Goal: Task Accomplishment & Management: Manage account settings

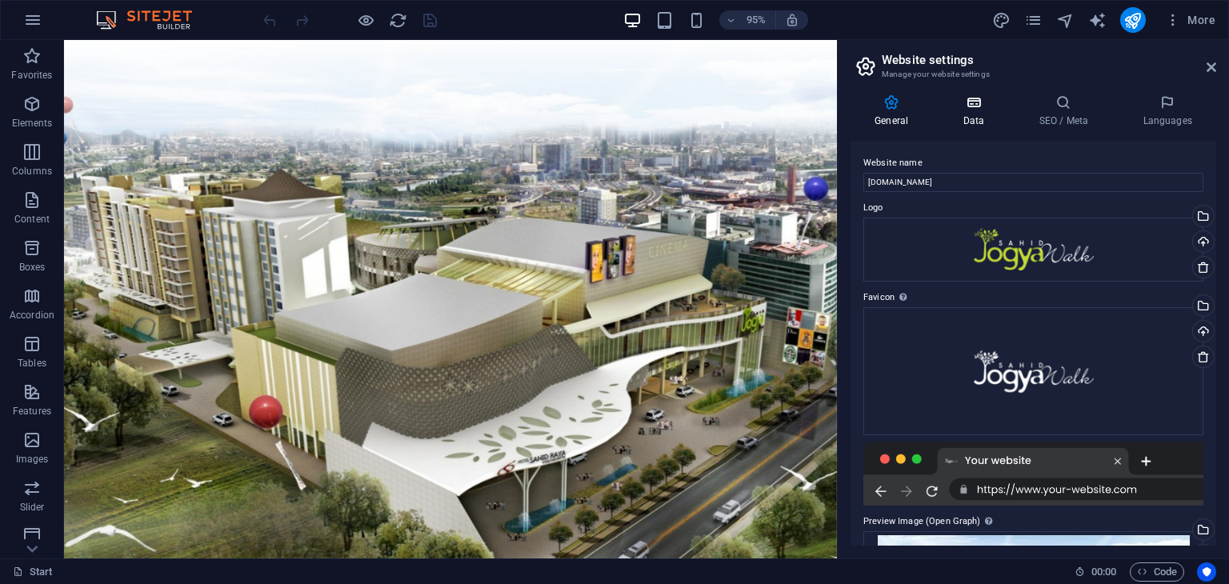
click at [980, 103] on icon at bounding box center [974, 102] width 70 height 16
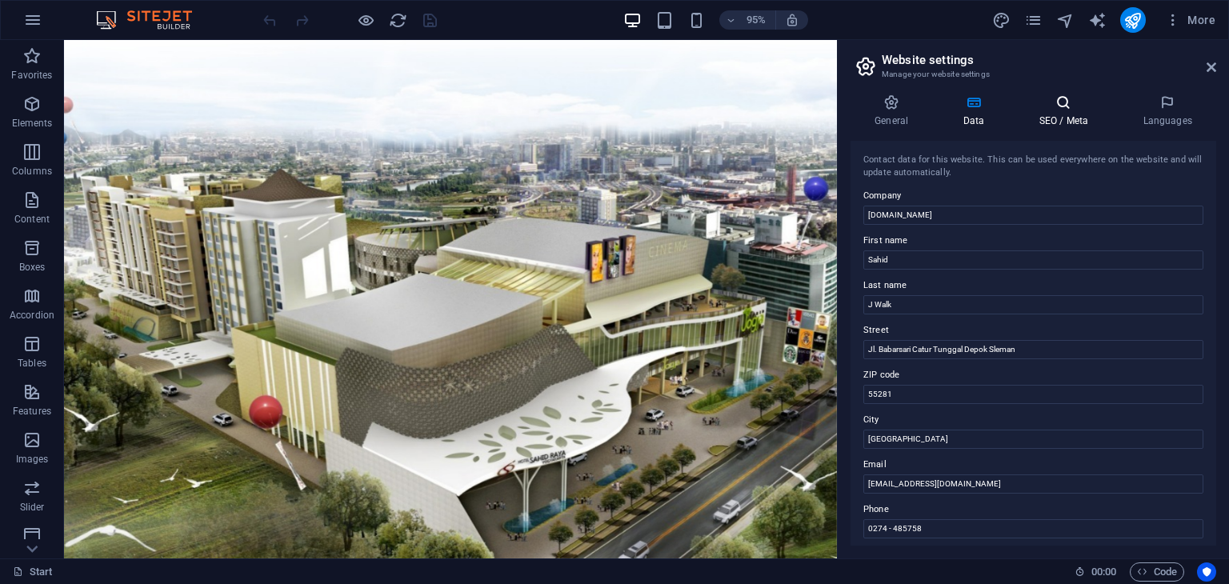
click at [1060, 117] on h4 "SEO / Meta" at bounding box center [1067, 111] width 104 height 34
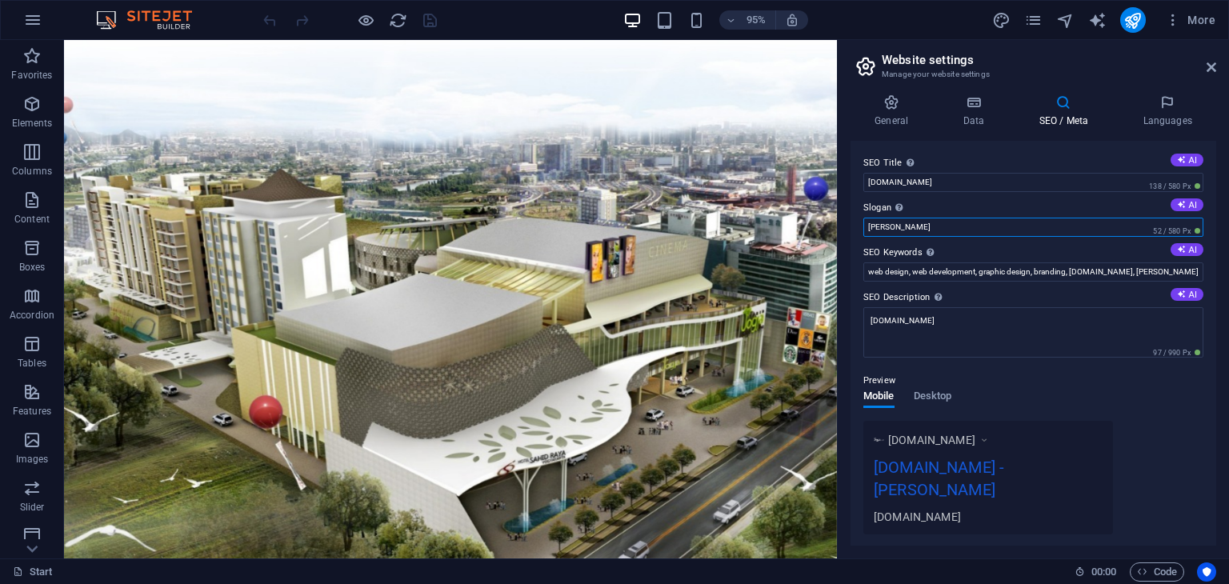
drag, startPoint x: 1023, startPoint y: 264, endPoint x: 876, endPoint y: 234, distance: 149.5
type input "[GEOGRAPHIC_DATA]"
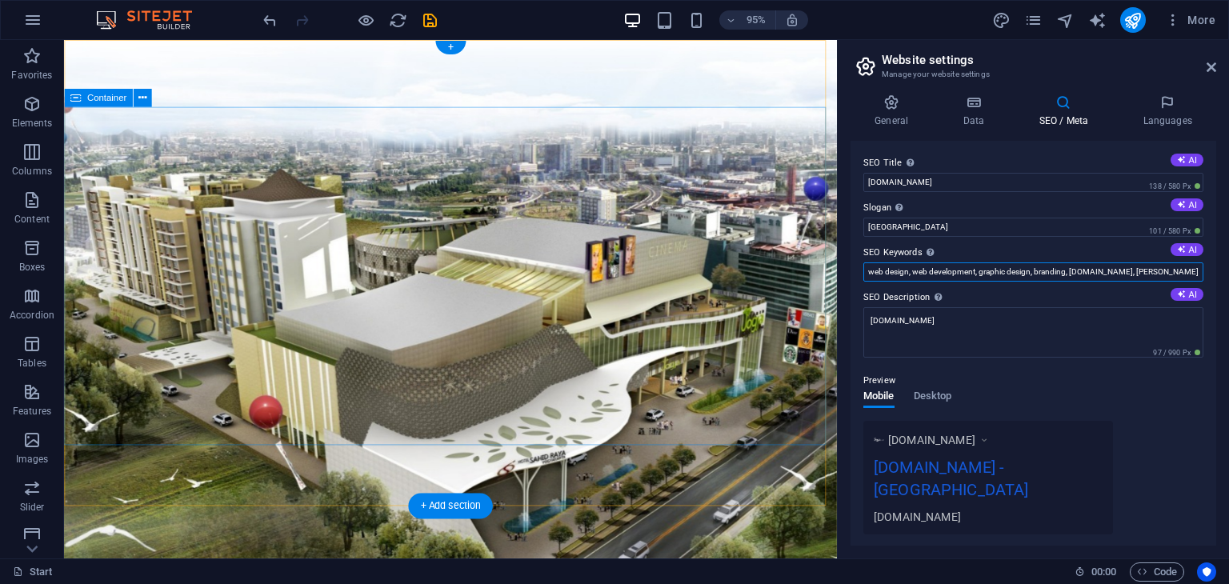
drag, startPoint x: 1235, startPoint y: 310, endPoint x: 856, endPoint y: 280, distance: 380.4
click at [1152, 270] on input "web design, web development, graphic design, branding, sahidjwalk.com, Berlin" at bounding box center [1033, 271] width 340 height 19
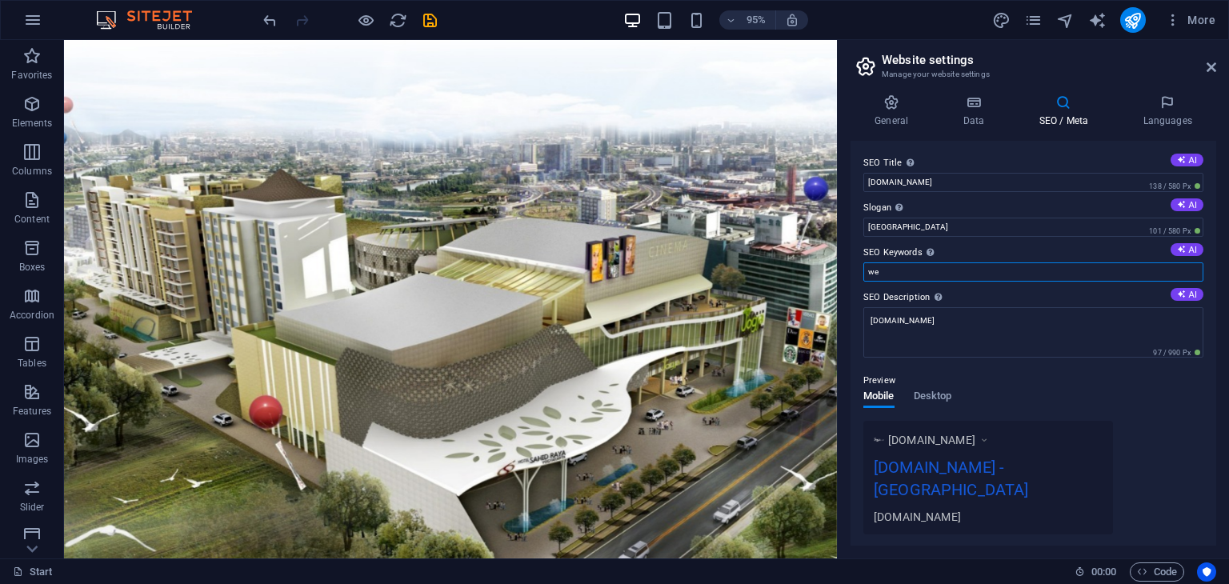
type input "w"
type input "s"
type input "S"
type input "sa"
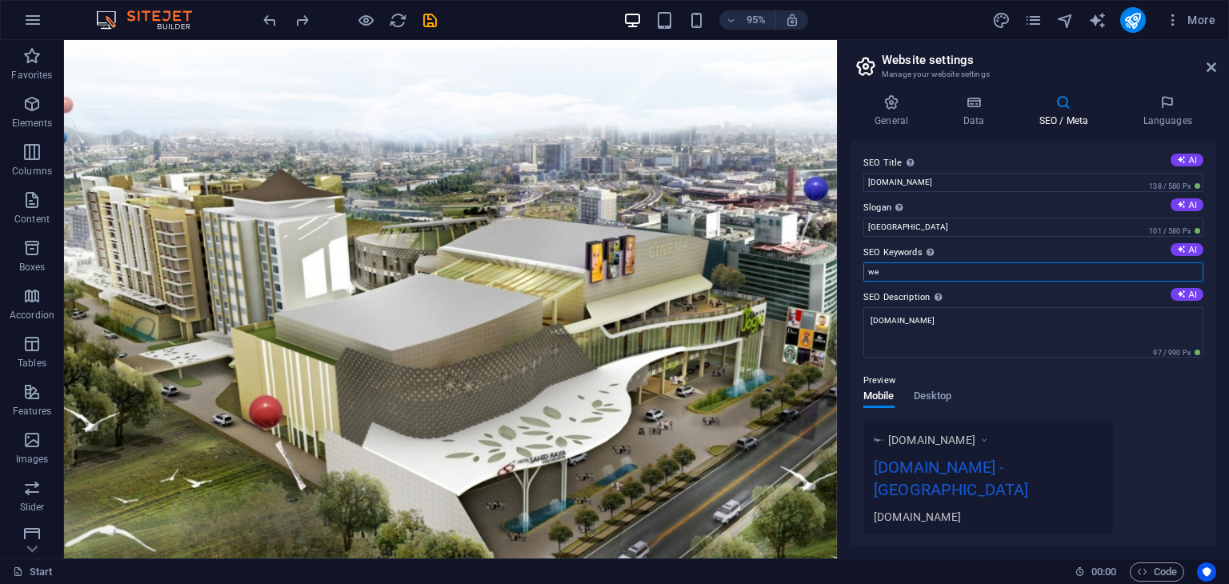
type input "w"
type input "y"
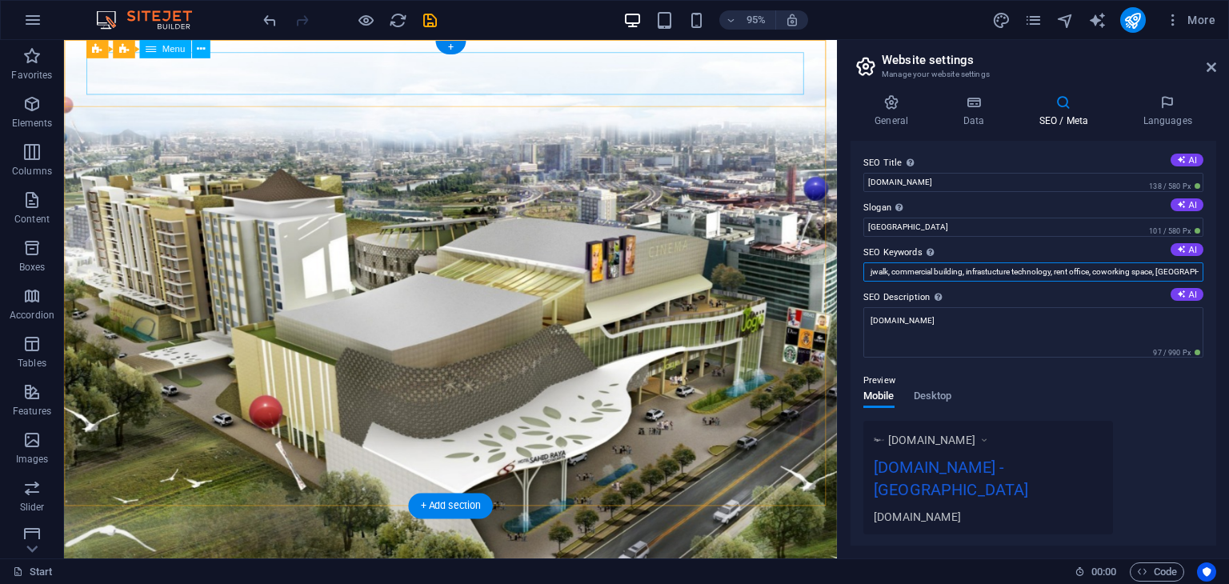
scroll to position [0, 22]
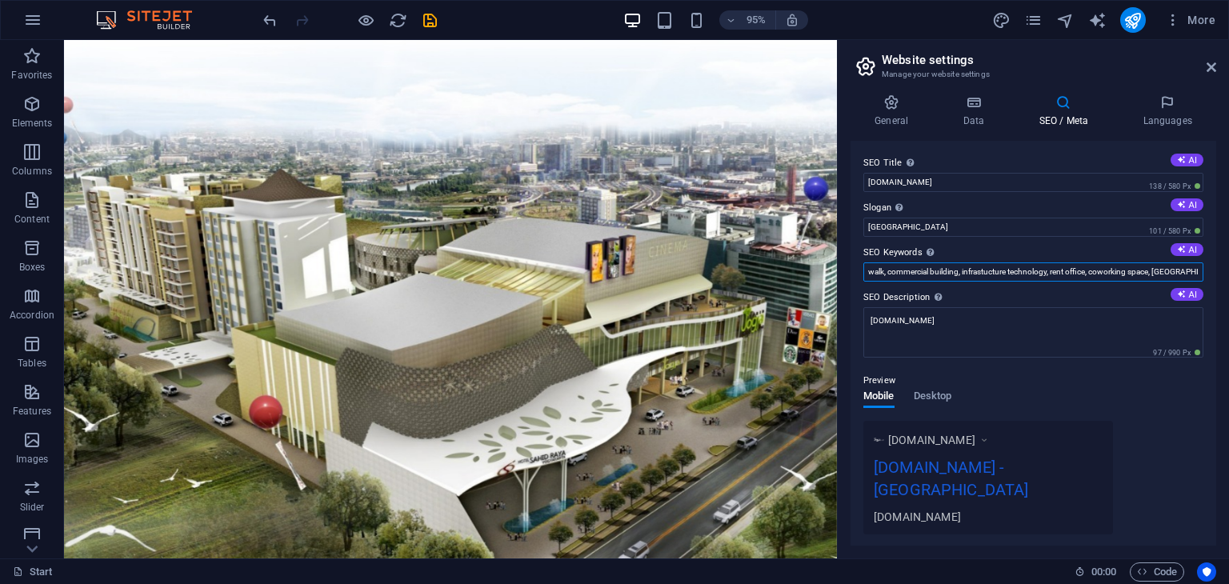
type input "[PERSON_NAME] jwalk, commercial building, infrastucture technology, rent office…"
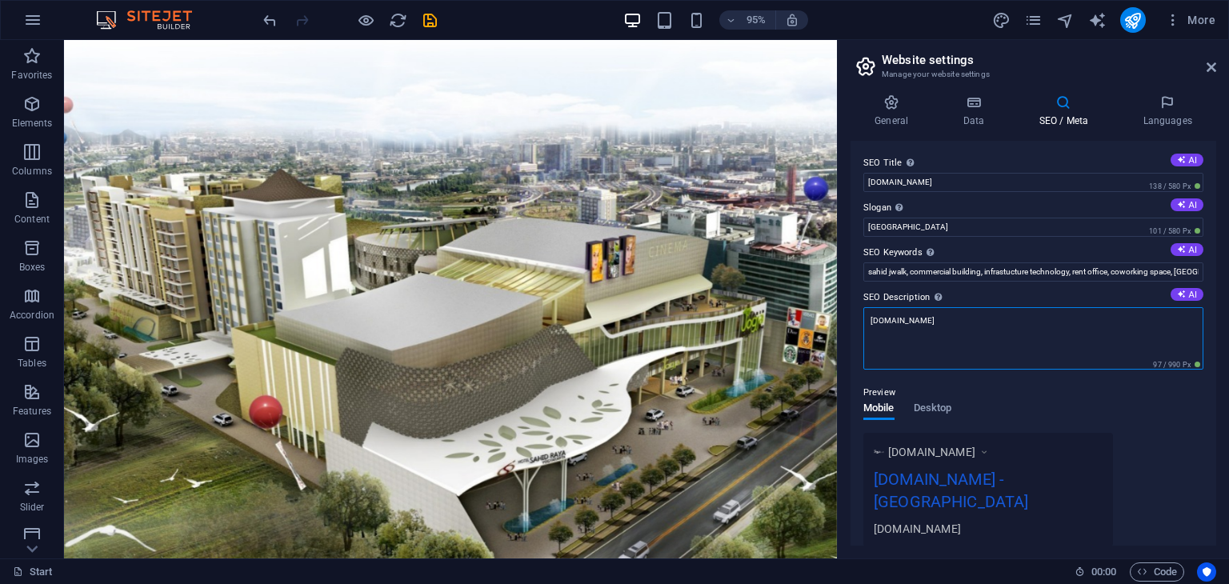
drag, startPoint x: 955, startPoint y: 366, endPoint x: 866, endPoint y: 330, distance: 96.3
paste textarea "Sahid J-Walk merupakan salah satu unit usaha yang dikelola Sahid Group dengan k…"
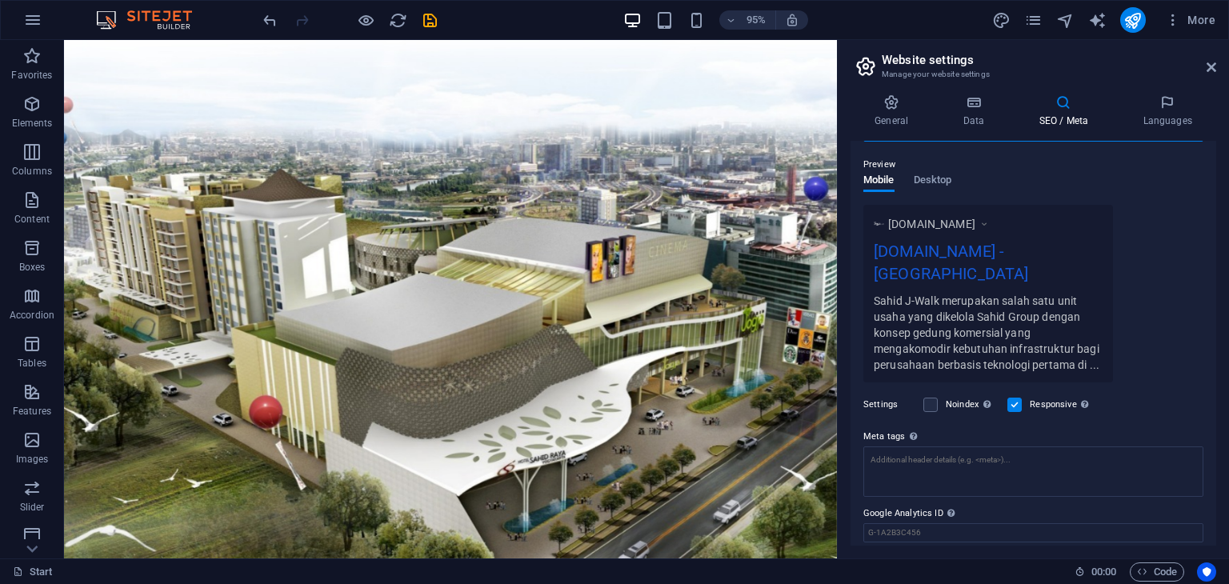
scroll to position [270, 0]
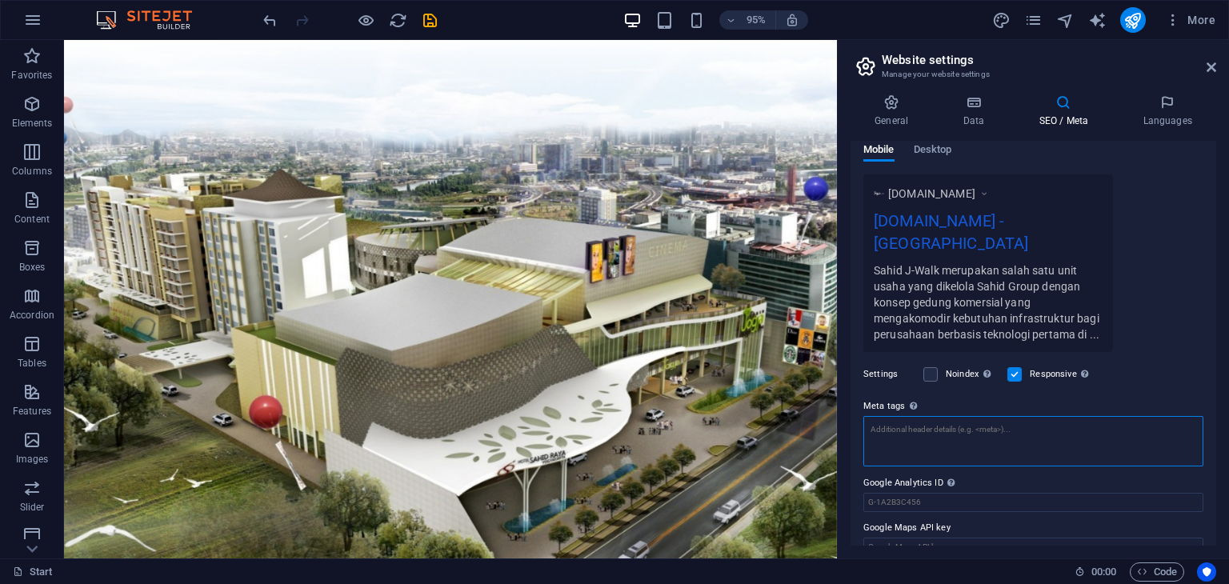
click at [1047, 416] on textarea "Meta tags Enter HTML code here that will be placed inside the tags of your webs…" at bounding box center [1033, 441] width 340 height 50
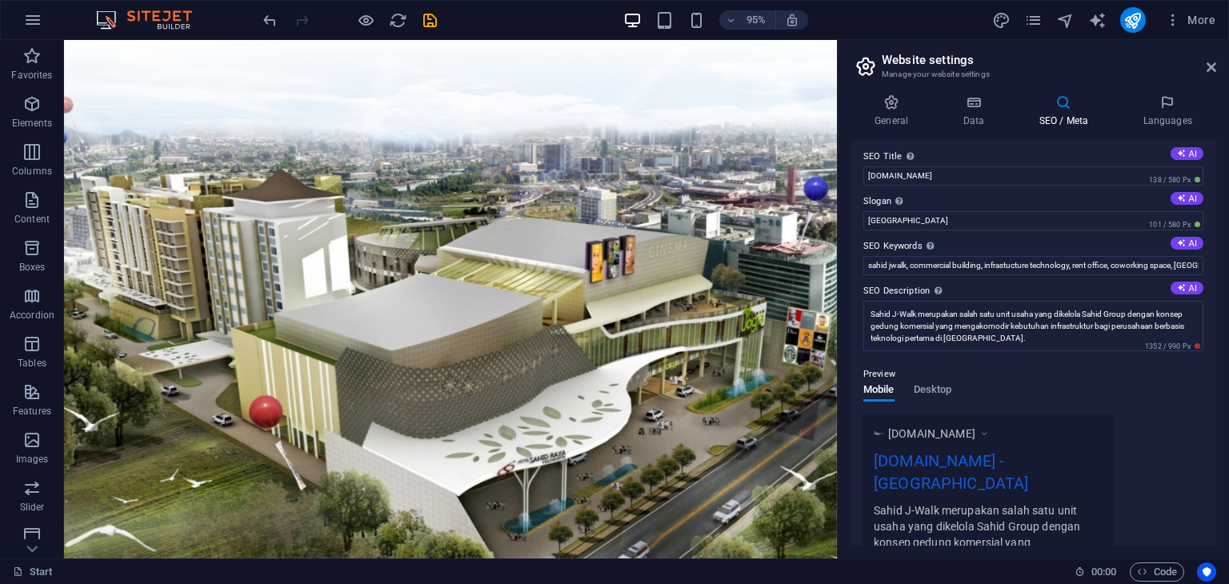
scroll to position [0, 0]
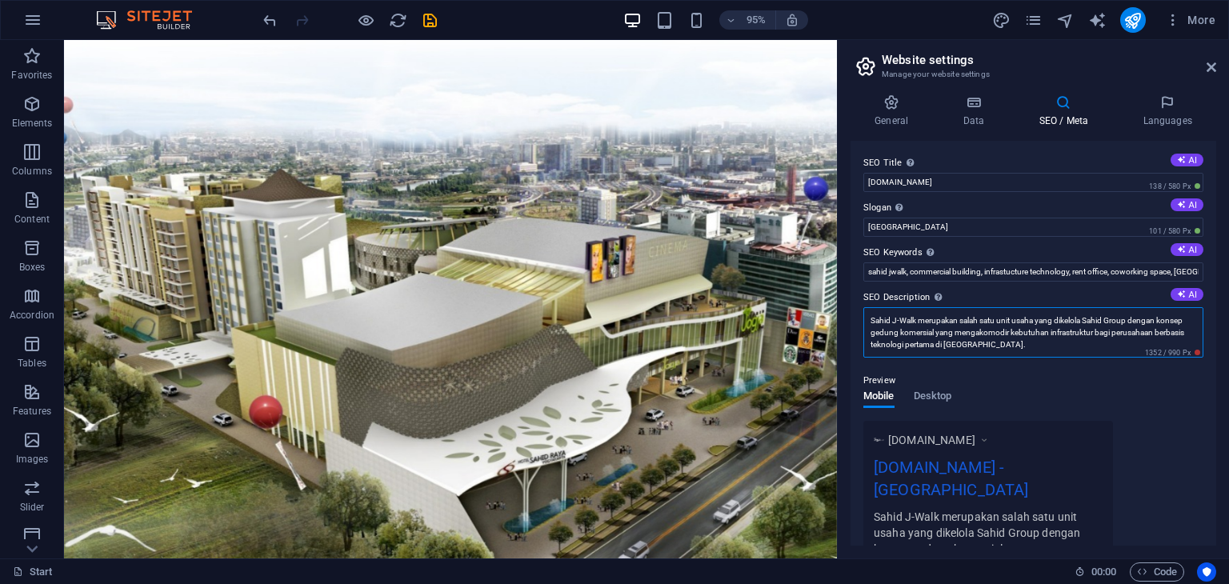
click at [995, 320] on textarea "Sahid J-Walk merupakan salah satu unit usaha yang dikelola Sahid Group dengan k…" at bounding box center [1033, 332] width 340 height 50
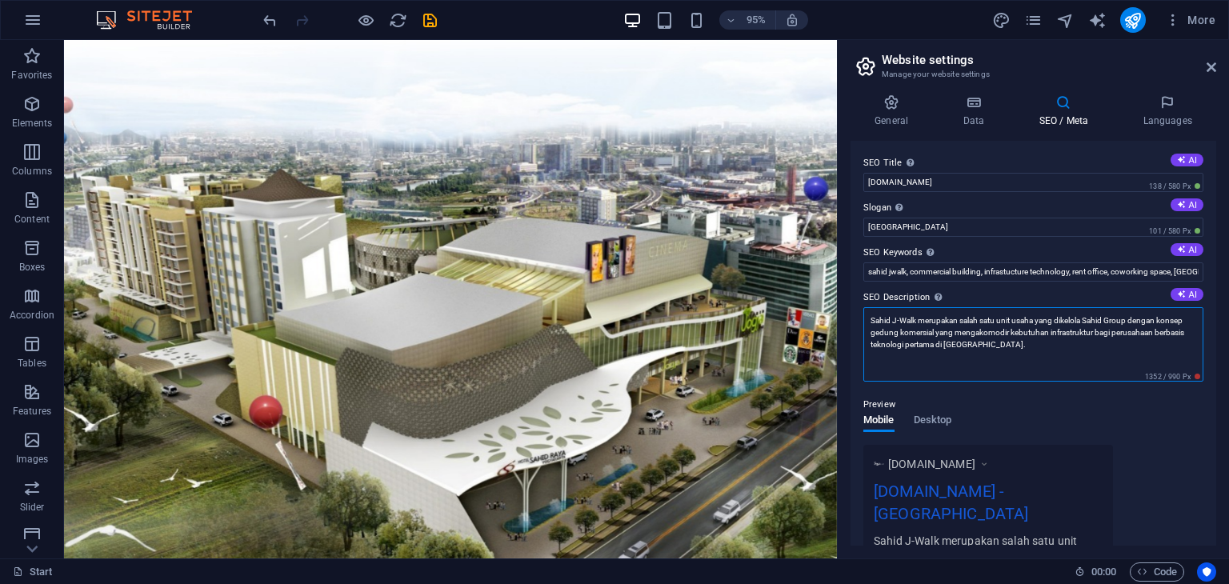
click at [1047, 322] on textarea "Sahid J-Walk merupakan salah satu unit usaha yang dikelola Sahid Group dengan k…" at bounding box center [1033, 344] width 340 height 74
click at [1171, 320] on textarea "Sahid J-Walk merupakan salah satu unit usaha yang dikelola Sahid Group dengan k…" at bounding box center [1033, 344] width 340 height 74
click at [994, 333] on textarea "Sahid J-Walk merupakan salah satu unit usaha yang dikelola Sahid Group dengan y…" at bounding box center [1033, 344] width 340 height 74
click at [1076, 346] on textarea "Sahid J-Walk merupakan salah satu unit usaha yang dikelola Sahid Group dengan y…" at bounding box center [1033, 344] width 340 height 74
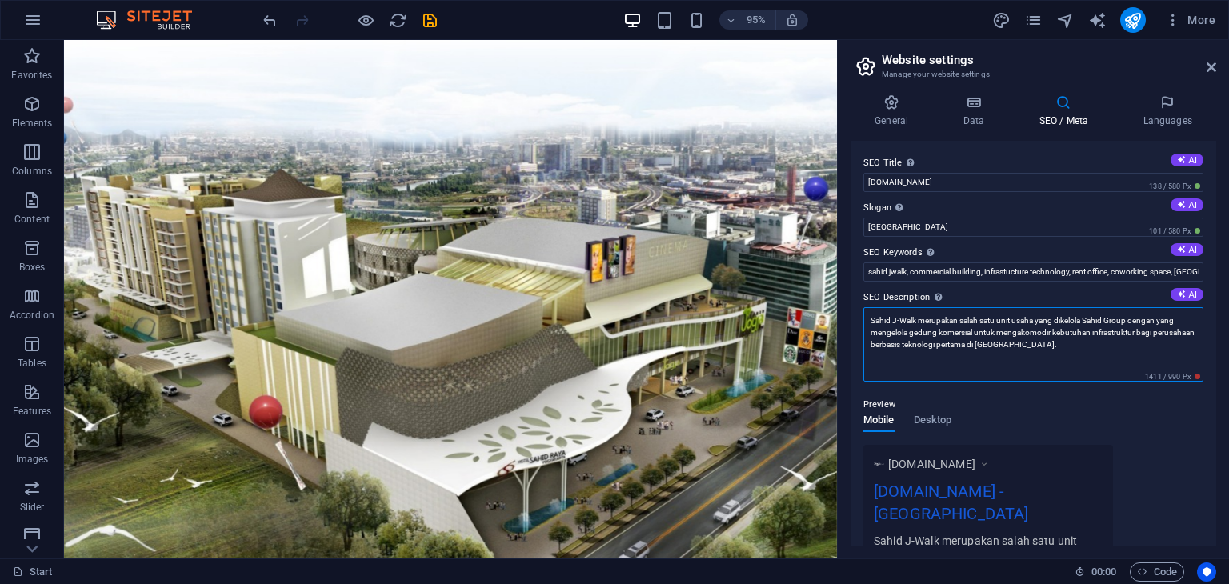
scroll to position [270, 0]
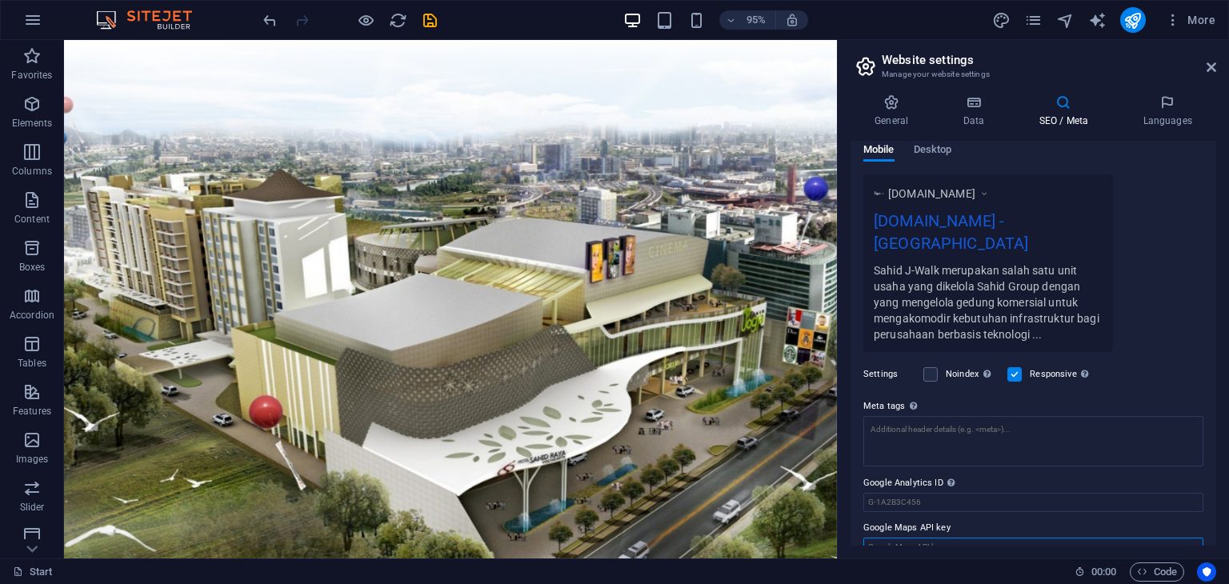
click at [985, 538] on input "Google Maps API key" at bounding box center [1033, 547] width 340 height 19
click at [993, 493] on input "Google Analytics ID Please only add the Google Analytics ID. We automatically i…" at bounding box center [1033, 502] width 340 height 19
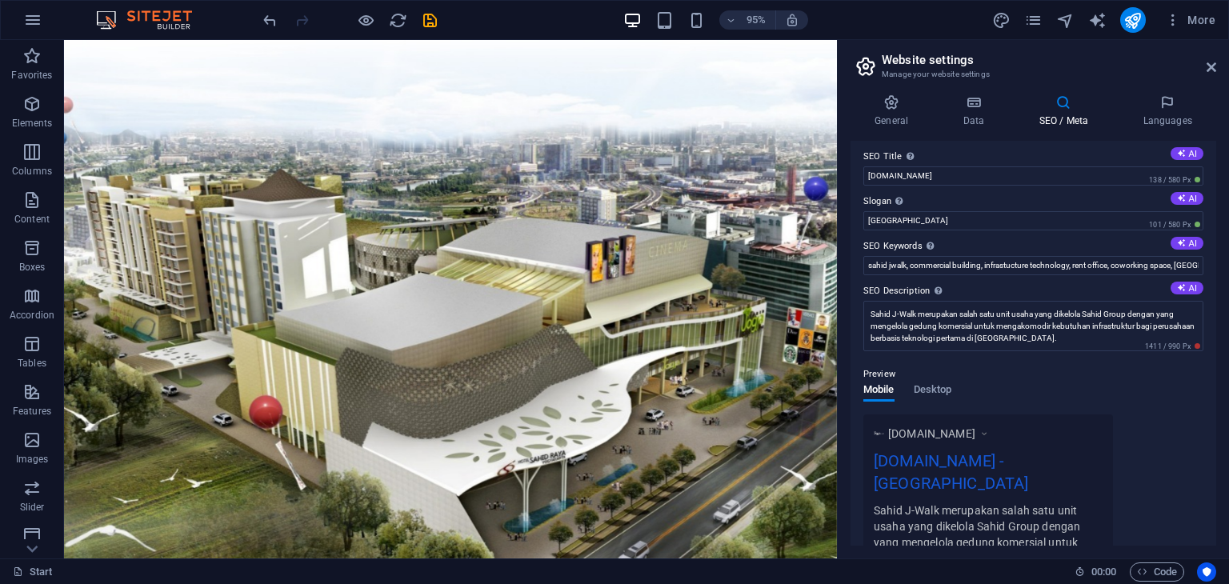
scroll to position [0, 0]
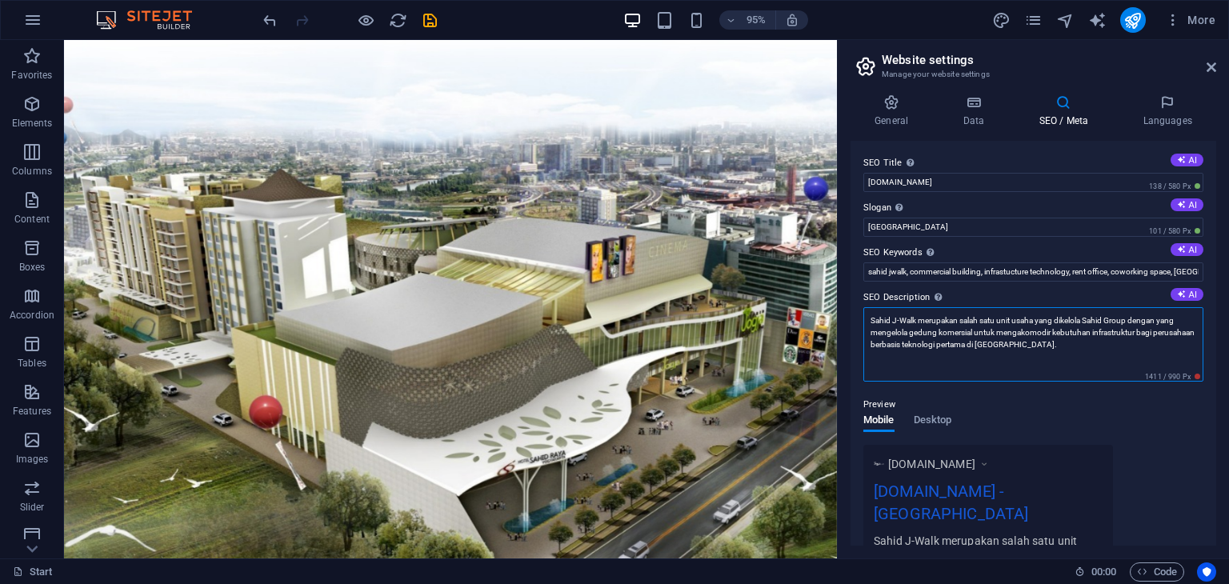
click at [1005, 346] on textarea "Sahid J-Walk merupakan salah satu unit usaha yang dikelola Sahid Group dengan y…" at bounding box center [1033, 344] width 340 height 74
click at [938, 321] on textarea "Sahid J-Walk merupakan salah satu unit usaha yang dikelola Sahid Group dengan y…" at bounding box center [1033, 344] width 340 height 74
click at [1007, 318] on textarea "Sahid J-Walk adalah salah satu unit usaha yang dikelola Sahid Group dengan yang…" at bounding box center [1033, 344] width 340 height 74
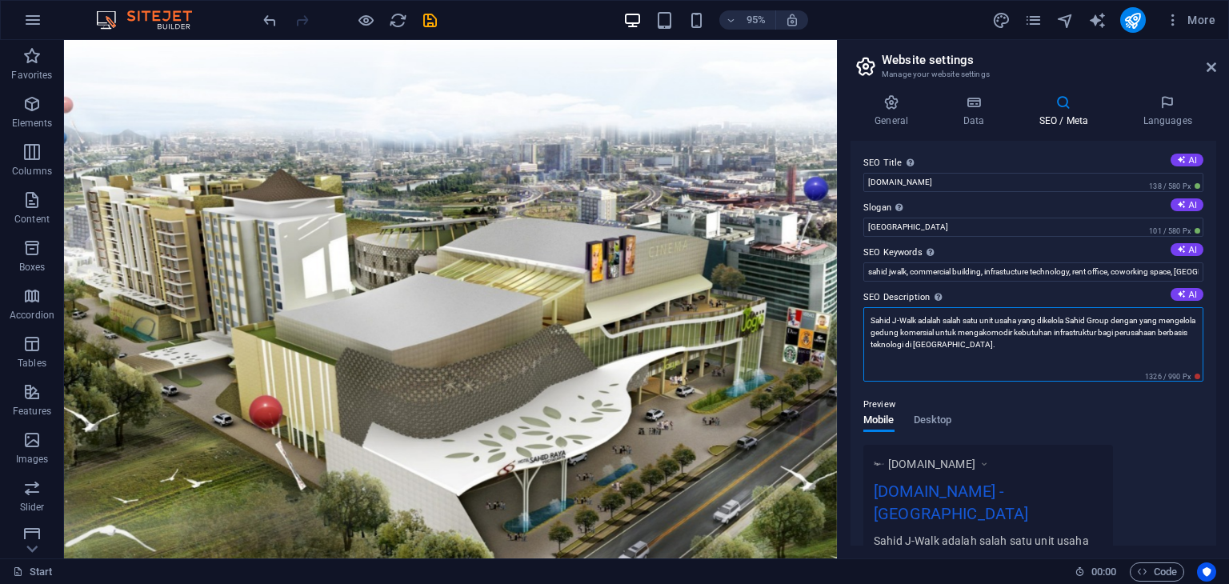
click at [1007, 318] on textarea "Sahid J-Walk adalah salah satu unit usaha yang dikelola Sahid Group dengan yang…" at bounding box center [1033, 344] width 340 height 74
click at [979, 332] on textarea "Sahid J-Walk adalah salah satu unit yang dikelola Sahid Group dengan yang menge…" at bounding box center [1033, 344] width 340 height 74
click at [1125, 320] on textarea "Sahid J-Walk adalah salah satu unit yang dikelola Sahid Group dengan yang menge…" at bounding box center [1033, 344] width 340 height 74
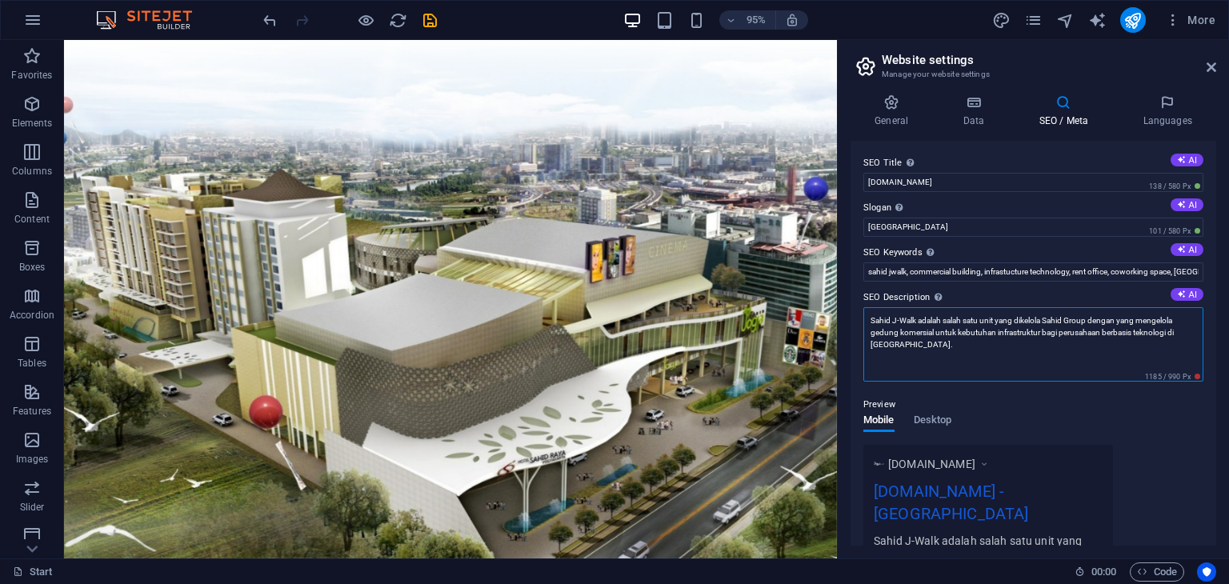
click at [1099, 318] on textarea "Sahid J-Walk adalah salah satu unit yang dikelola Sahid Group dengan yang menge…" at bounding box center [1033, 344] width 340 height 74
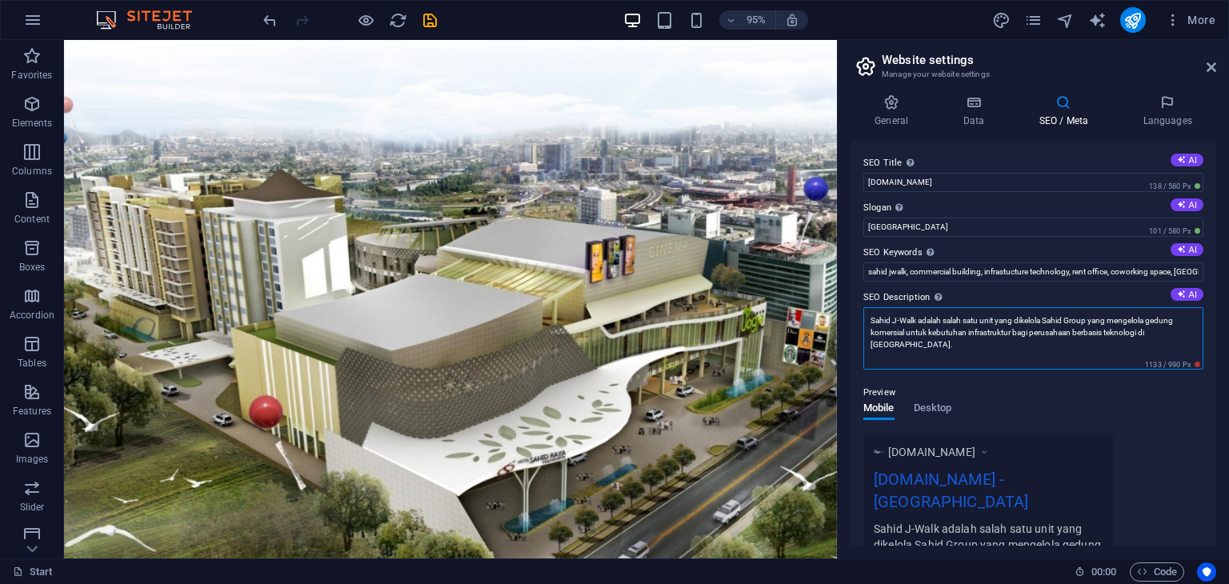
drag, startPoint x: 907, startPoint y: 331, endPoint x: 1011, endPoint y: 331, distance: 104.8
click at [1011, 331] on textarea "Sahid J-Walk adalah salah satu unit yang dikelola Sahid Group yang mengelola ge…" at bounding box center [1033, 338] width 340 height 62
type textarea "[PERSON_NAME] J-Walk adalah salah satu unit yang dikelola [PERSON_NAME] Group […"
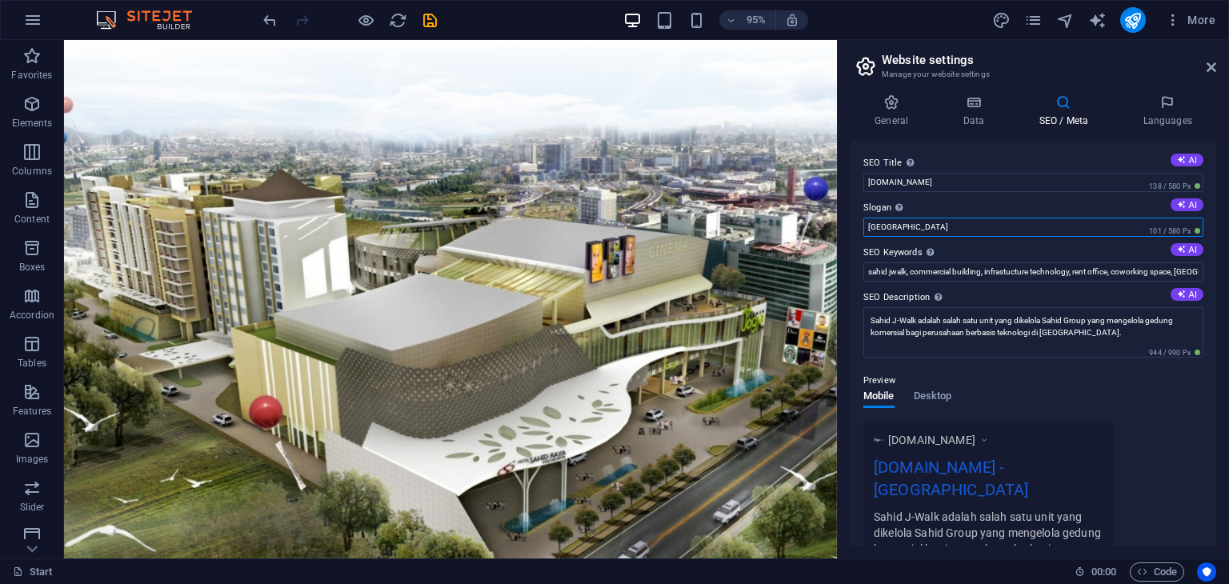
click at [887, 231] on input "[GEOGRAPHIC_DATA]" at bounding box center [1033, 227] width 340 height 19
click at [919, 225] on input "[GEOGRAPHIC_DATA]" at bounding box center [1033, 227] width 340 height 19
drag, startPoint x: 920, startPoint y: 228, endPoint x: 843, endPoint y: 224, distance: 77.7
click at [843, 224] on div "General Data SEO / Meta Languages Website name www.sahidjwalk.com Logo Drag fil…" at bounding box center [1033, 320] width 391 height 477
type input "[PERSON_NAME] J-Walk [GEOGRAPHIC_DATA]"
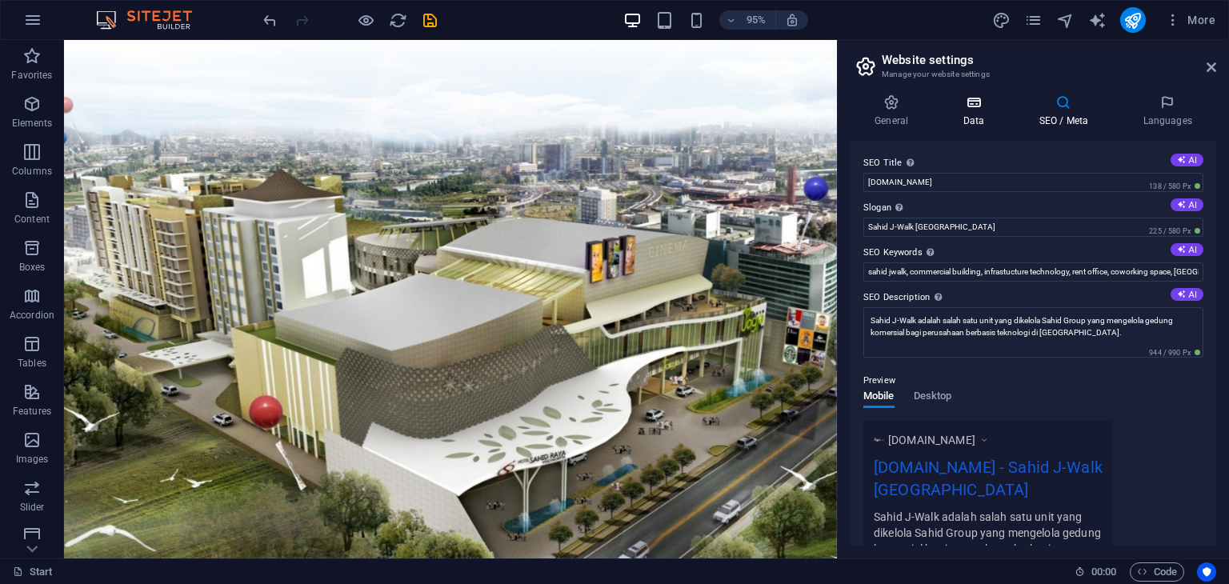
click at [978, 106] on icon at bounding box center [974, 102] width 70 height 16
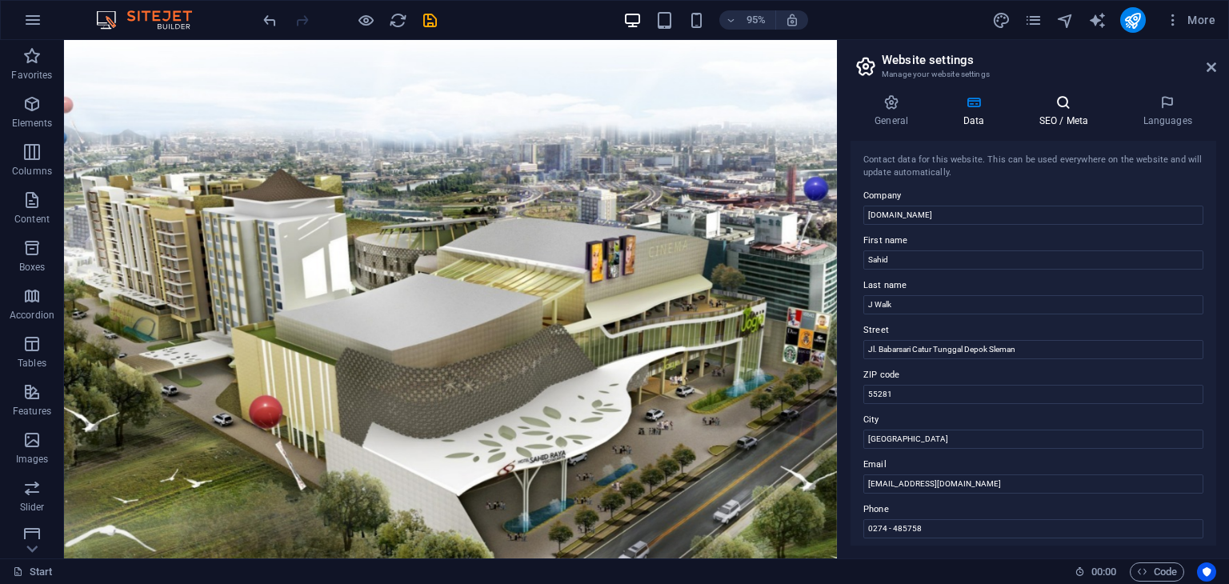
click at [1051, 105] on icon at bounding box center [1064, 102] width 98 height 16
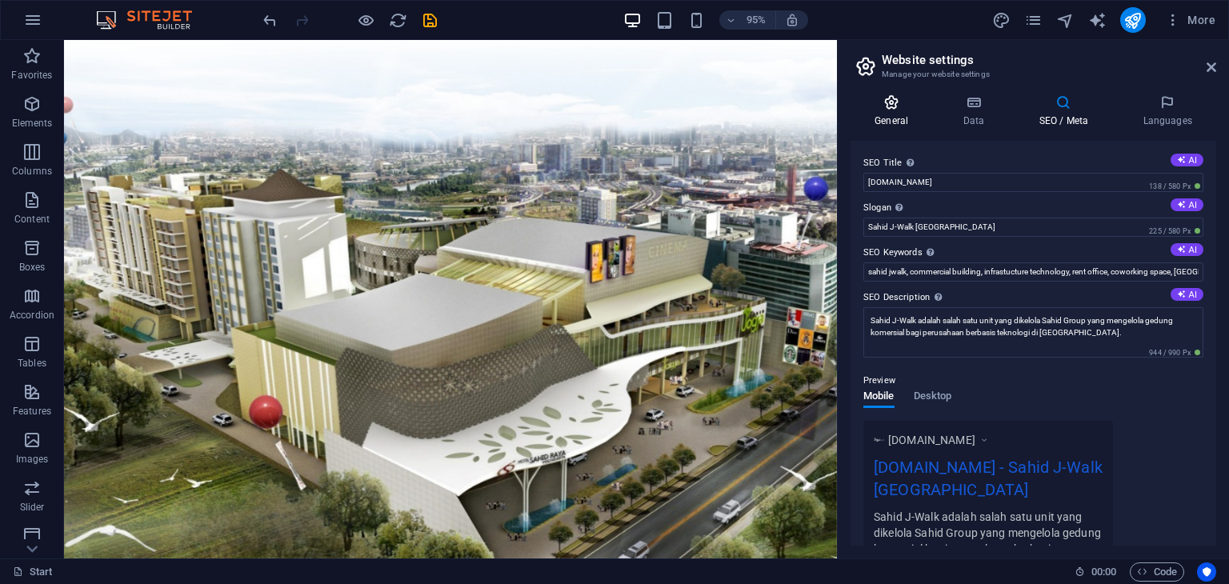
click at [896, 106] on icon at bounding box center [892, 102] width 82 height 16
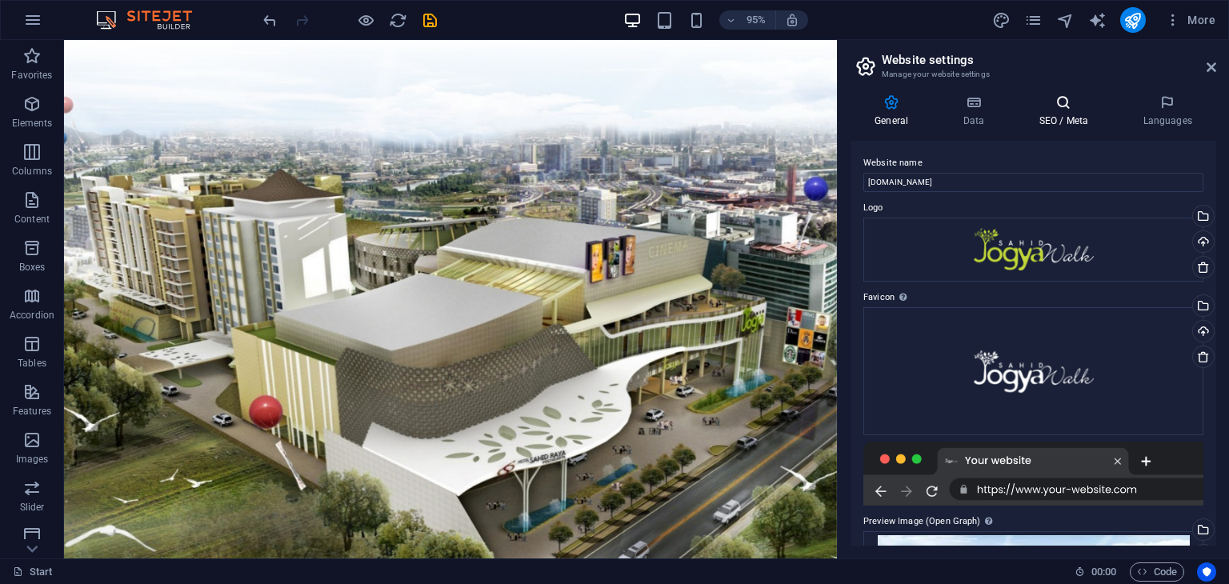
click at [1068, 106] on icon at bounding box center [1064, 102] width 98 height 16
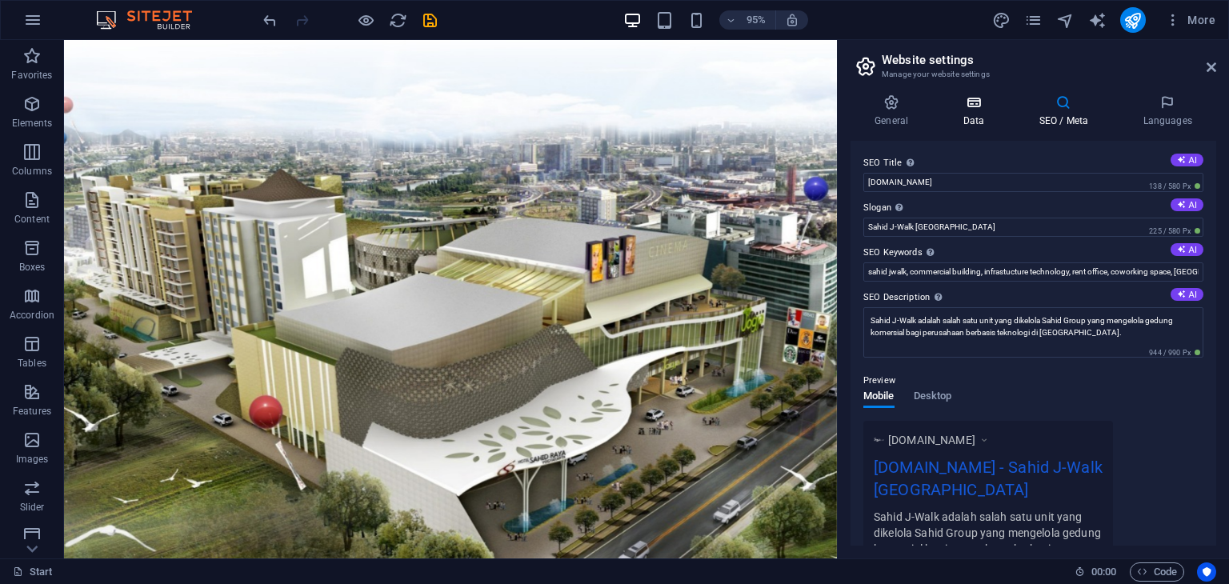
click at [982, 108] on icon at bounding box center [974, 102] width 70 height 16
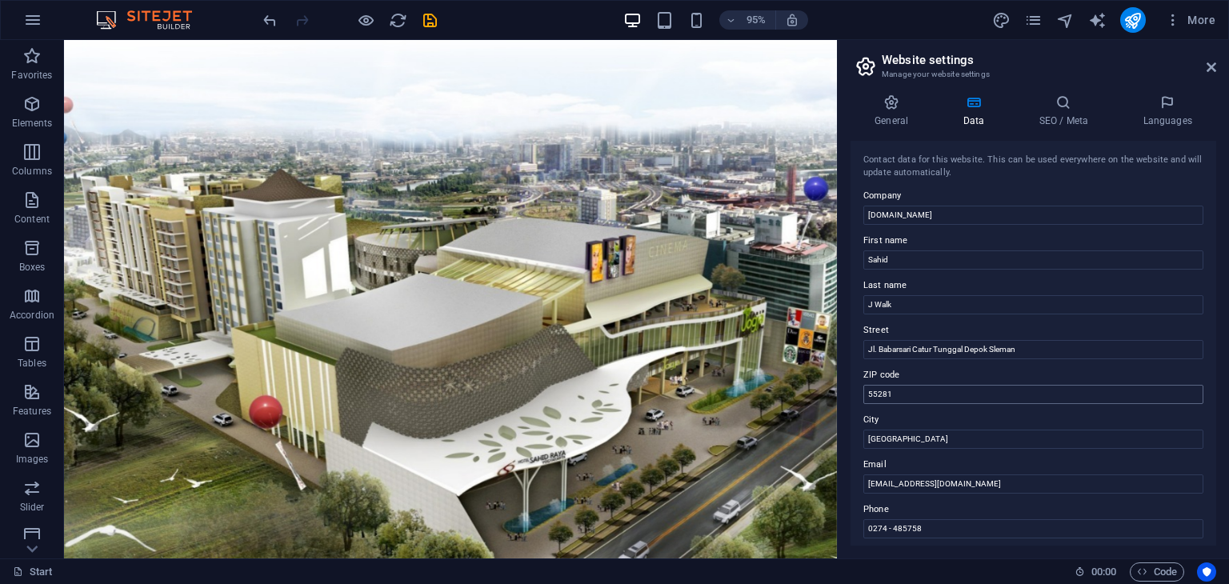
scroll to position [160, 0]
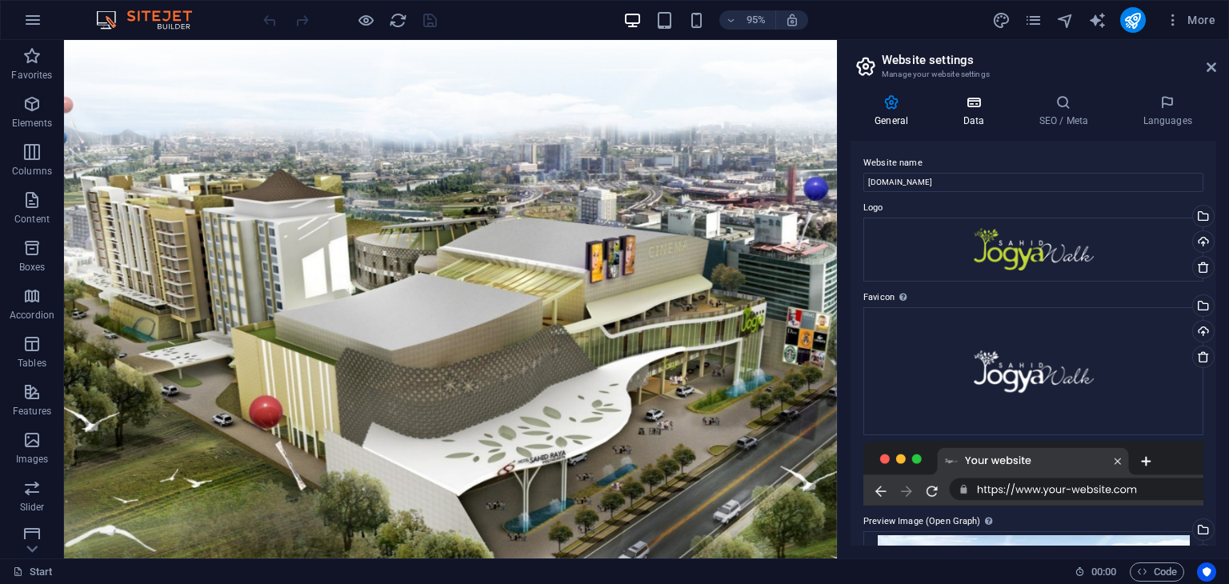
click at [977, 110] on h4 "Data" at bounding box center [977, 111] width 76 height 34
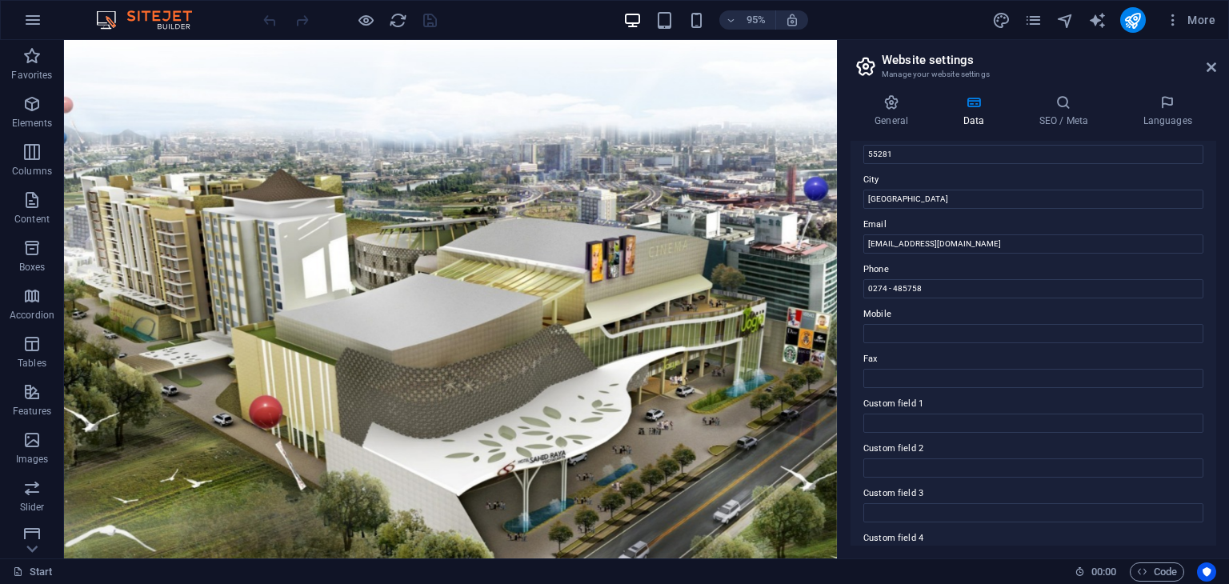
scroll to position [363, 0]
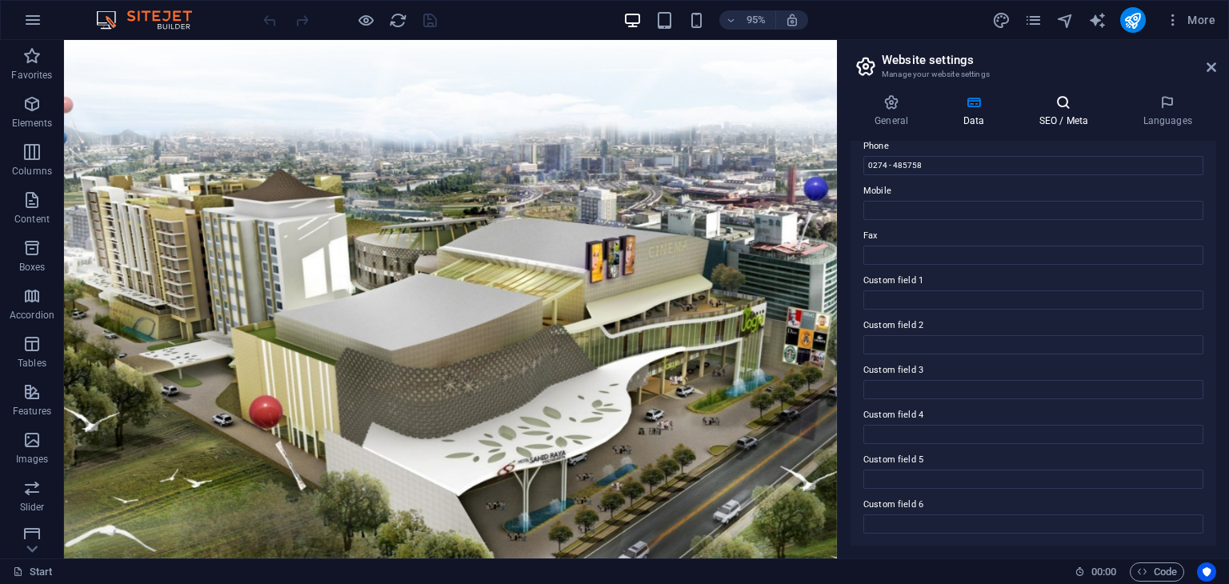
click at [1066, 119] on h4 "SEO / Meta" at bounding box center [1067, 111] width 104 height 34
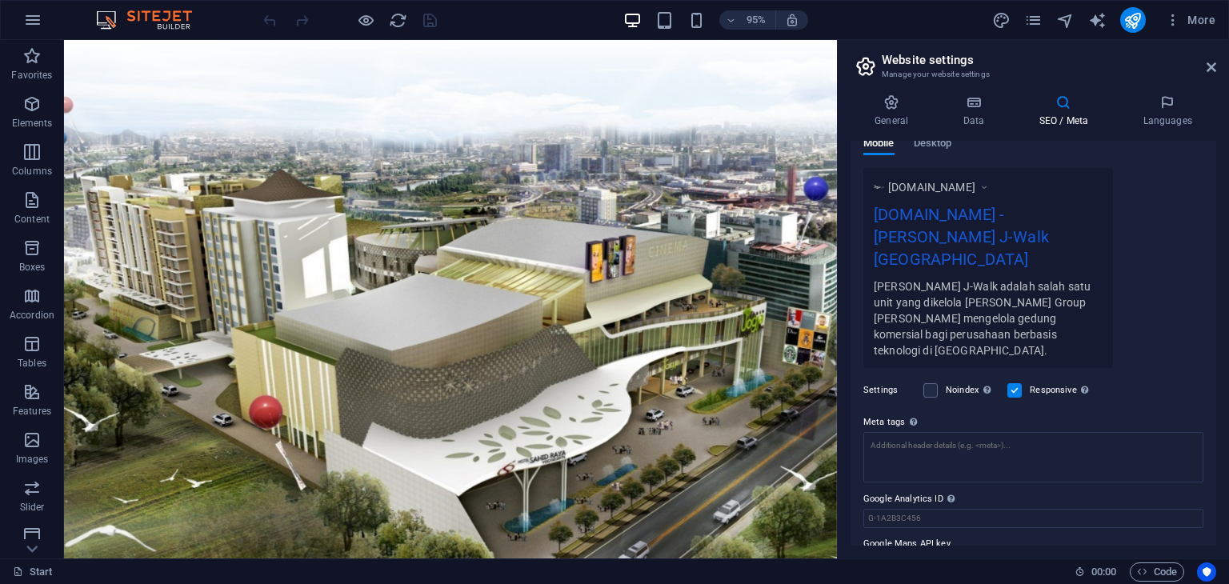
scroll to position [0, 0]
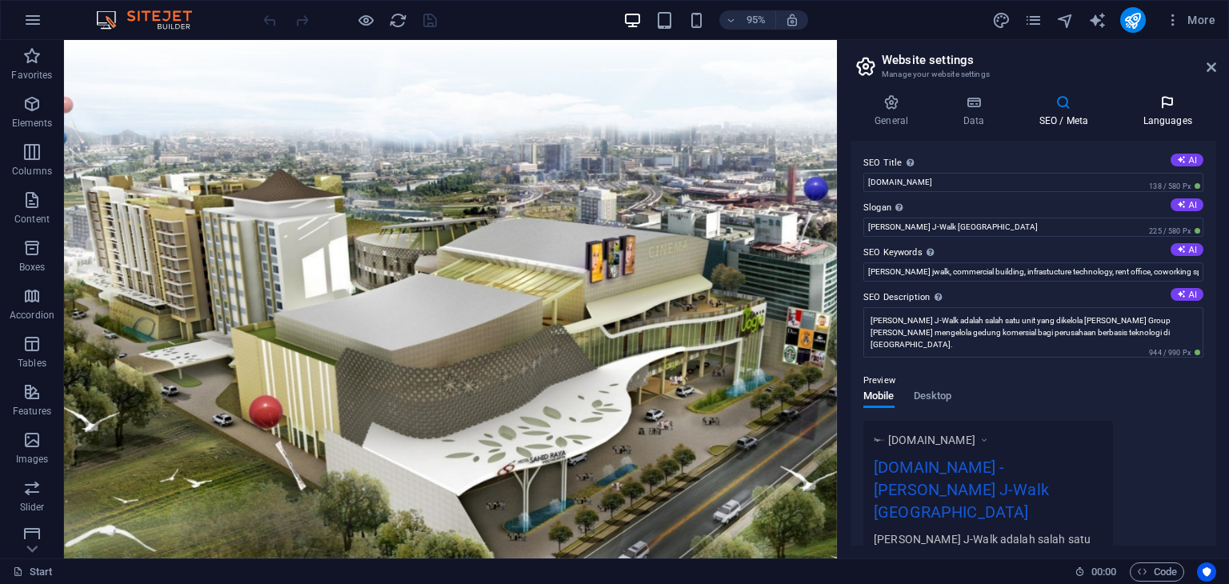
click at [1161, 120] on h4 "Languages" at bounding box center [1168, 111] width 98 height 34
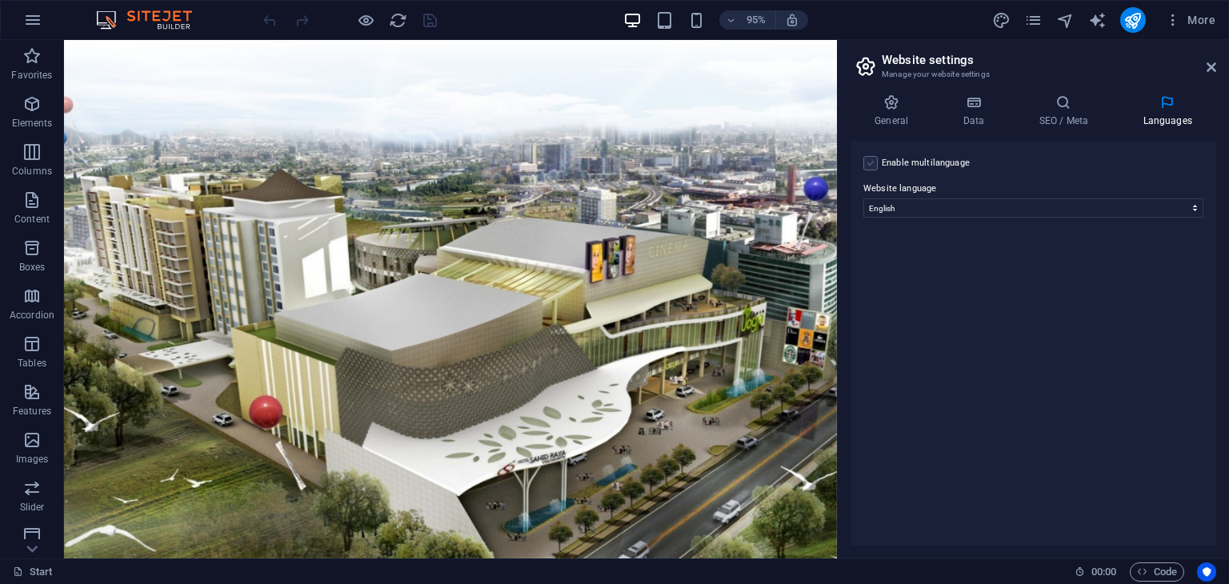
click at [873, 164] on label at bounding box center [870, 163] width 14 height 14
click at [0, 0] on input "Enable multilanguage To disable multilanguage delete all languages until only o…" at bounding box center [0, 0] width 0 height 0
click at [980, 281] on select "Abkhazian Afar Afrikaans Akan Albanian Amharic Arabic Aragonese Armenian Assame…" at bounding box center [1033, 285] width 266 height 19
select select "70"
click at [900, 276] on select "Abkhazian Afar Afrikaans Akan Albanian Amharic Arabic Aragonese Armenian Assame…" at bounding box center [1033, 285] width 266 height 19
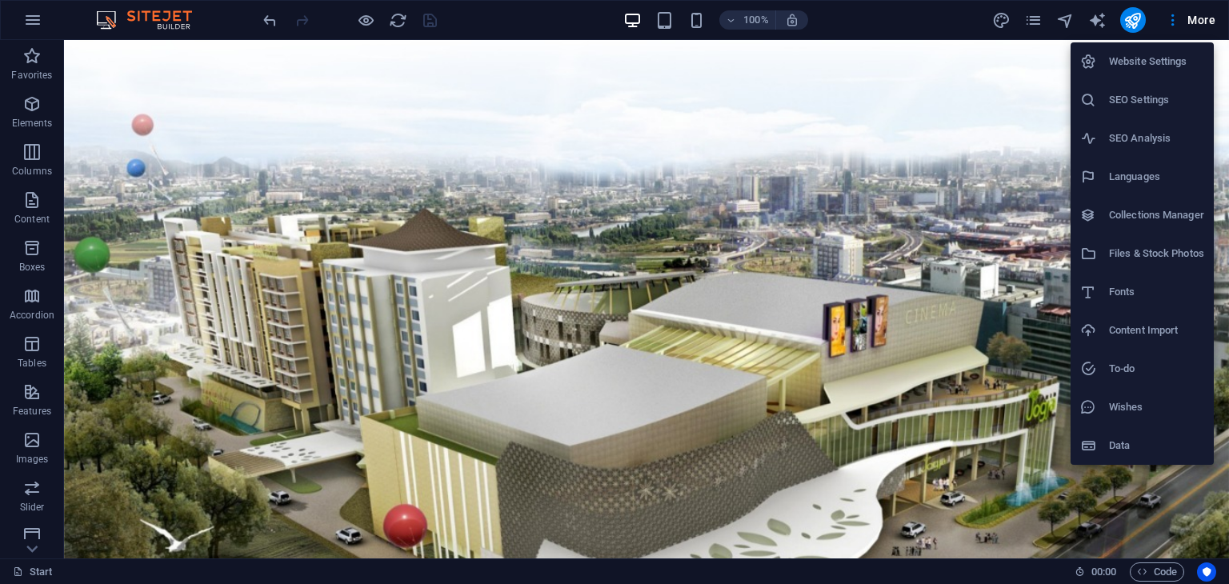
click at [1154, 102] on h6 "SEO Settings" at bounding box center [1156, 99] width 95 height 19
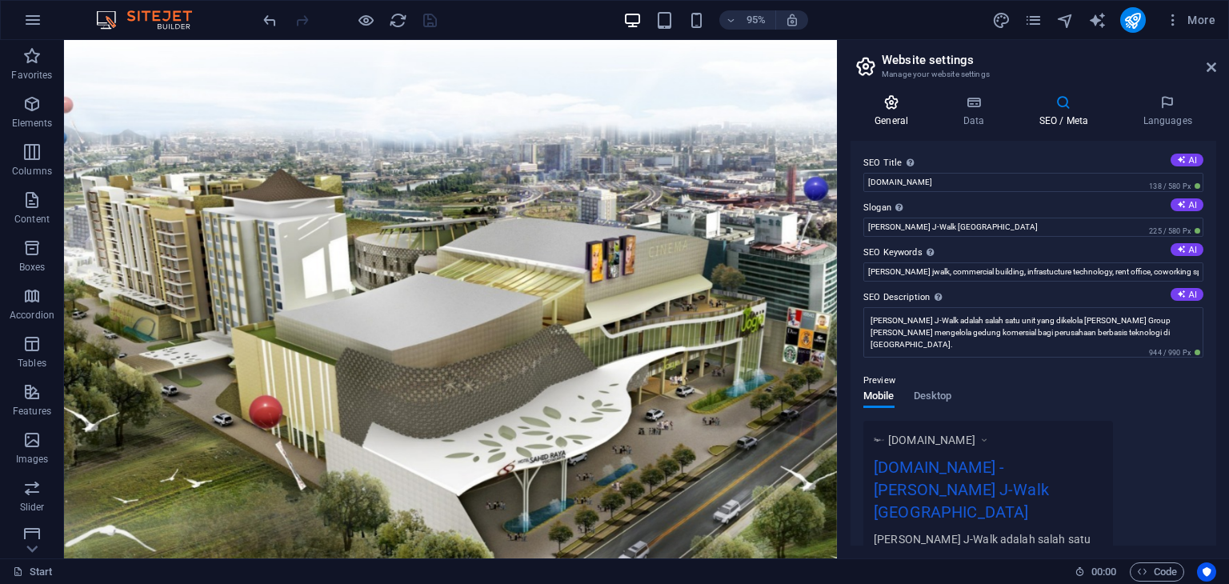
click at [888, 116] on h4 "General" at bounding box center [895, 111] width 88 height 34
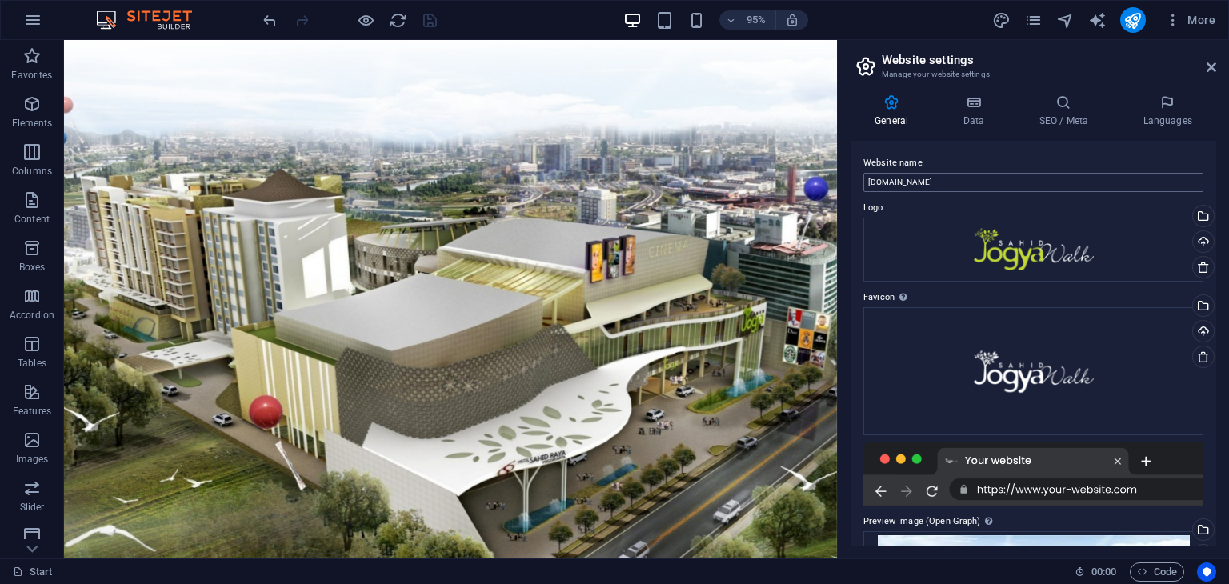
scroll to position [80, 0]
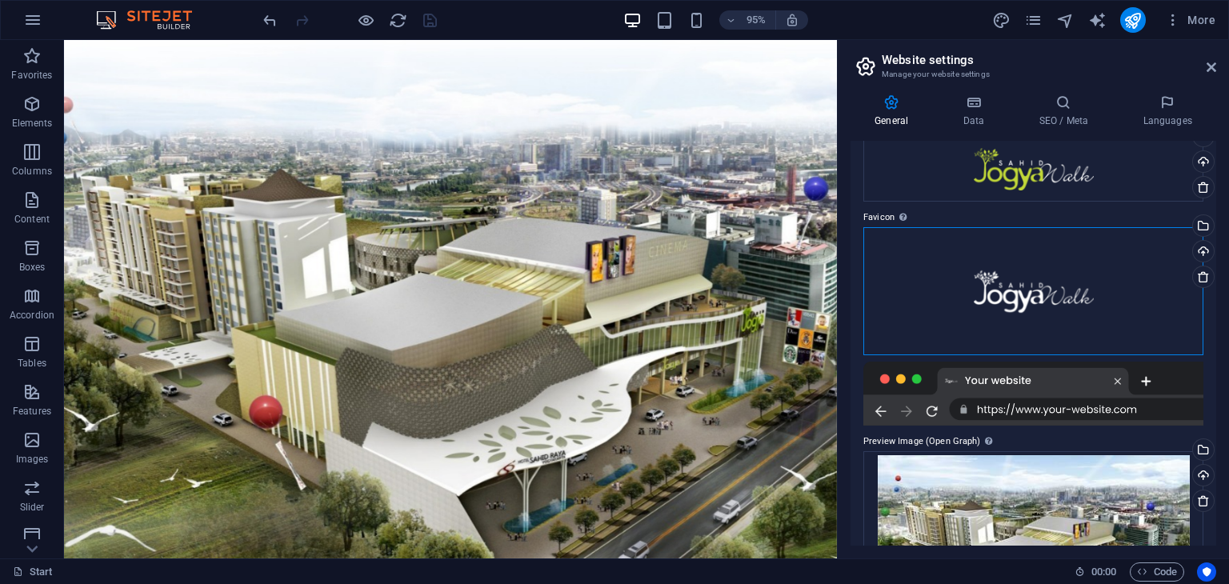
click at [1015, 265] on div "Drag files here, click to choose files or select files from Files or our free s…" at bounding box center [1033, 291] width 340 height 128
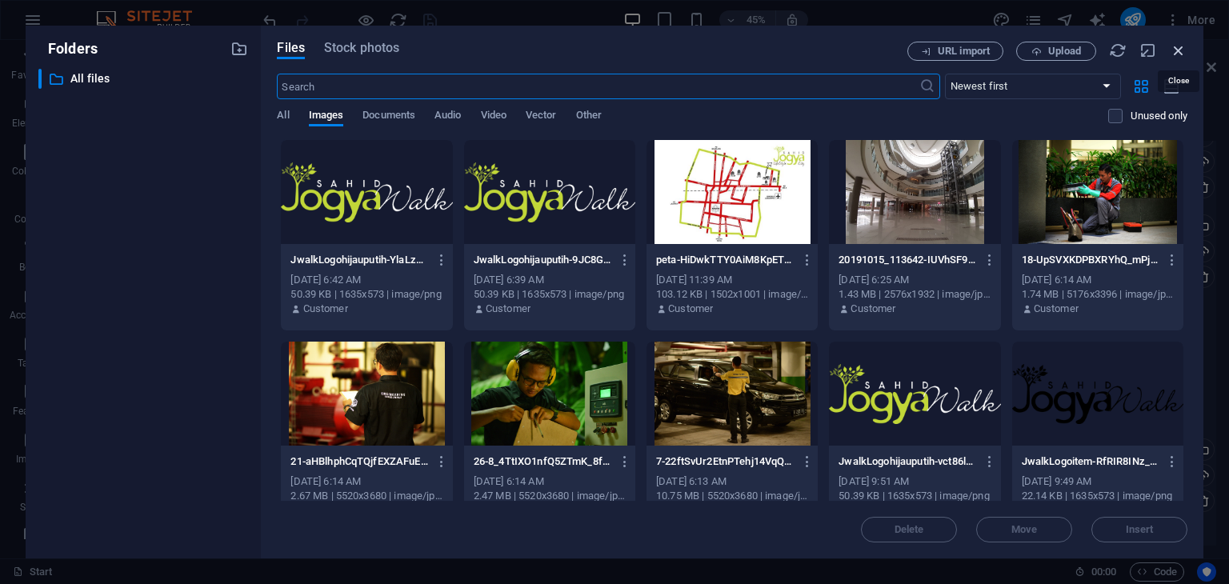
click at [1178, 46] on icon "button" at bounding box center [1179, 51] width 18 height 18
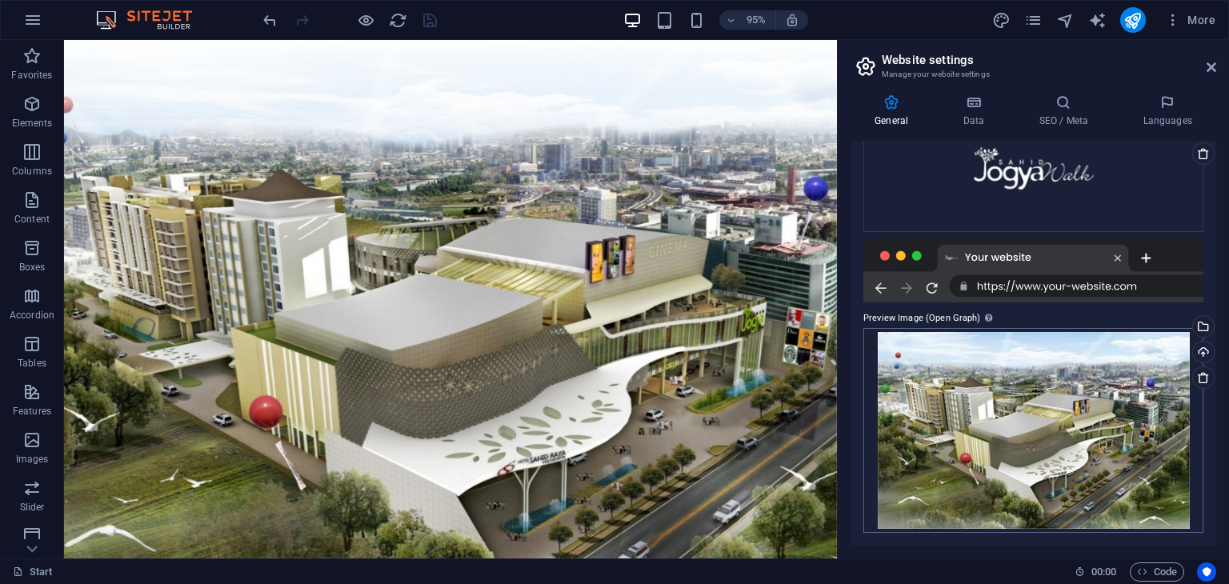
scroll to position [0, 0]
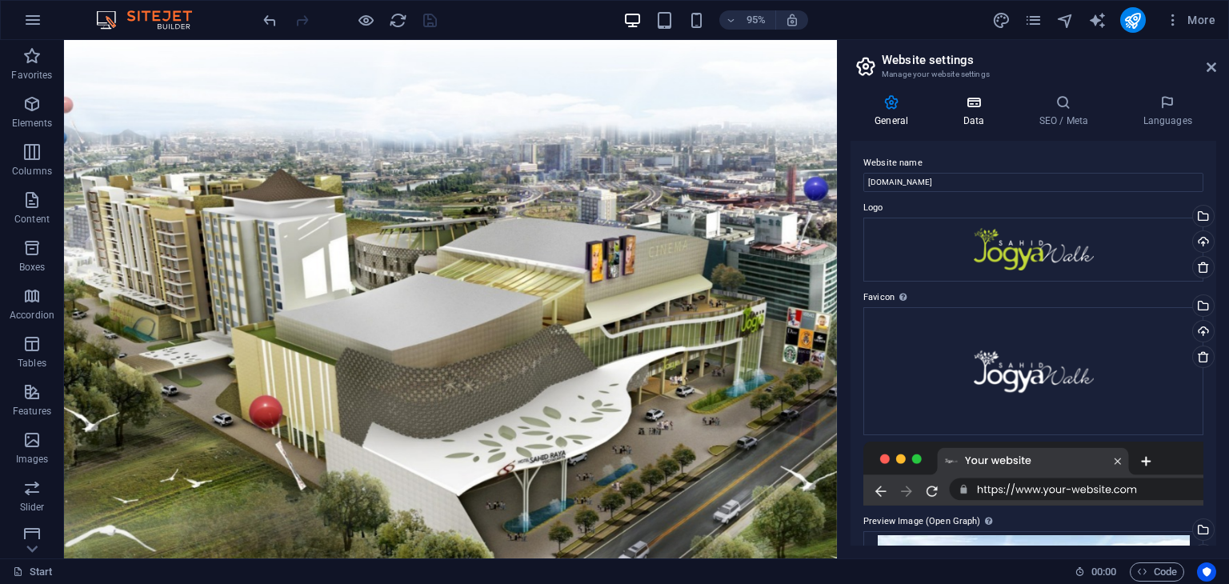
click at [968, 107] on icon at bounding box center [974, 102] width 70 height 16
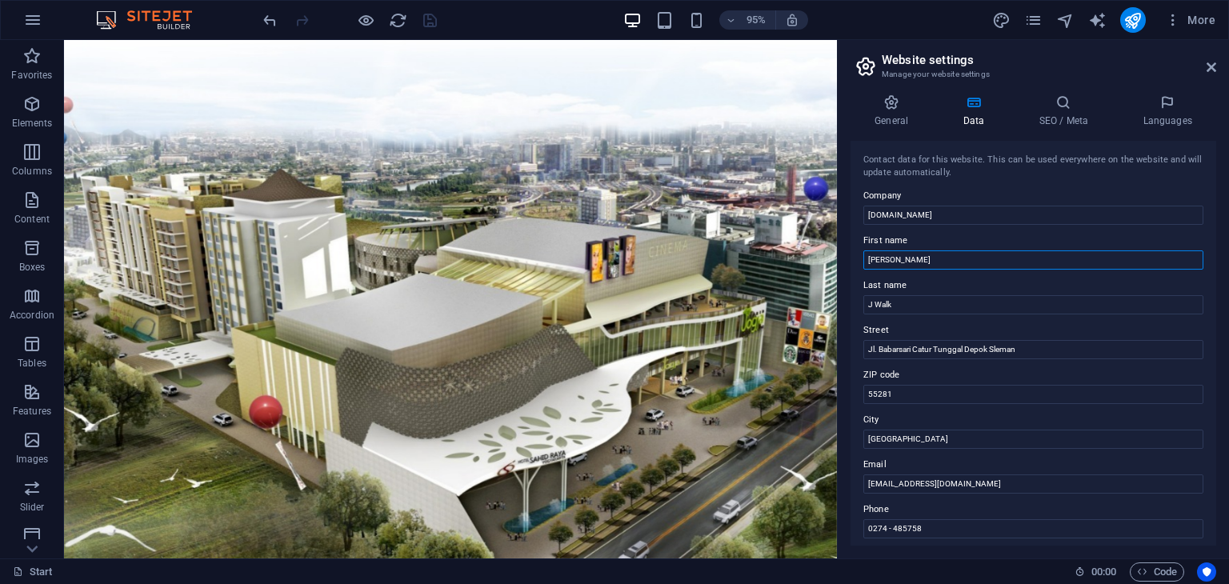
click at [903, 262] on input "[PERSON_NAME]" at bounding box center [1033, 259] width 340 height 19
click at [910, 299] on input "J Walk" at bounding box center [1033, 304] width 340 height 19
click at [919, 442] on input "[GEOGRAPHIC_DATA]" at bounding box center [1033, 439] width 340 height 19
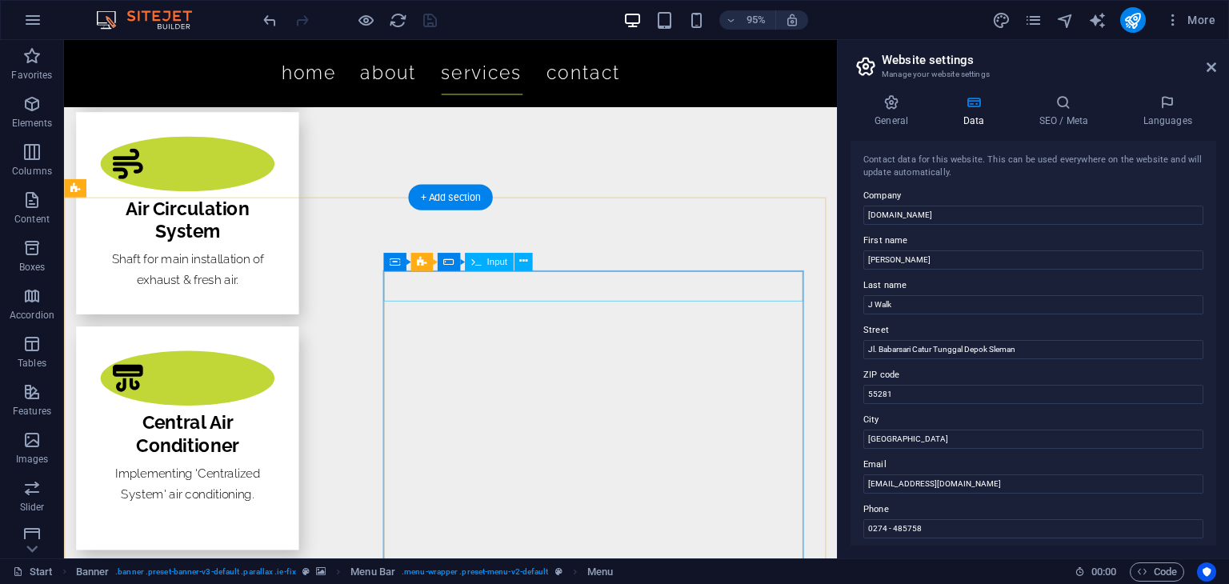
scroll to position [4241, 0]
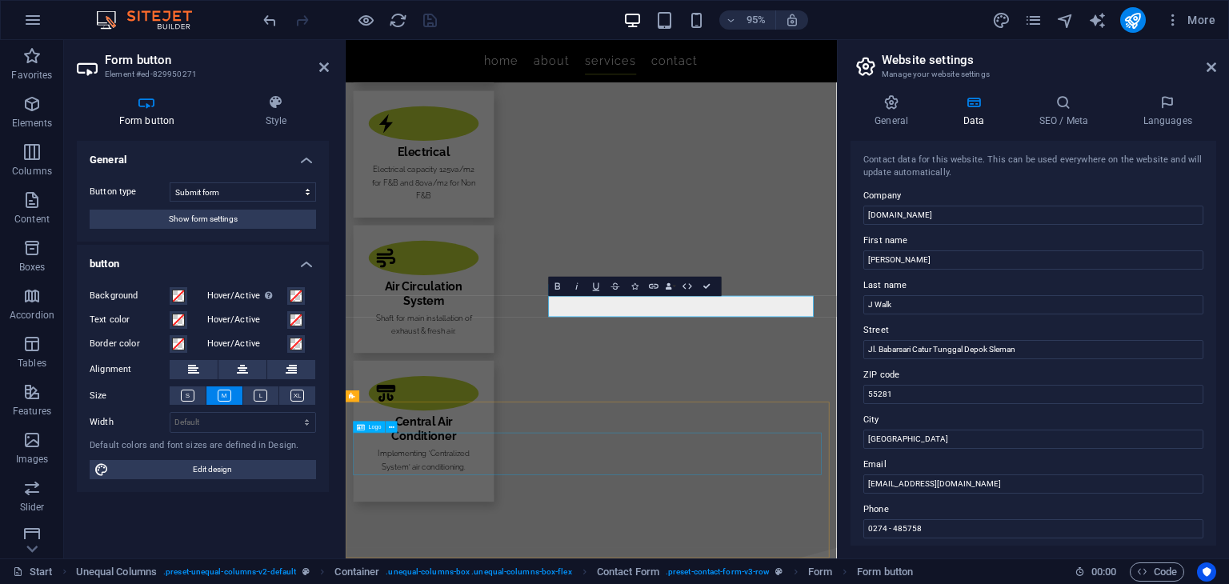
scroll to position [4511, 0]
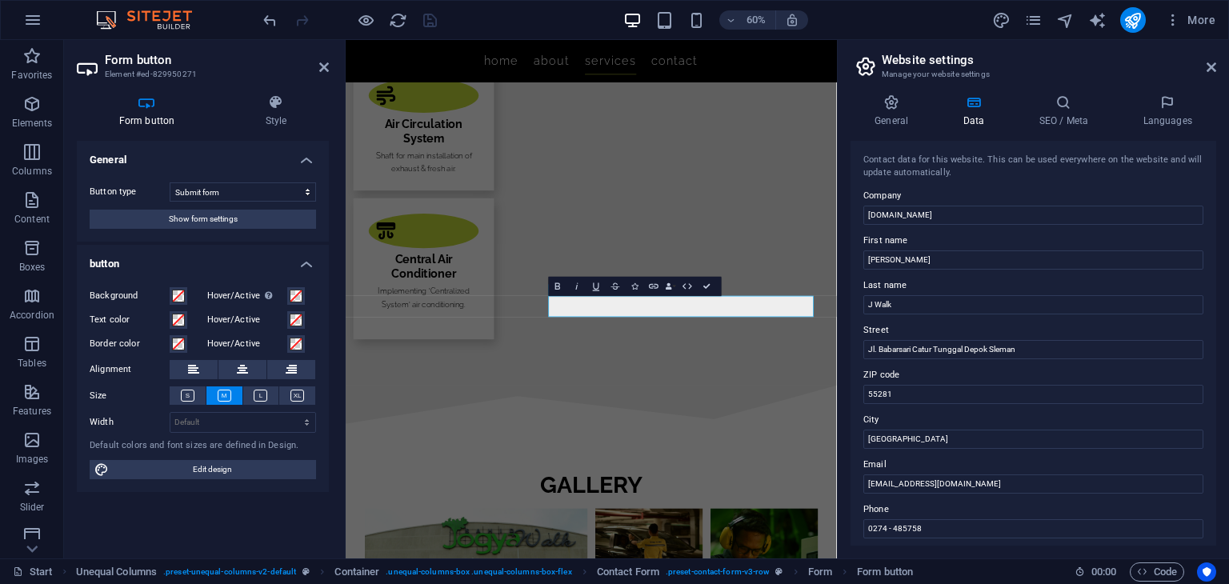
click at [256, 218] on button "Show form settings" at bounding box center [203, 219] width 226 height 19
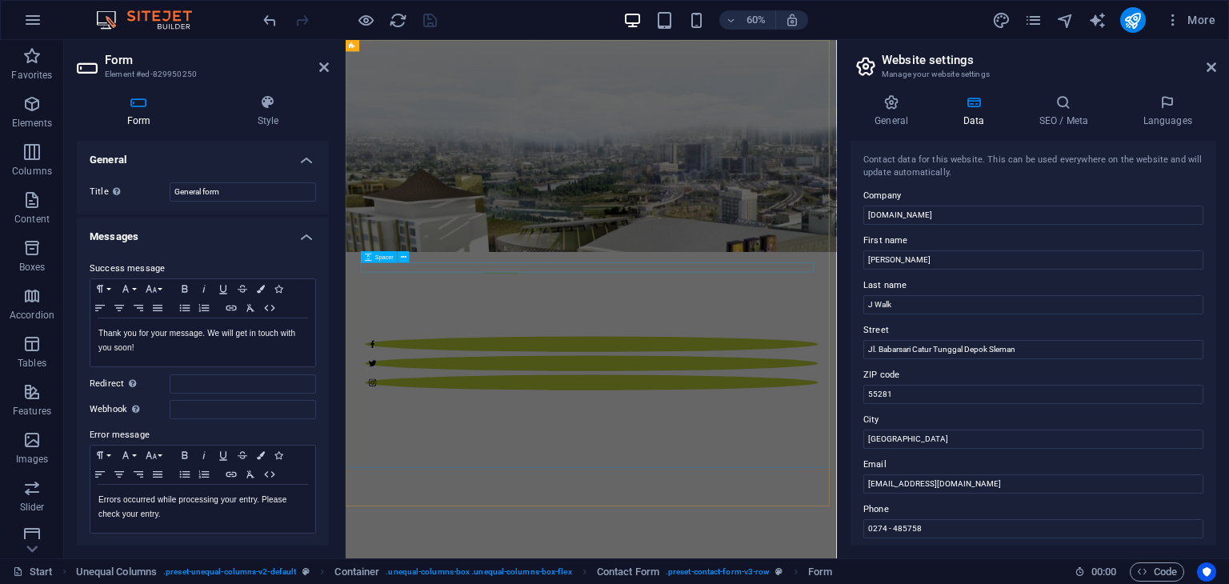
scroll to position [0, 0]
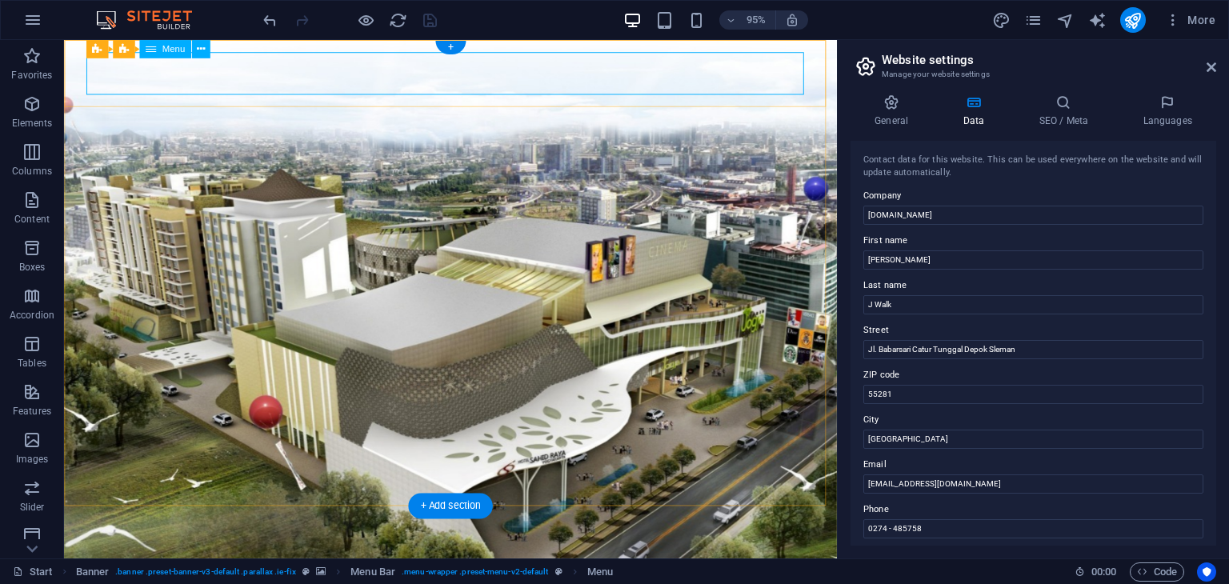
click at [200, 48] on icon at bounding box center [201, 49] width 8 height 16
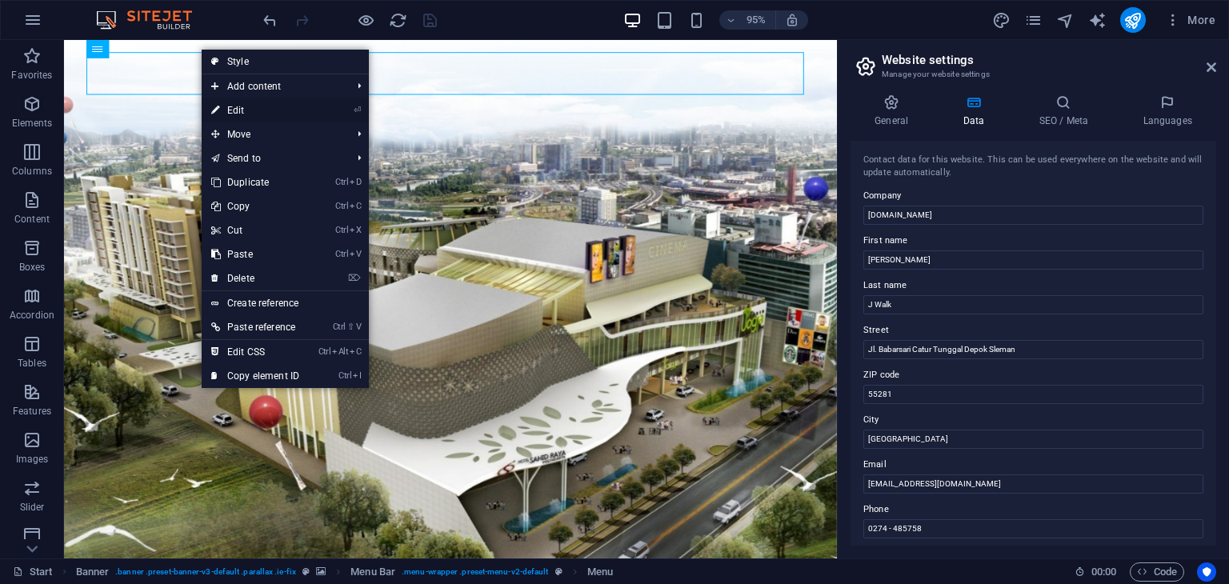
click at [235, 105] on link "⏎ Edit" at bounding box center [255, 110] width 107 height 24
select select
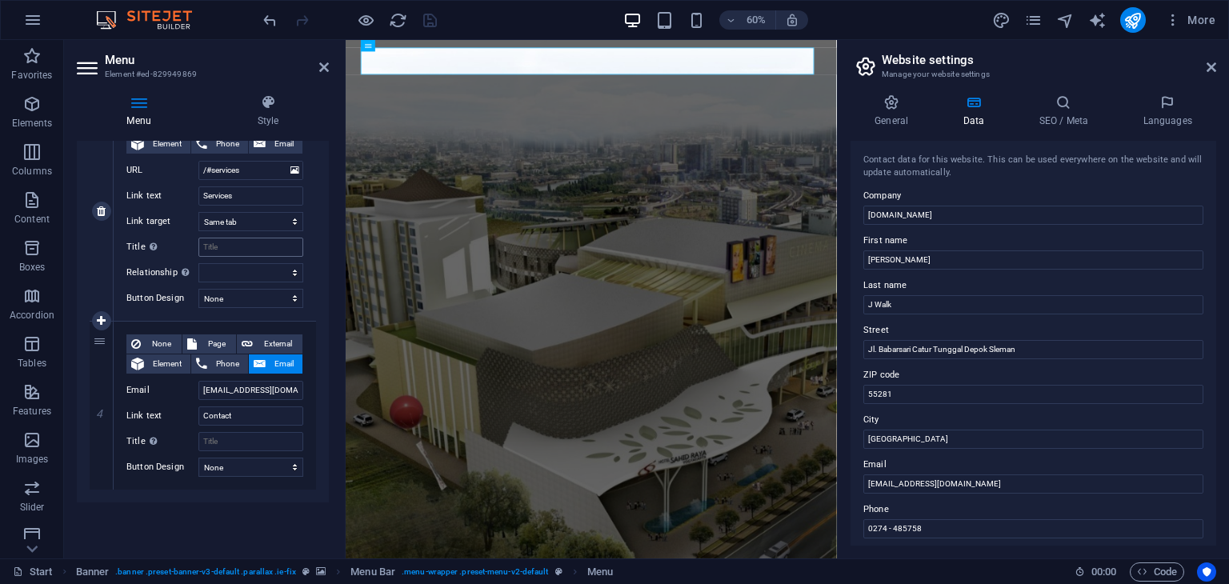
scroll to position [471, 0]
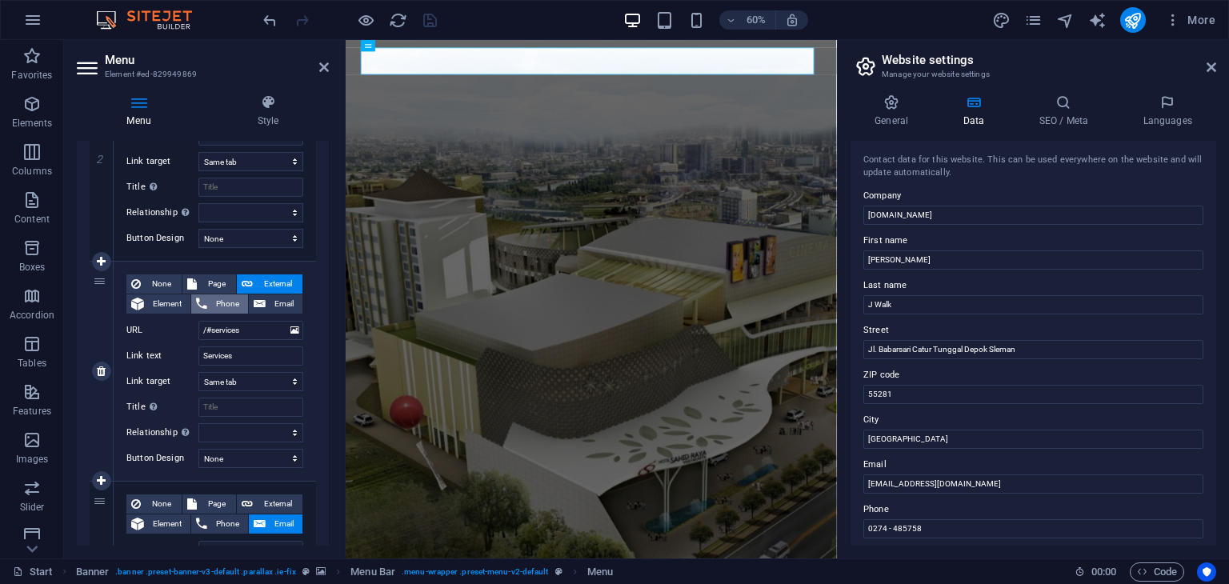
click at [220, 302] on span "Phone" at bounding box center [227, 303] width 31 height 19
select select
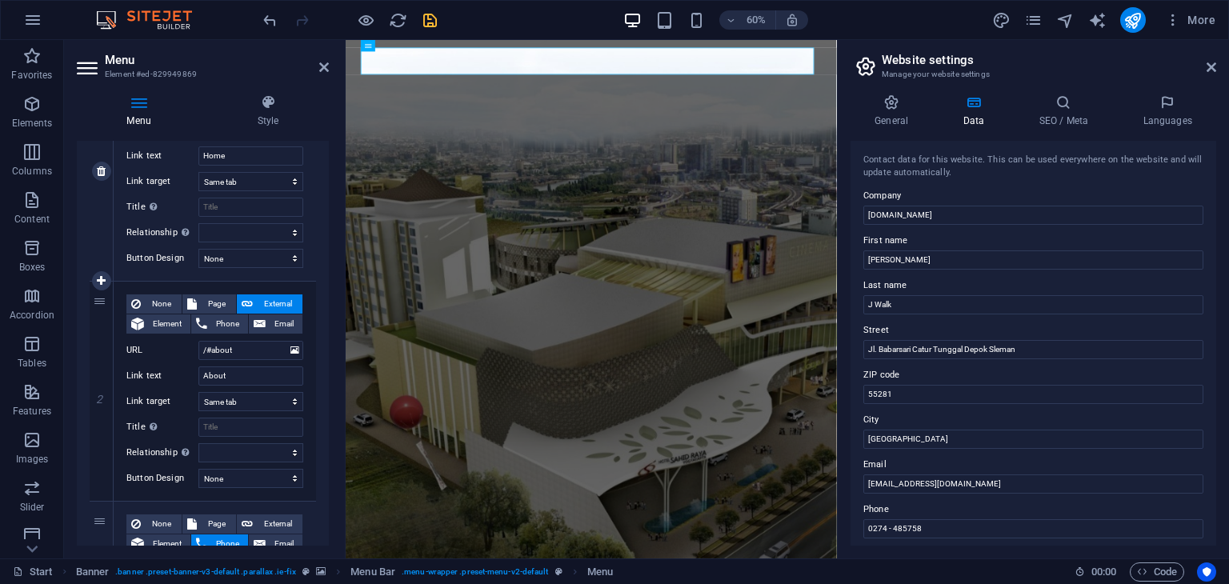
scroll to position [0, 0]
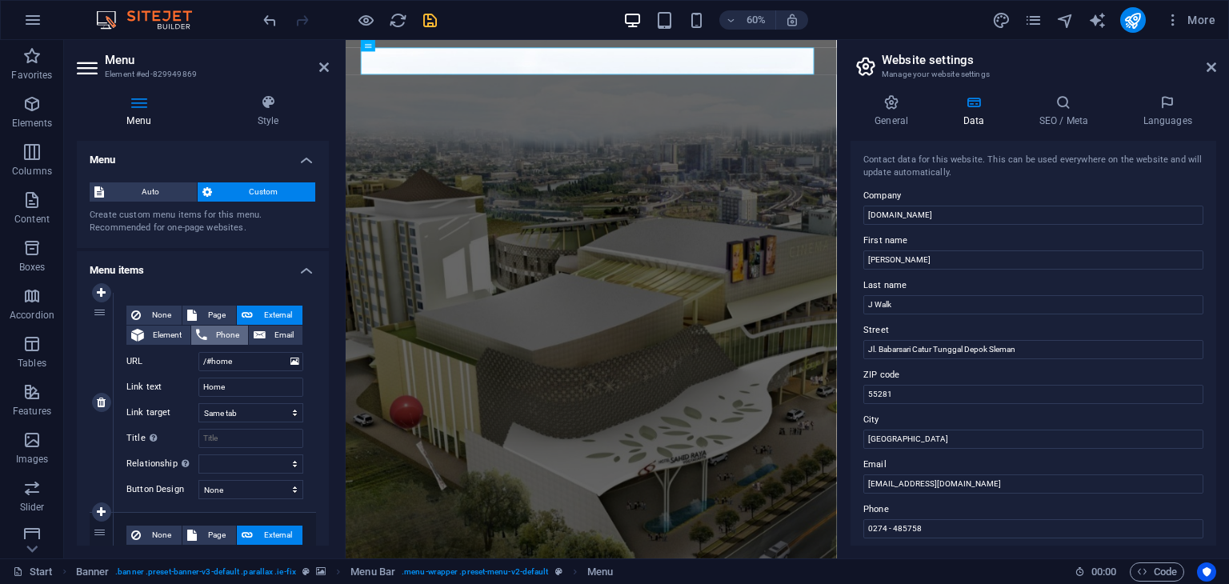
click at [226, 331] on span "Phone" at bounding box center [227, 335] width 31 height 19
select select
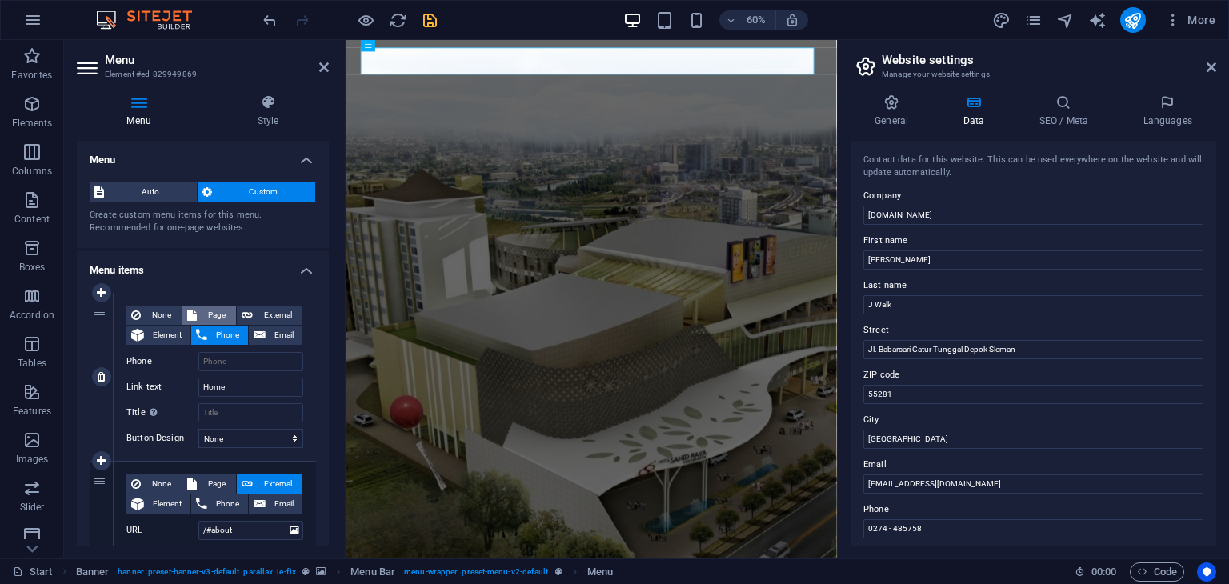
click at [198, 314] on button "Page" at bounding box center [209, 315] width 54 height 19
select select
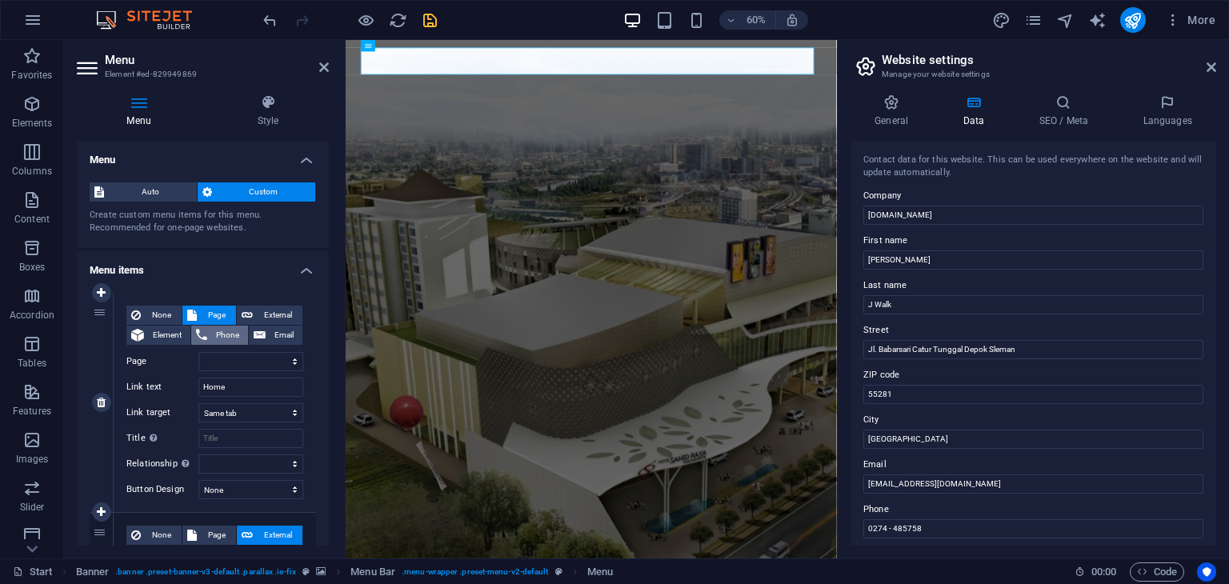
click at [208, 332] on button "Phone" at bounding box center [219, 335] width 57 height 19
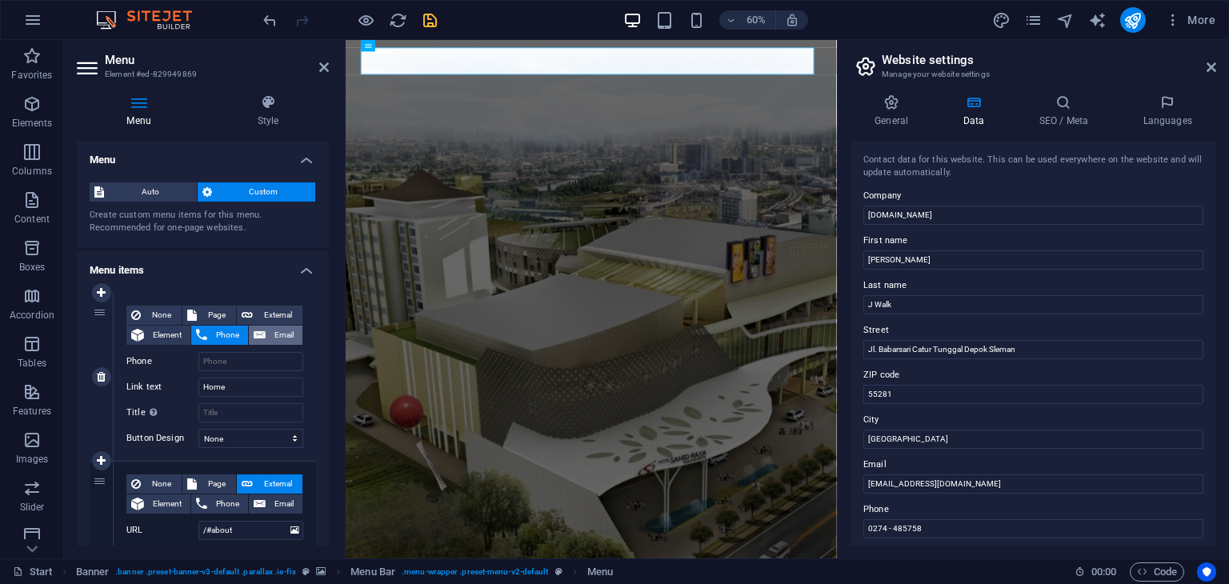
click at [266, 329] on button "Email" at bounding box center [276, 335] width 54 height 19
click at [212, 330] on span "Phone" at bounding box center [227, 335] width 31 height 19
select select
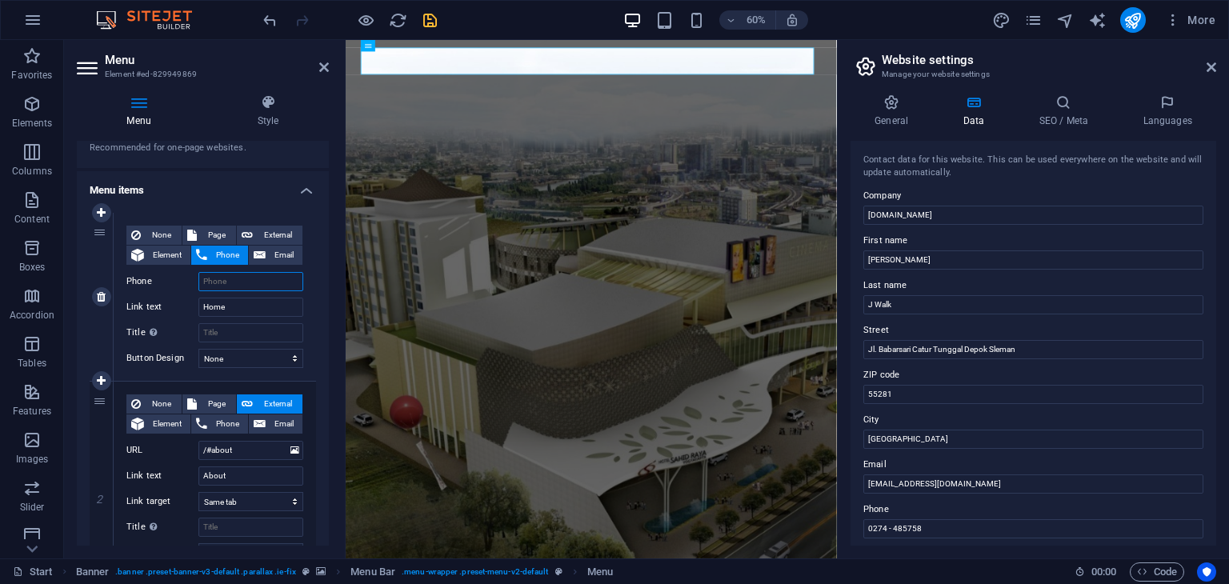
scroll to position [160, 0]
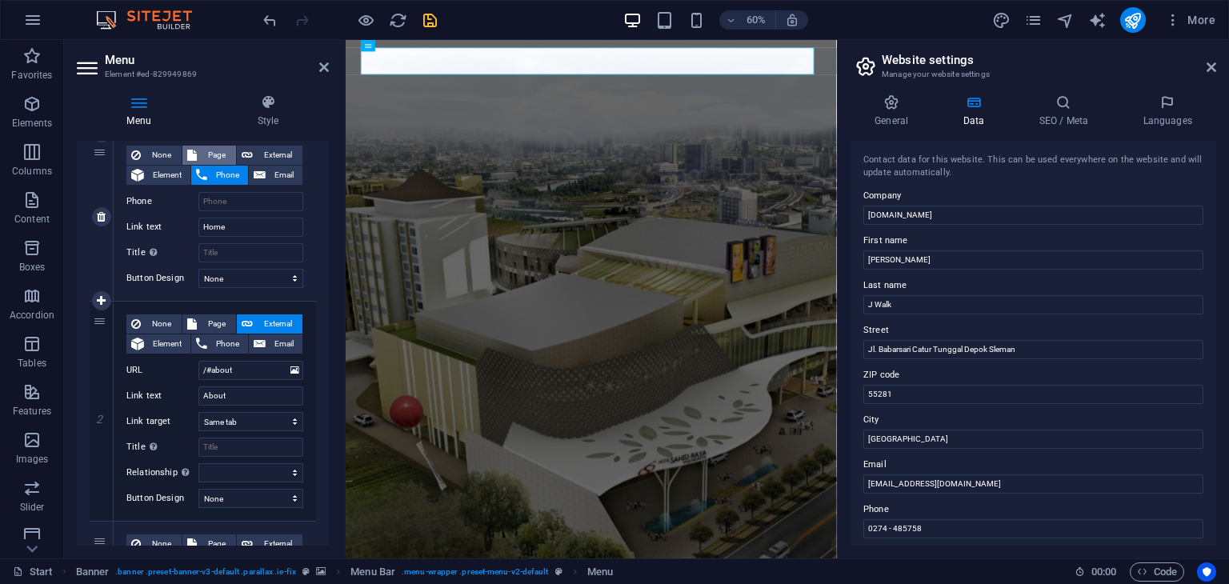
click at [217, 148] on span "Page" at bounding box center [217, 155] width 30 height 19
select select
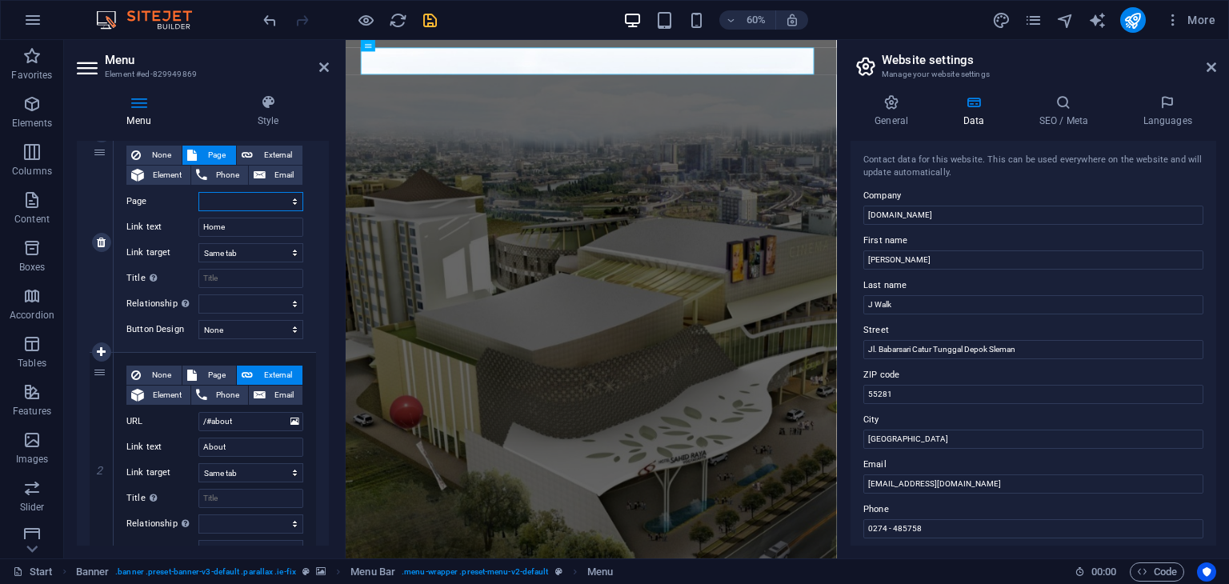
scroll to position [211, 0]
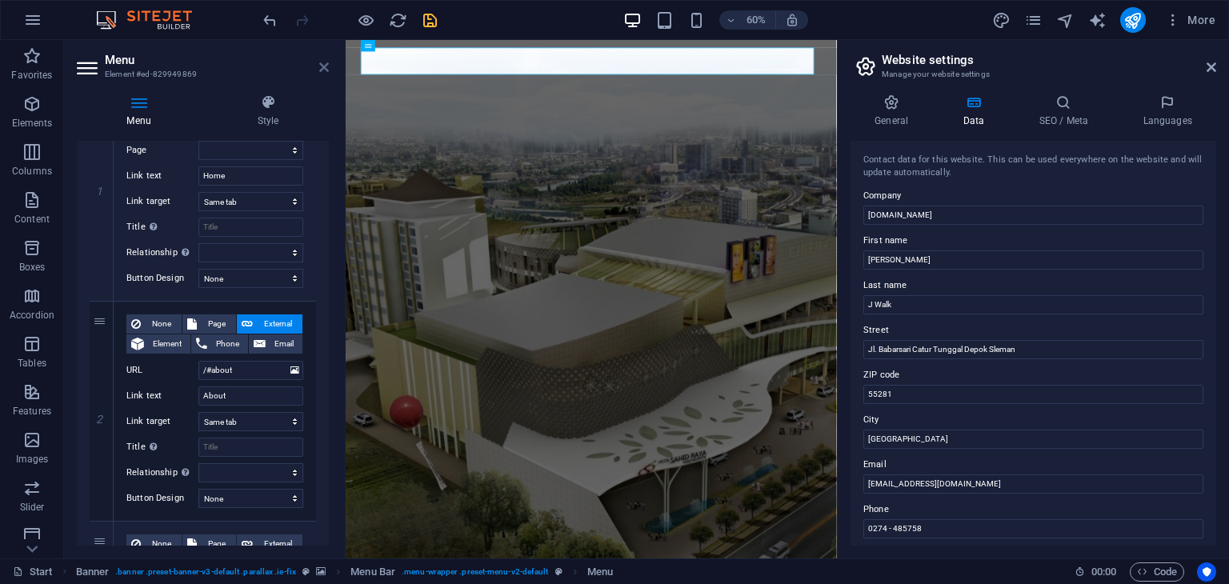
click at [323, 68] on icon at bounding box center [324, 67] width 10 height 13
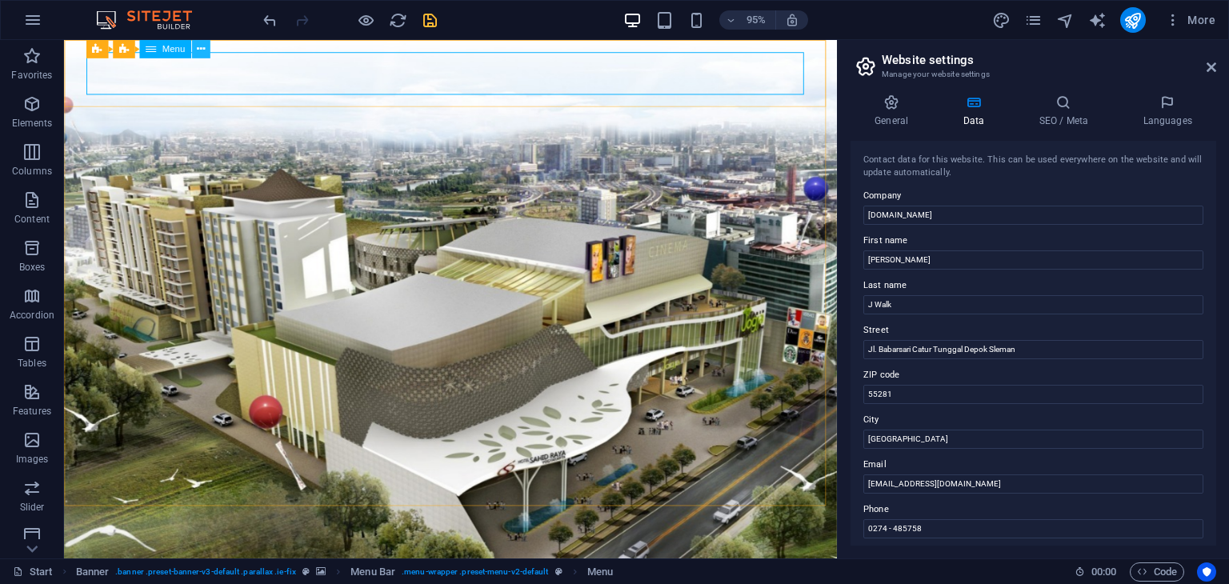
click at [198, 50] on icon at bounding box center [201, 49] width 8 height 16
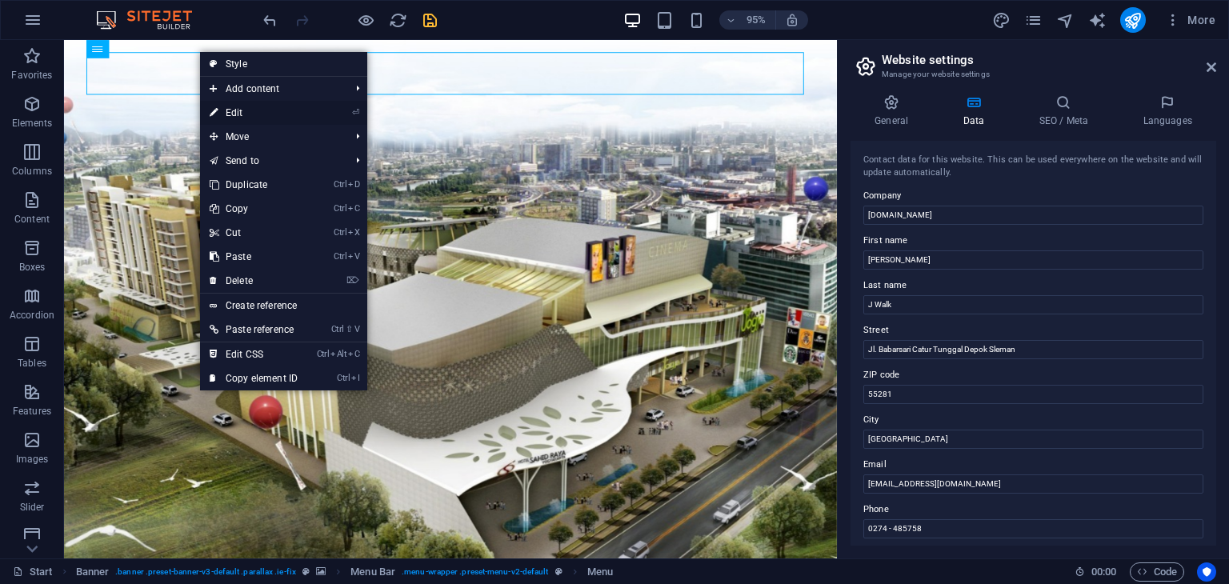
click at [247, 110] on link "⏎ Edit" at bounding box center [253, 113] width 107 height 24
select select
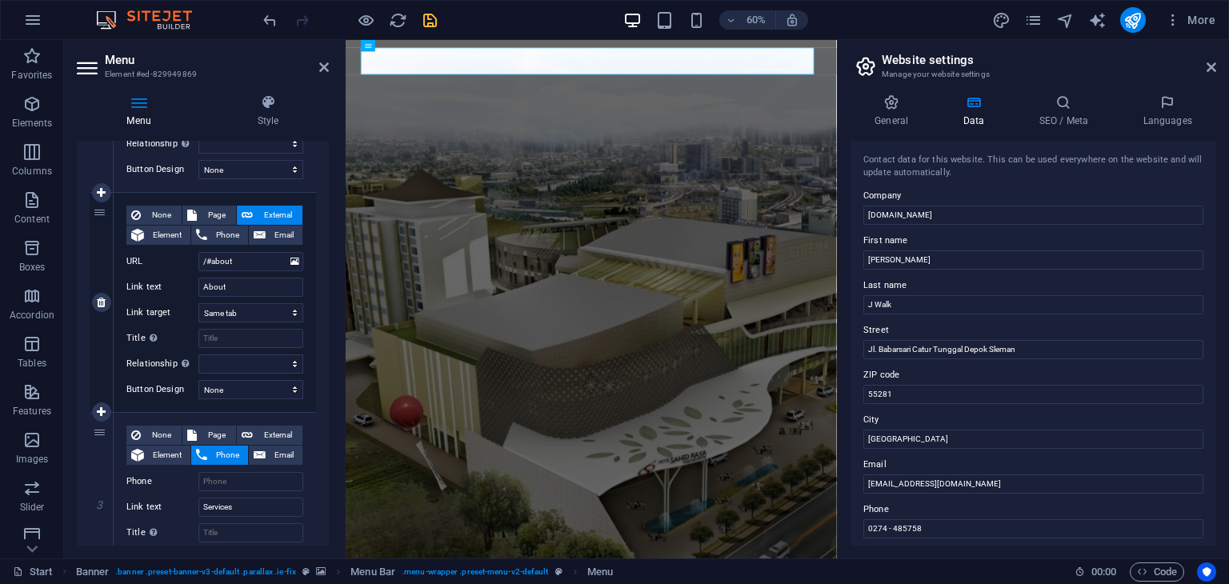
scroll to position [480, 0]
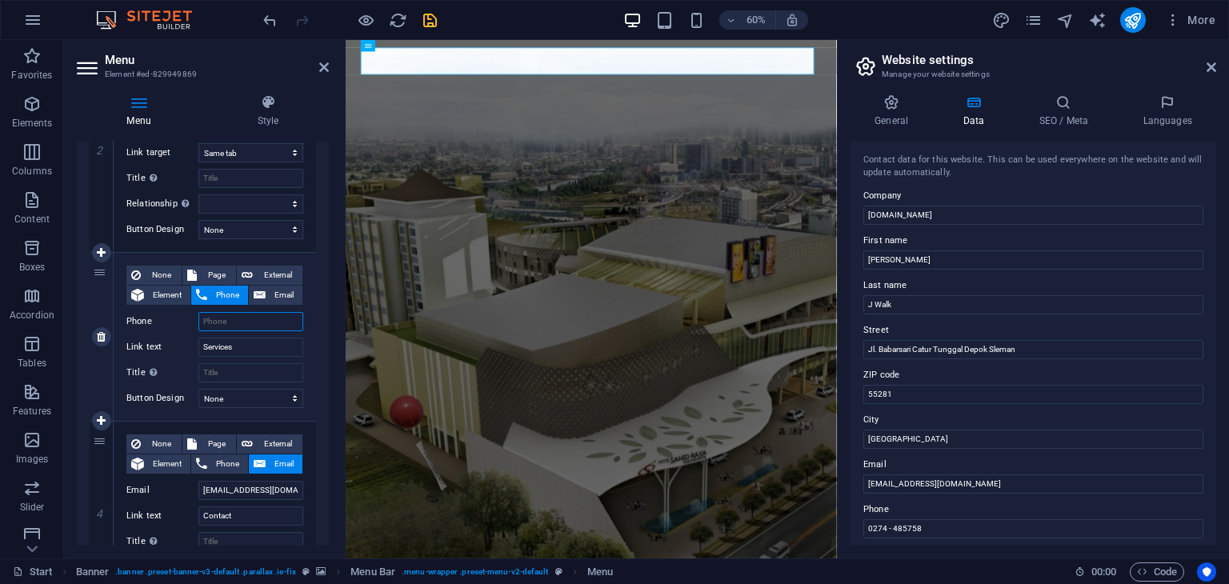
click at [256, 318] on input "Phone" at bounding box center [250, 321] width 105 height 19
type input "02"
select select
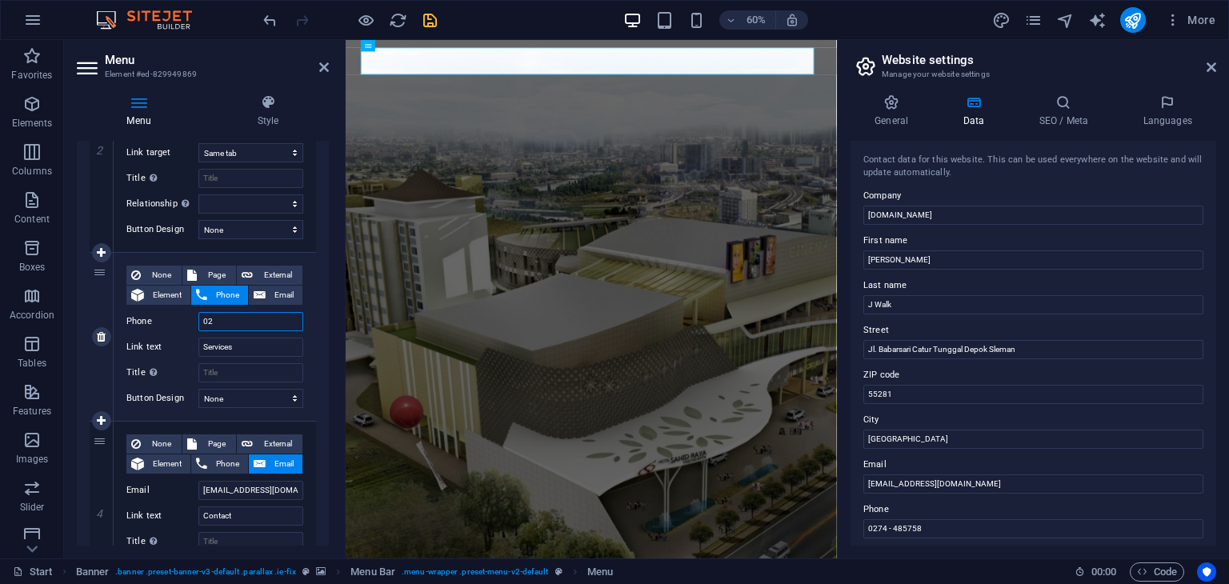
type input "027"
select select
type input "0274"
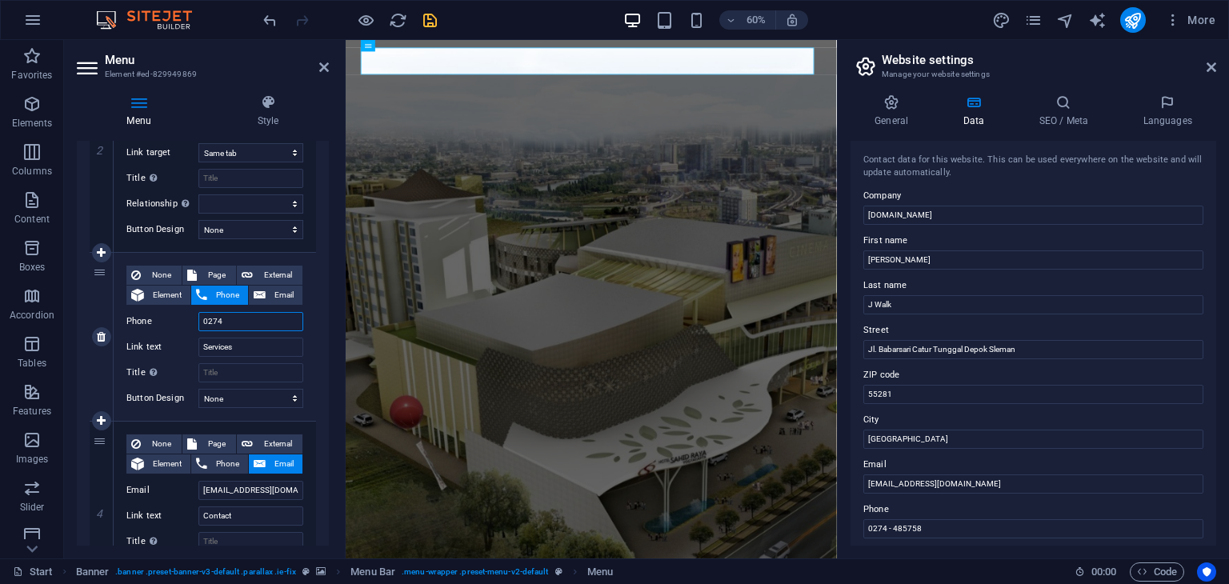
select select
type input "027448"
select select
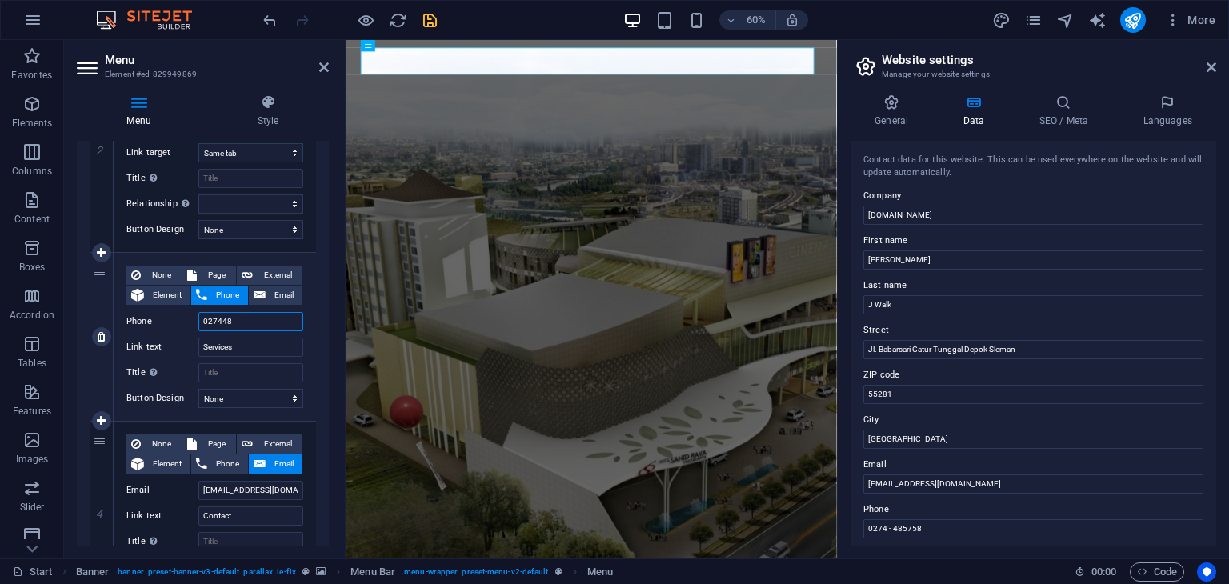
select select
type input "027448575"
select select
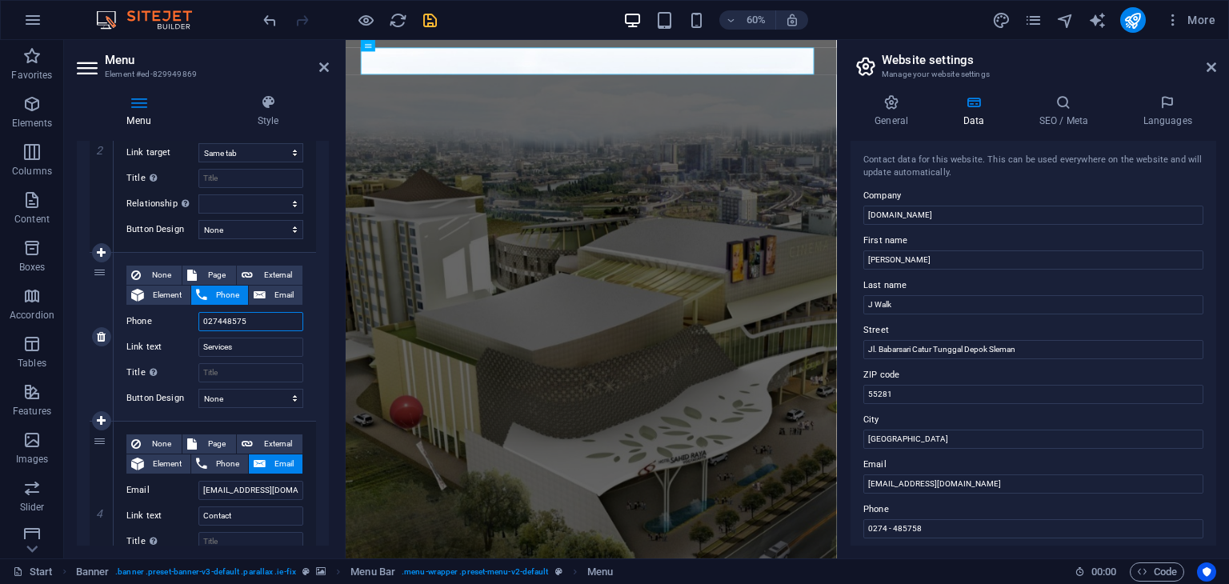
select select
type input "0274485758"
select select
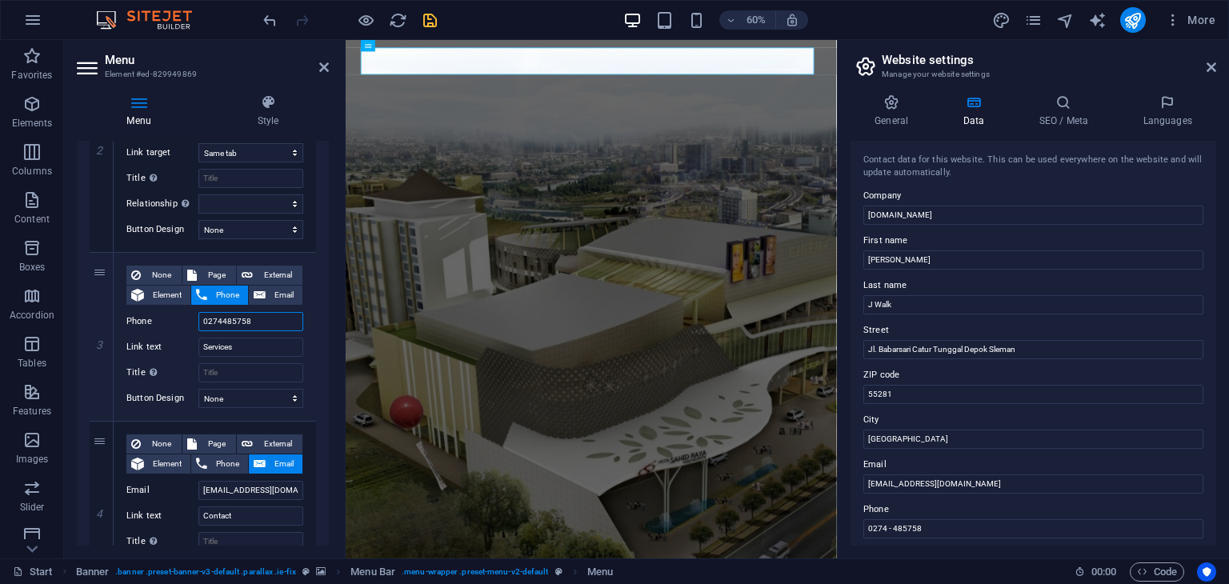
type input "0274485758"
click at [433, 20] on icon "save" at bounding box center [430, 20] width 18 height 18
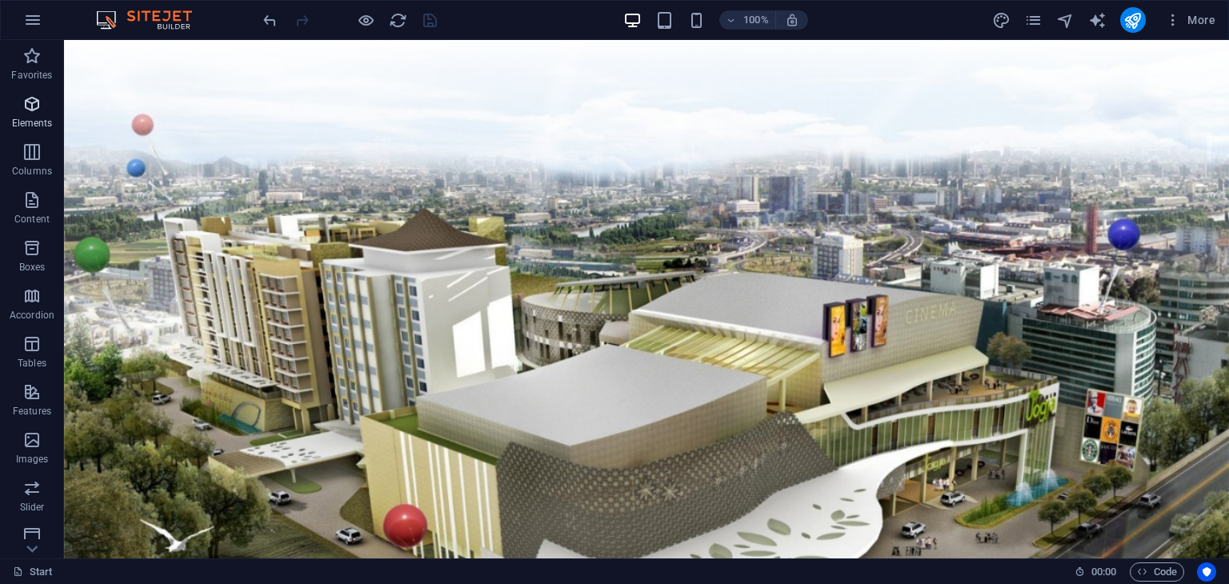
click at [40, 104] on icon "button" at bounding box center [31, 103] width 19 height 19
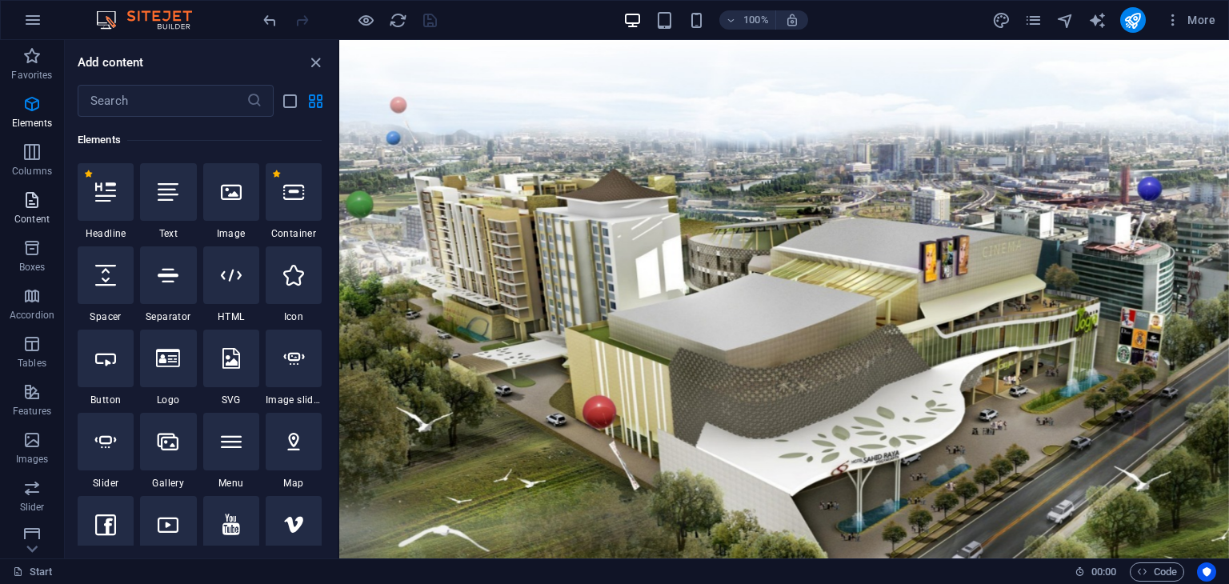
click at [25, 210] on span "Content" at bounding box center [32, 209] width 64 height 38
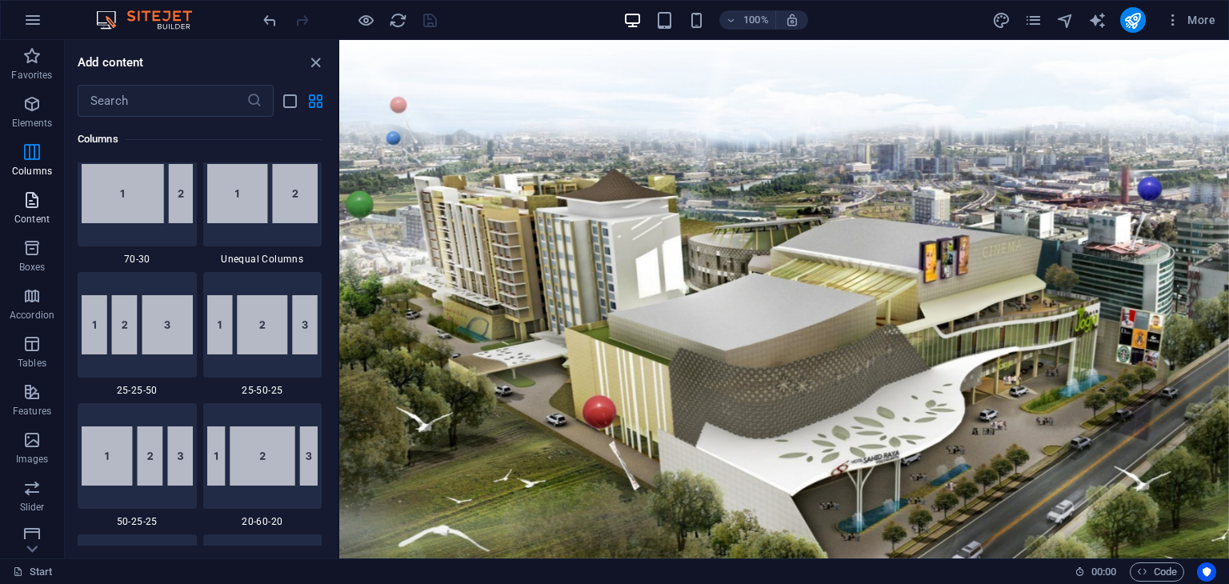
scroll to position [2800, 0]
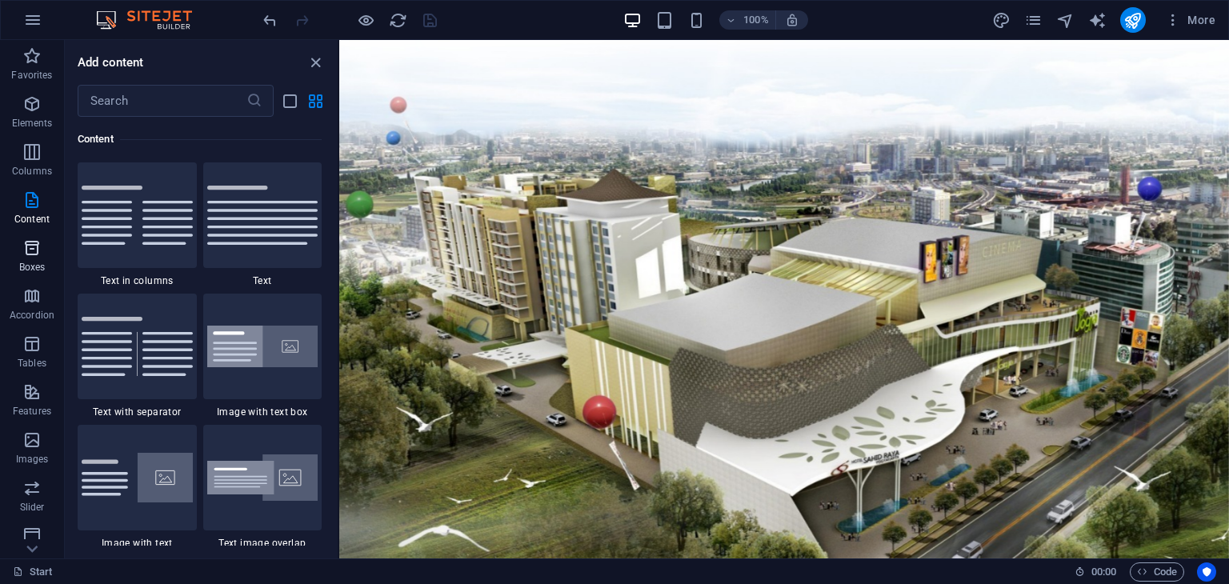
click at [42, 260] on span "Boxes" at bounding box center [32, 257] width 64 height 38
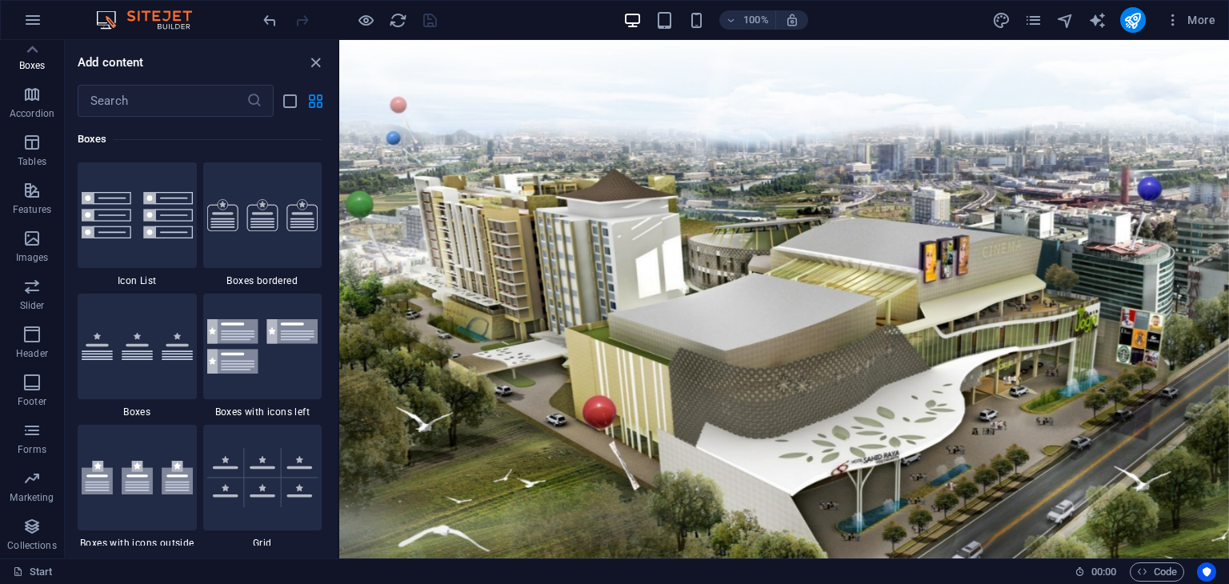
scroll to position [0, 0]
click at [24, 109] on icon "button" at bounding box center [31, 103] width 19 height 19
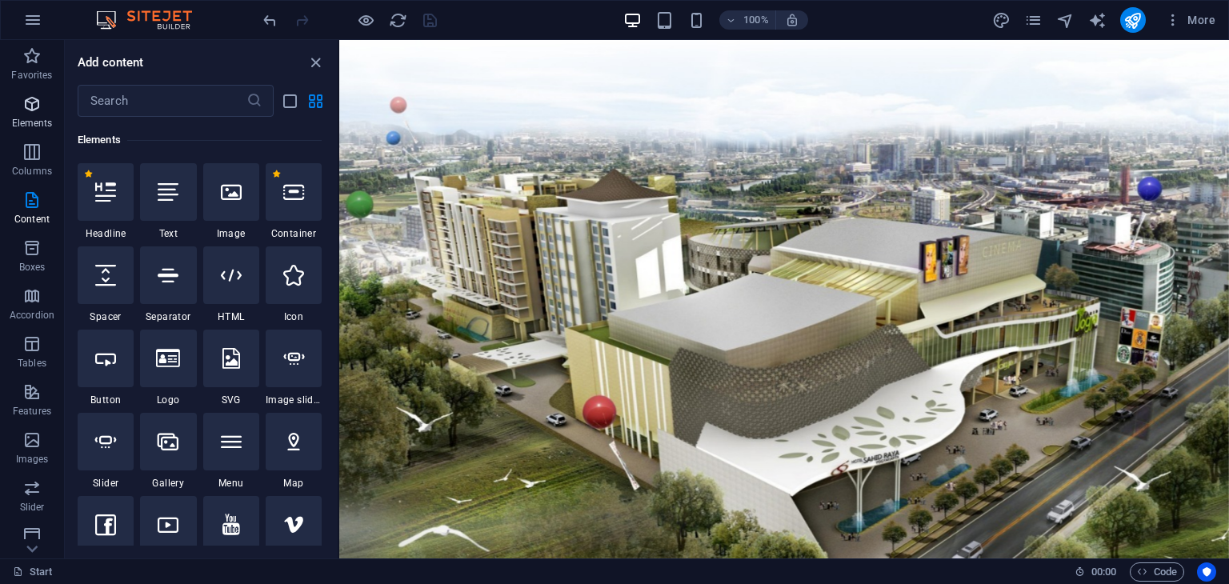
scroll to position [170, 0]
click at [26, 50] on icon "button" at bounding box center [31, 55] width 19 height 19
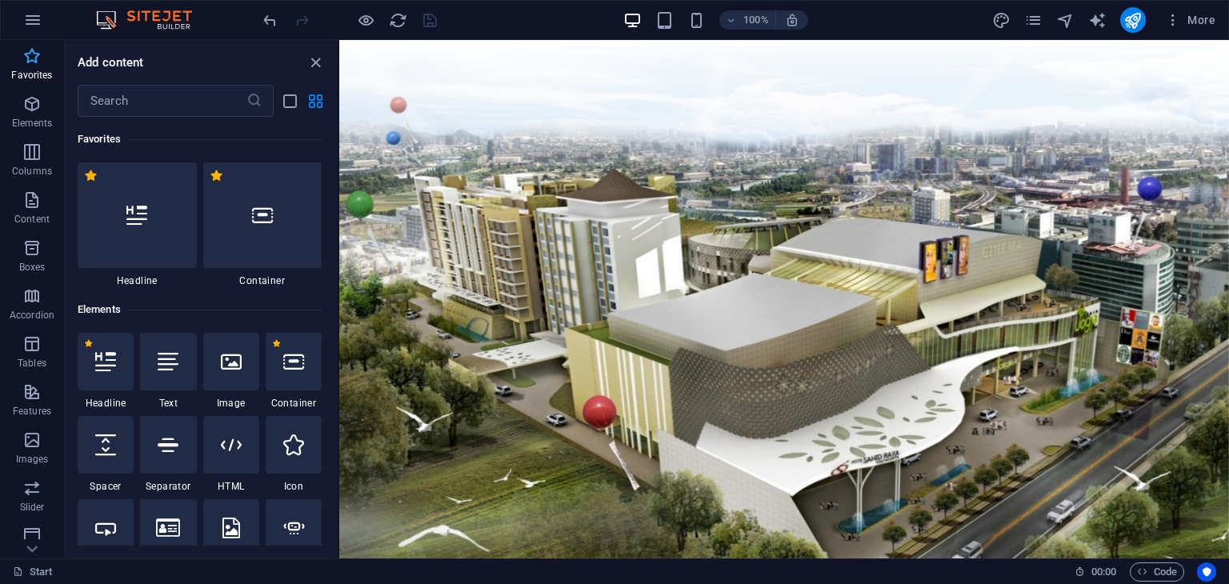
scroll to position [0, 0]
click at [28, 11] on icon "button" at bounding box center [32, 19] width 19 height 19
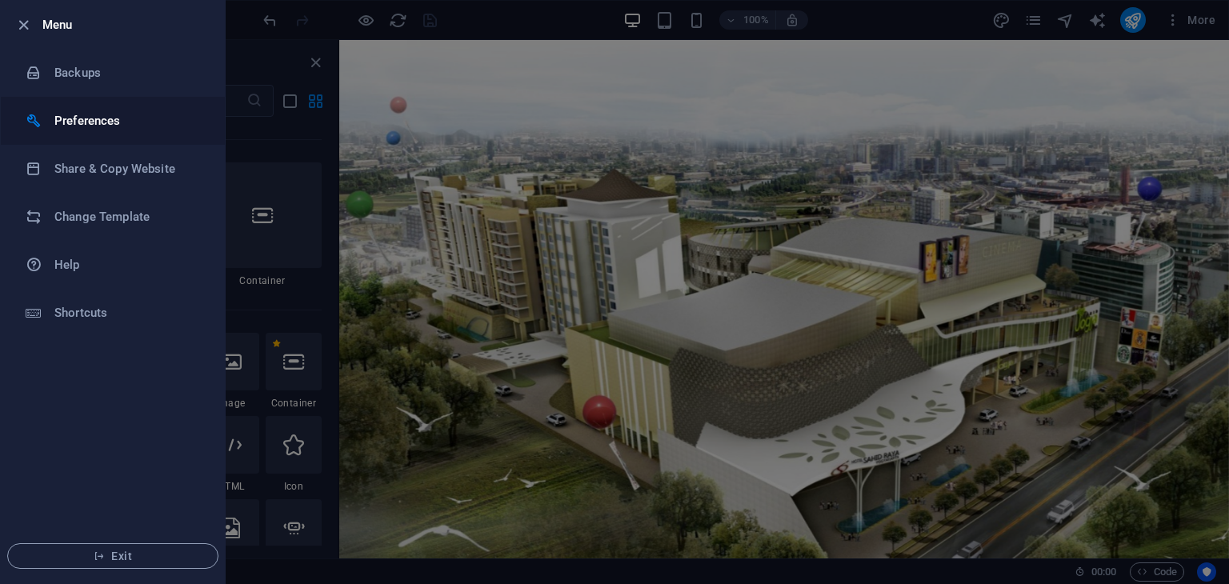
click at [121, 129] on h6 "Preferences" at bounding box center [128, 120] width 148 height 19
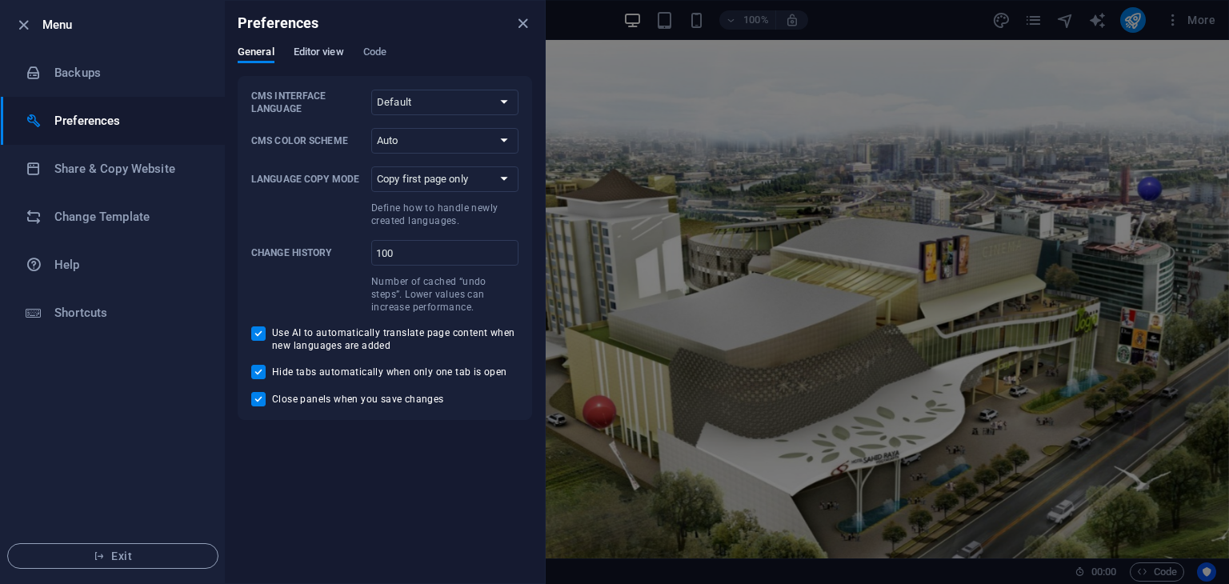
click at [304, 54] on span "Editor view" at bounding box center [319, 53] width 50 height 22
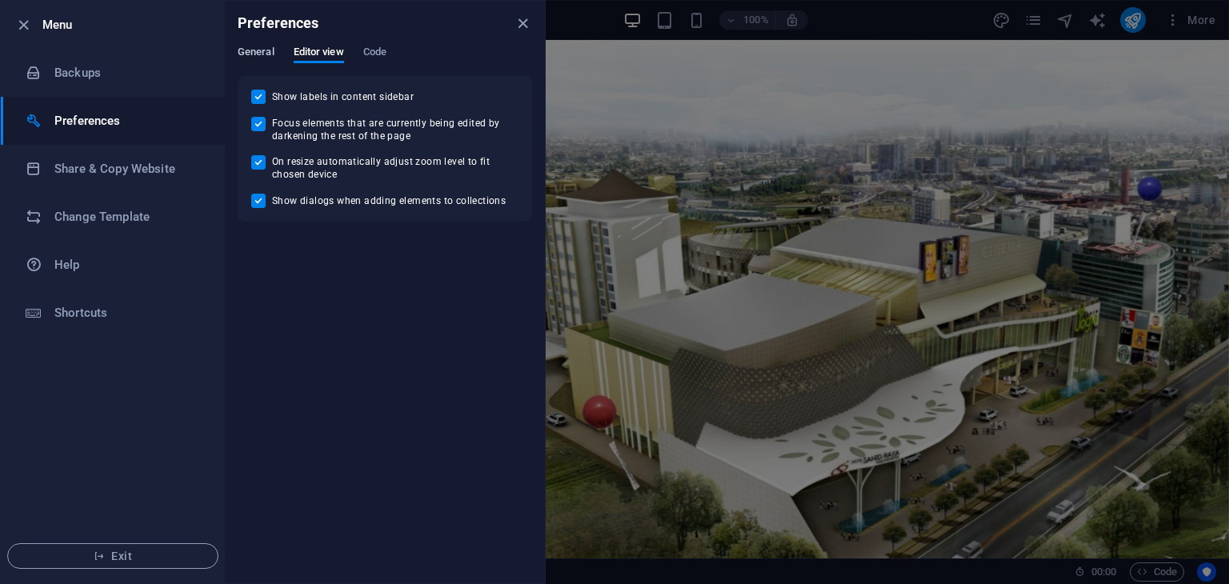
click at [262, 53] on span "General" at bounding box center [256, 53] width 37 height 22
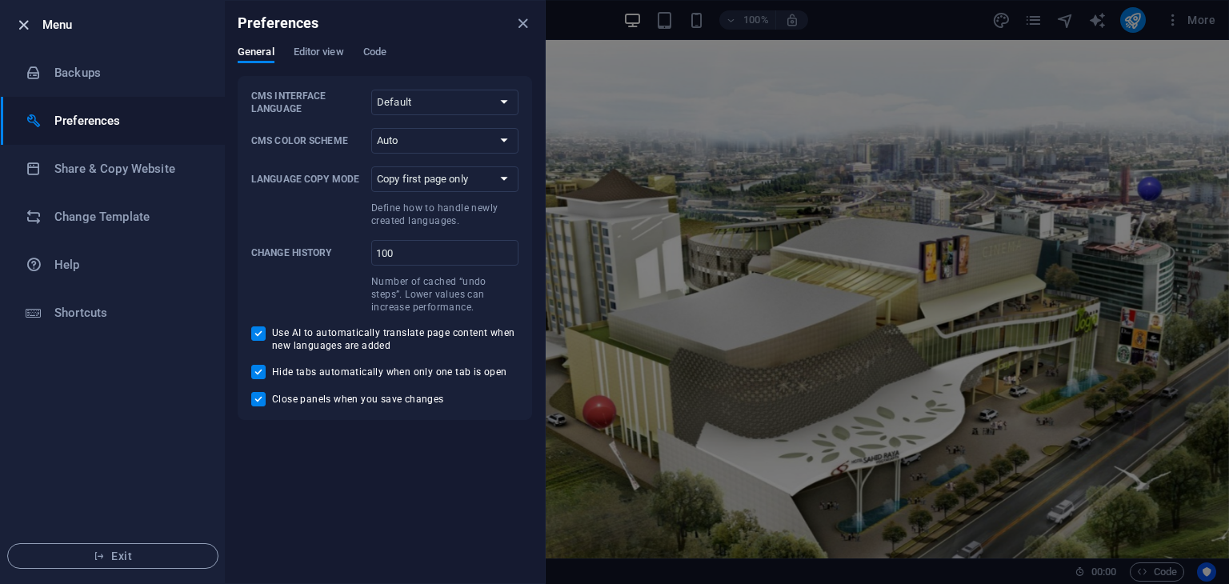
click at [26, 23] on icon "button" at bounding box center [23, 25] width 18 height 18
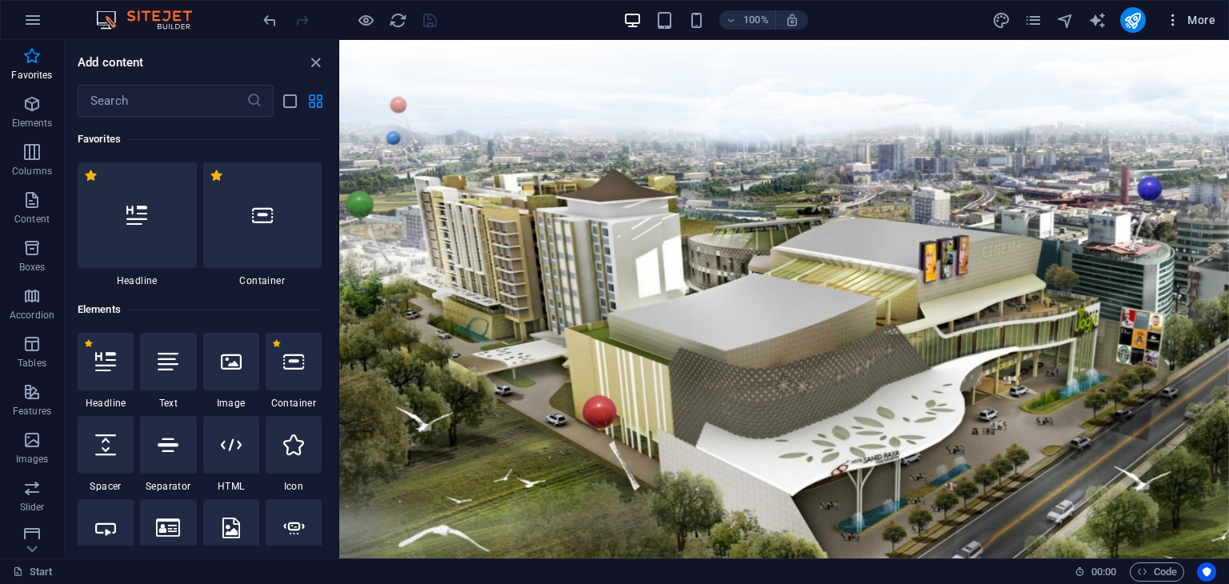
click at [0, 0] on icon "button" at bounding box center [0, 0] width 0 height 0
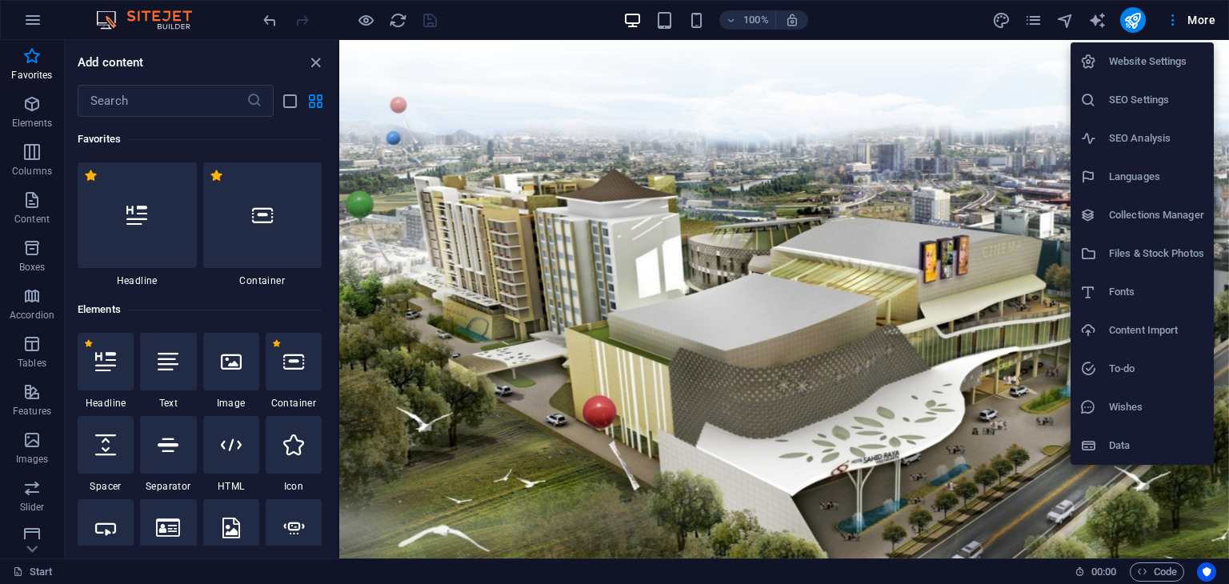
click at [1135, 21] on div at bounding box center [614, 292] width 1229 height 584
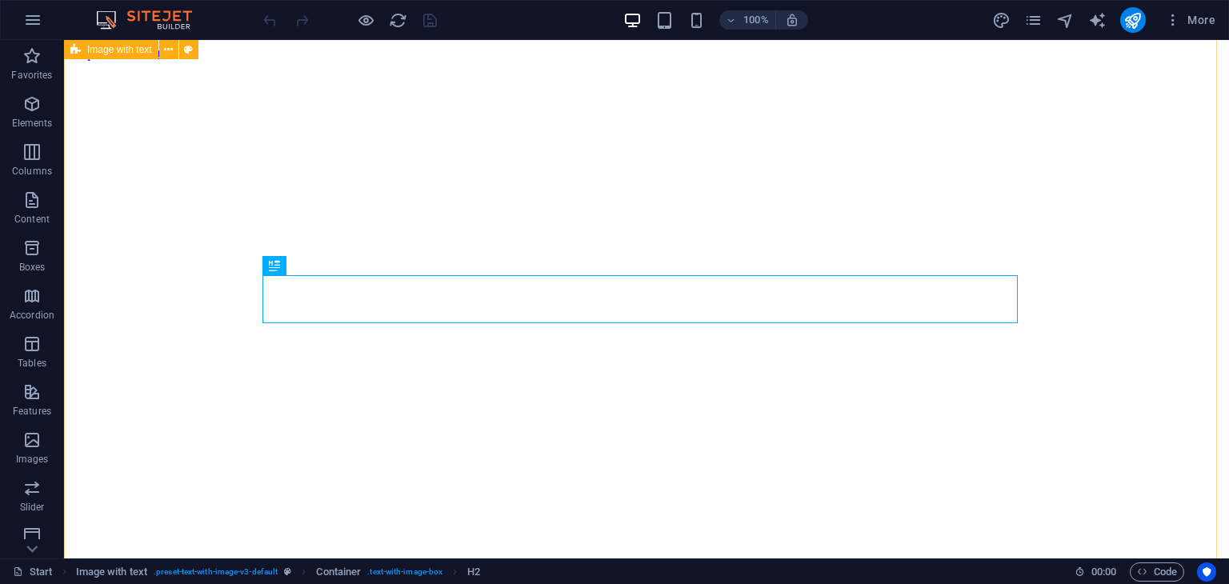
scroll to position [860, 0]
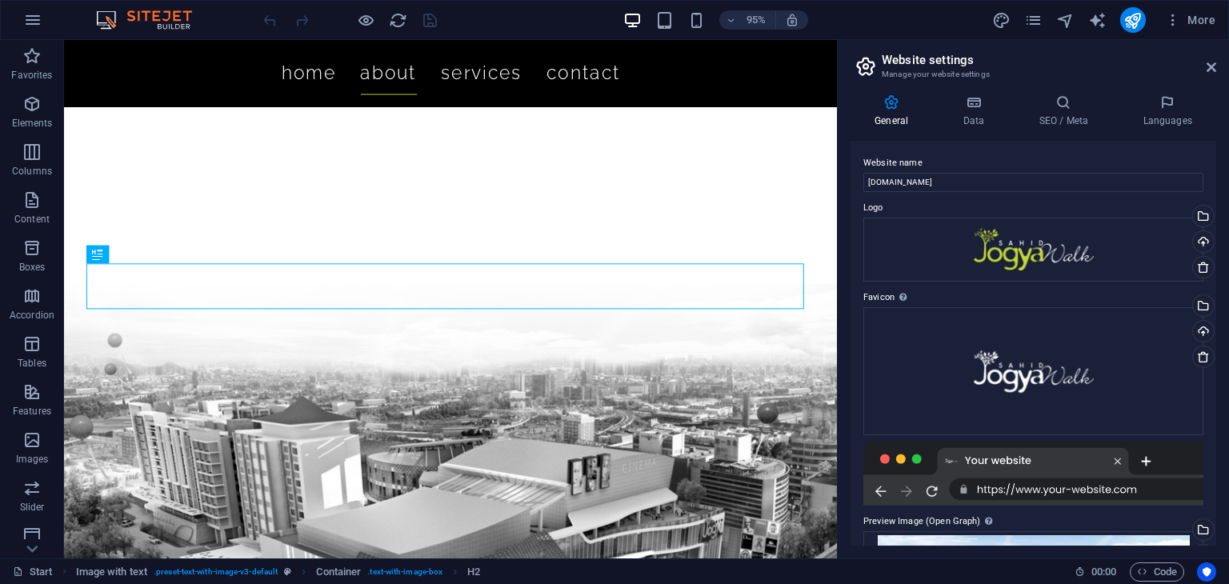
scroll to position [884, 0]
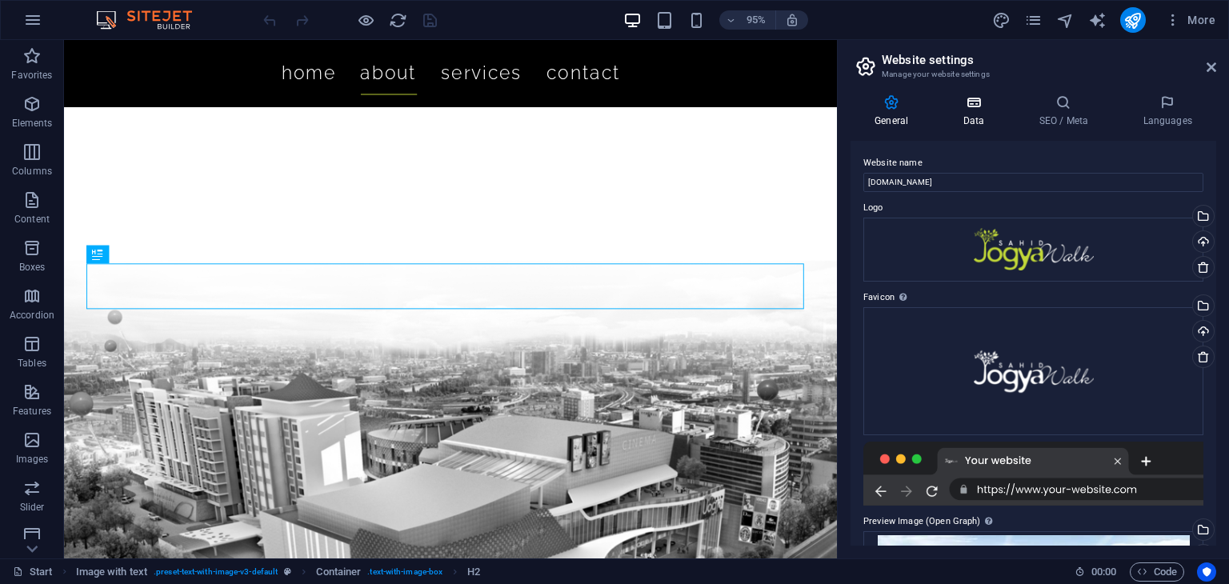
click at [0, 0] on icon at bounding box center [0, 0] width 0 height 0
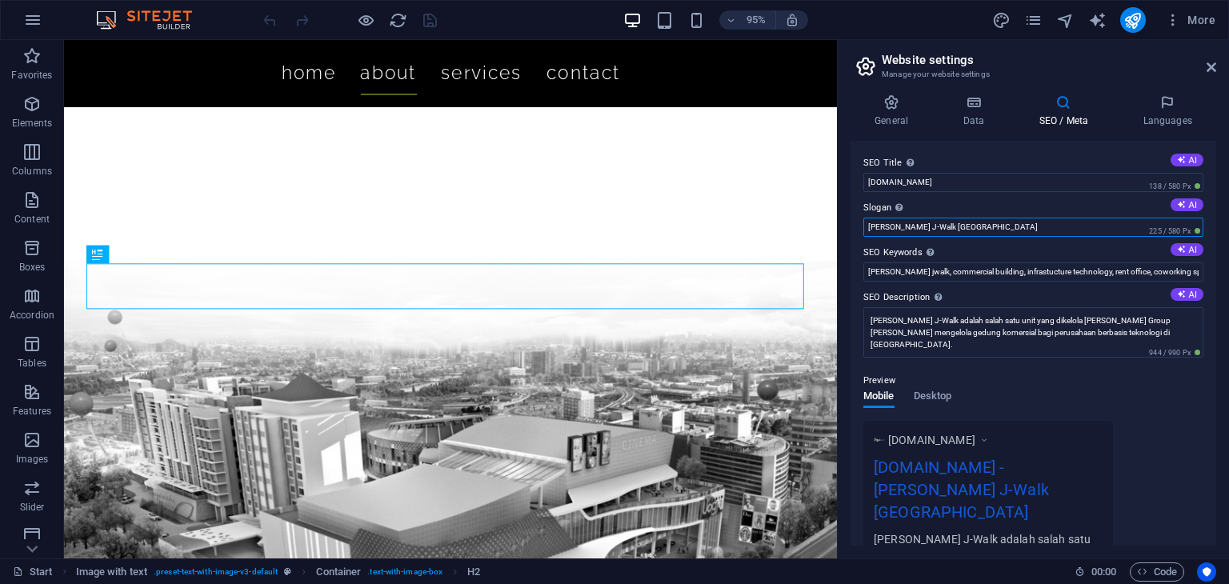
drag, startPoint x: 978, startPoint y: 268, endPoint x: 875, endPoint y: 247, distance: 104.5
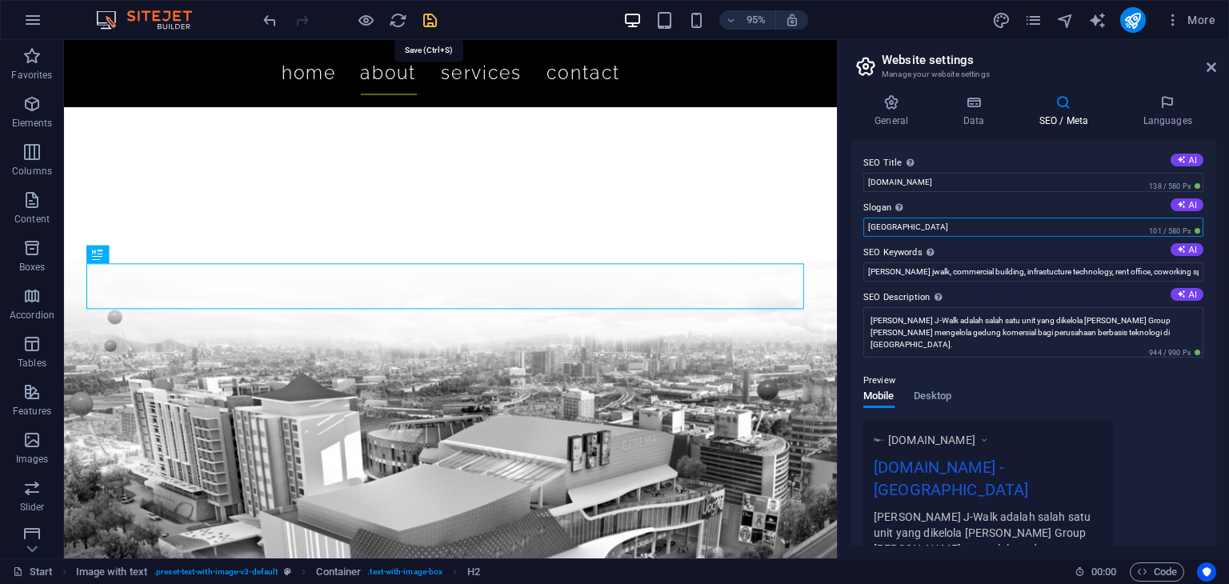
type input "[GEOGRAPHIC_DATA]"
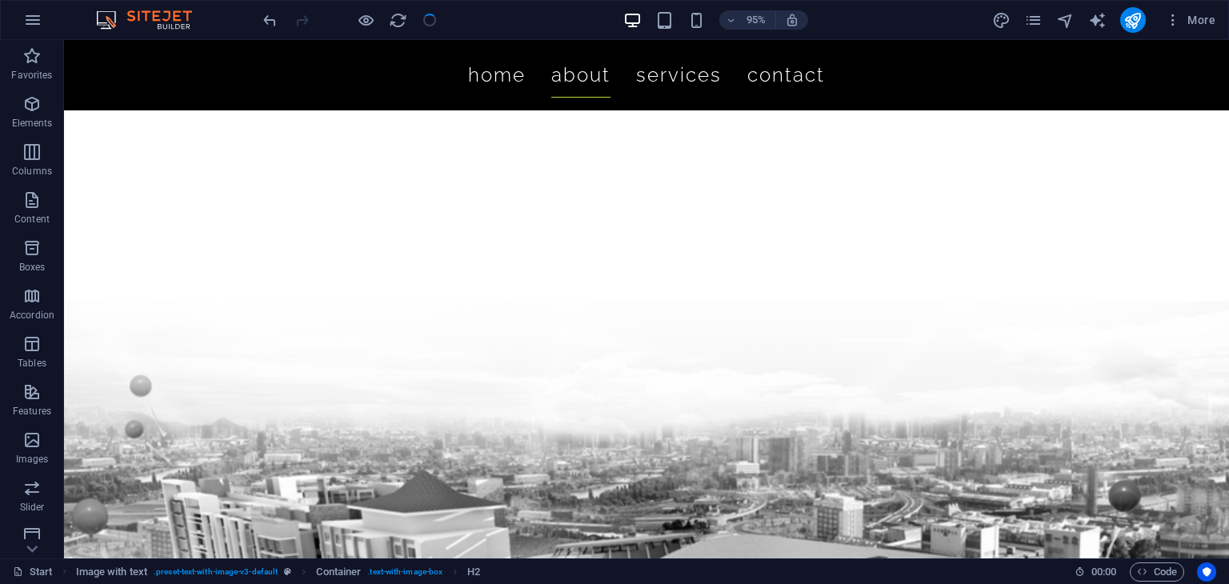
scroll to position [860, 0]
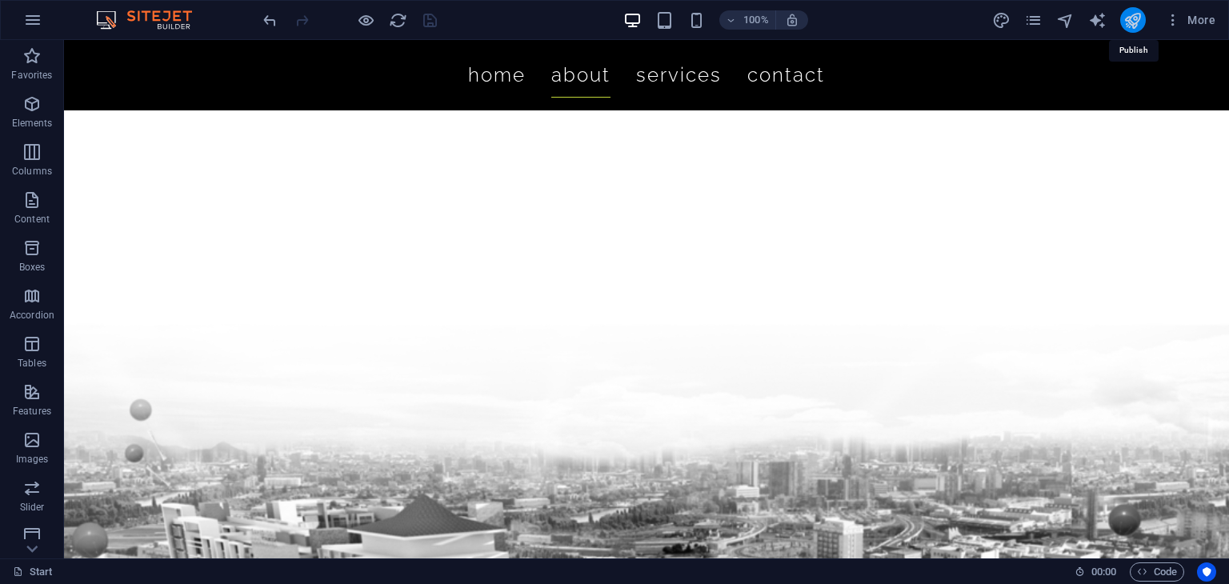
click at [1133, 22] on icon "publish" at bounding box center [1132, 20] width 18 height 18
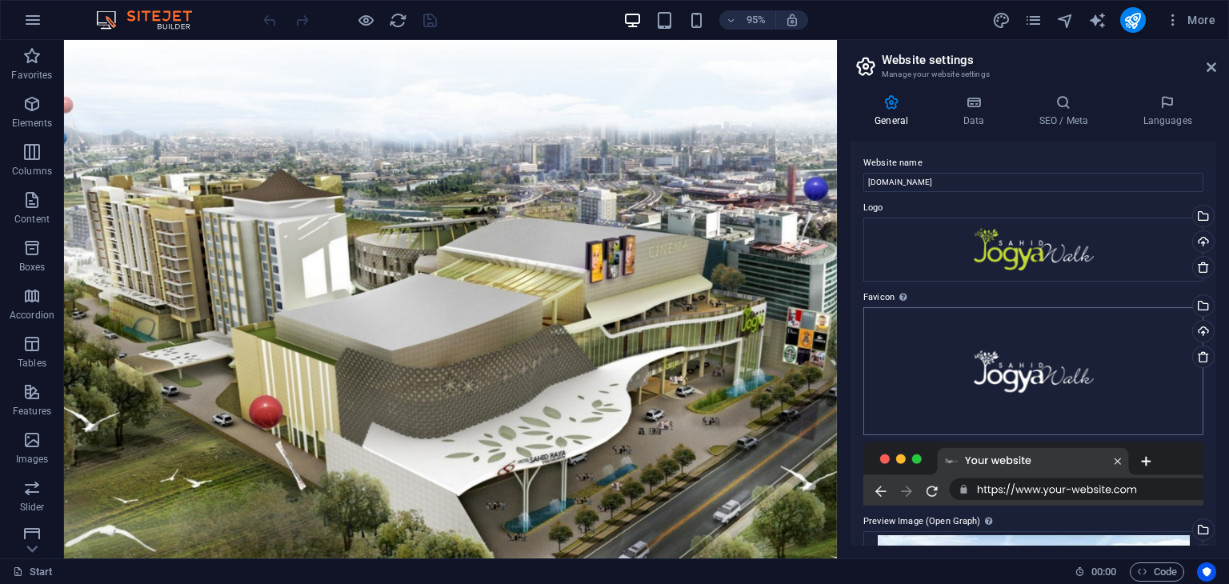
scroll to position [203, 0]
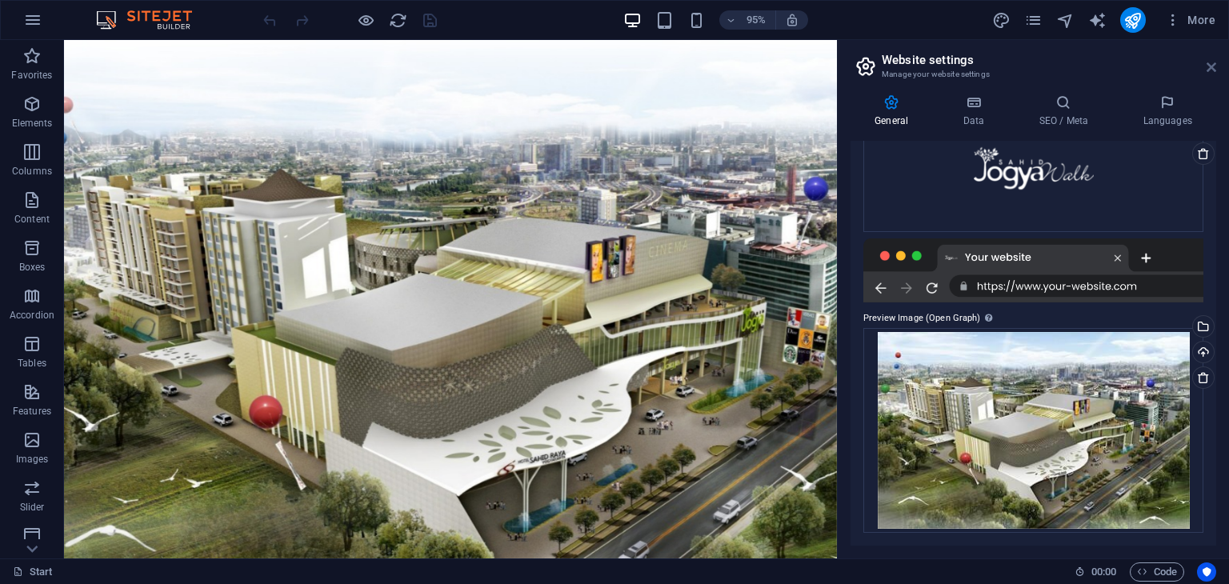
click at [0, 0] on icon at bounding box center [0, 0] width 0 height 0
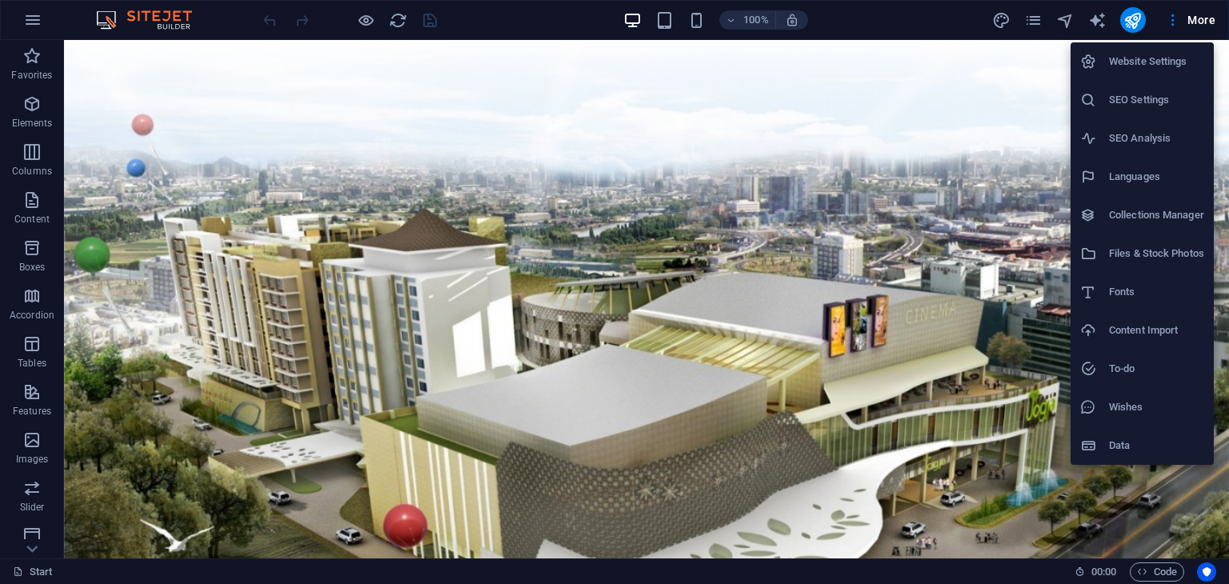
click at [1123, 440] on h6 "Data" at bounding box center [1156, 445] width 95 height 19
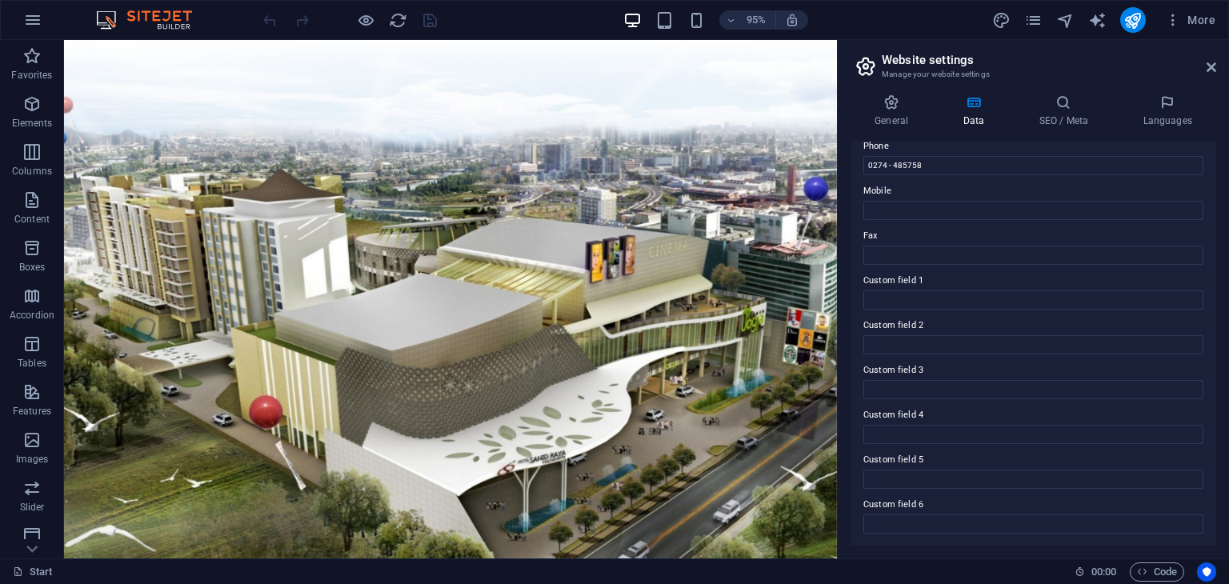
scroll to position [0, 0]
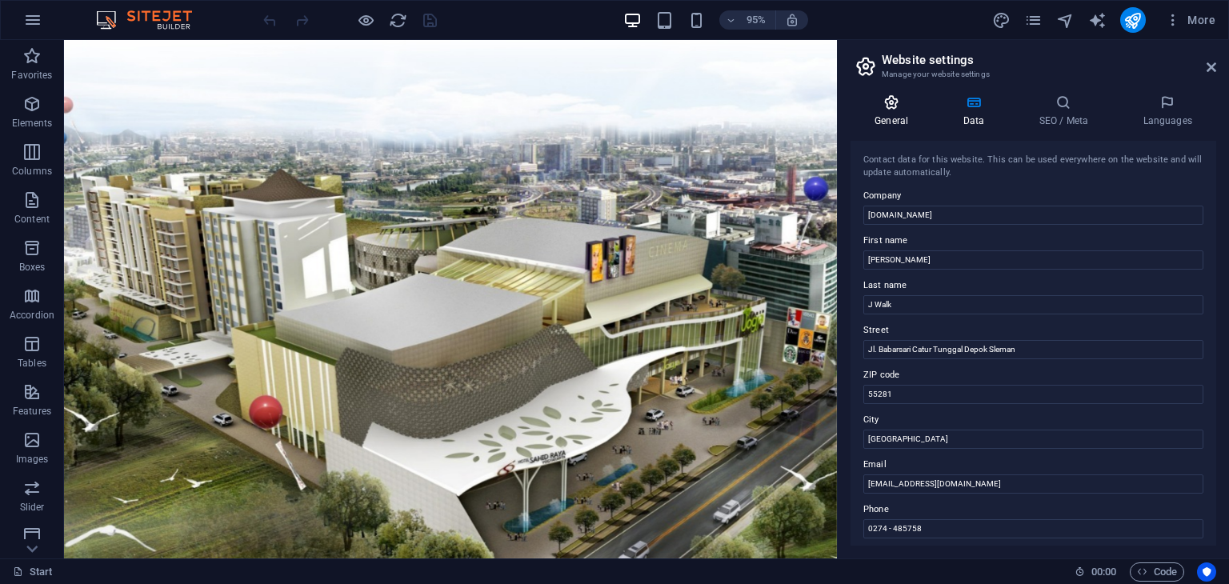
click at [895, 113] on h4 "General" at bounding box center [895, 111] width 88 height 34
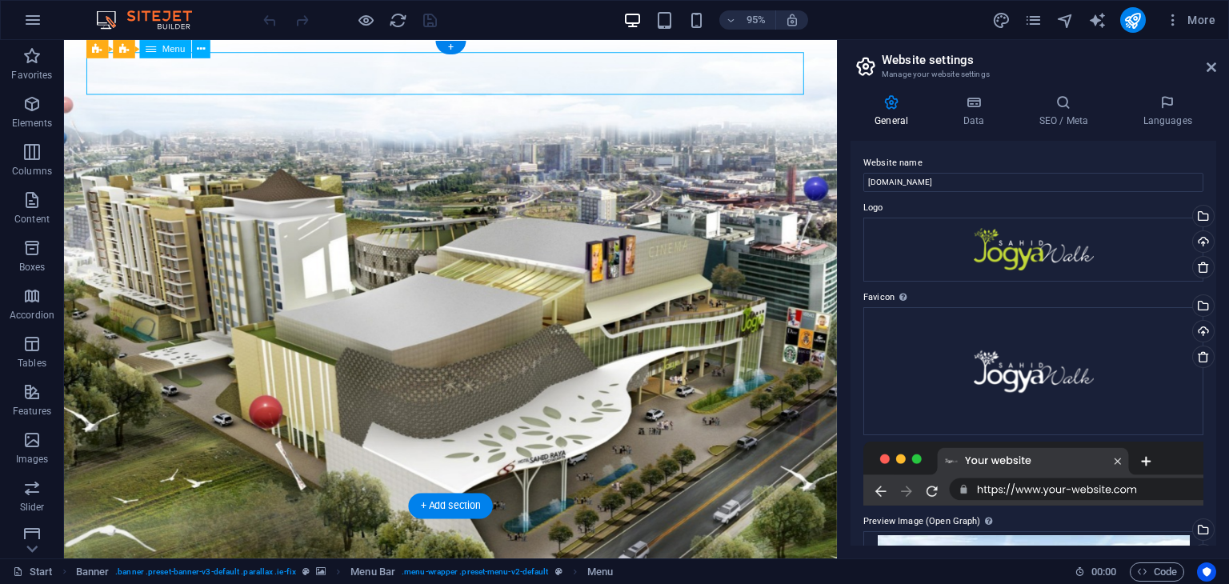
select select
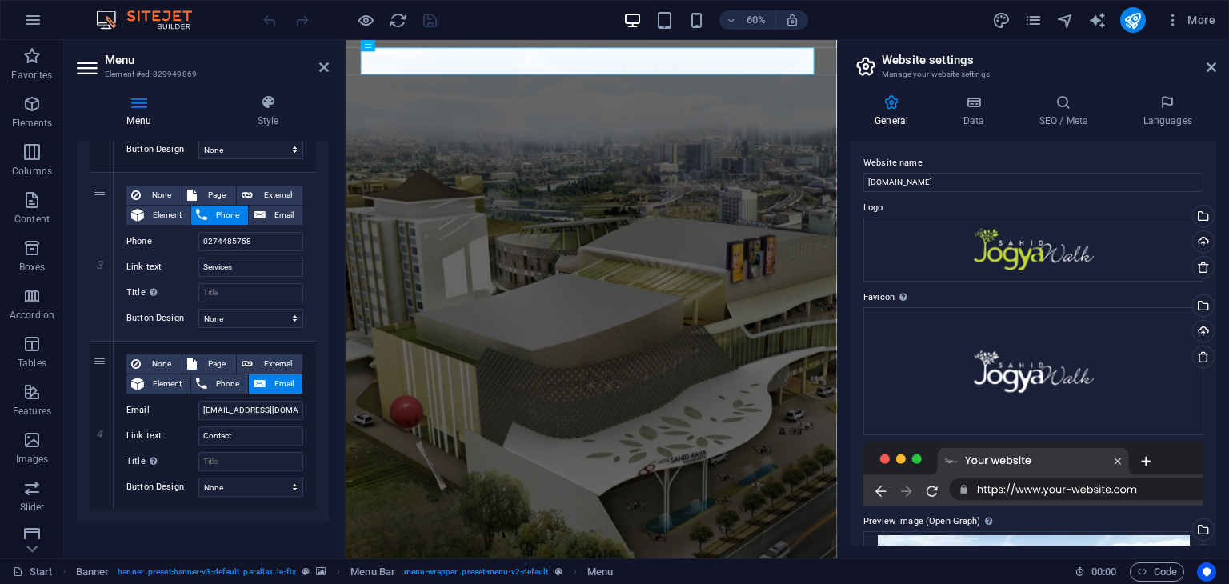
scroll to position [580, 0]
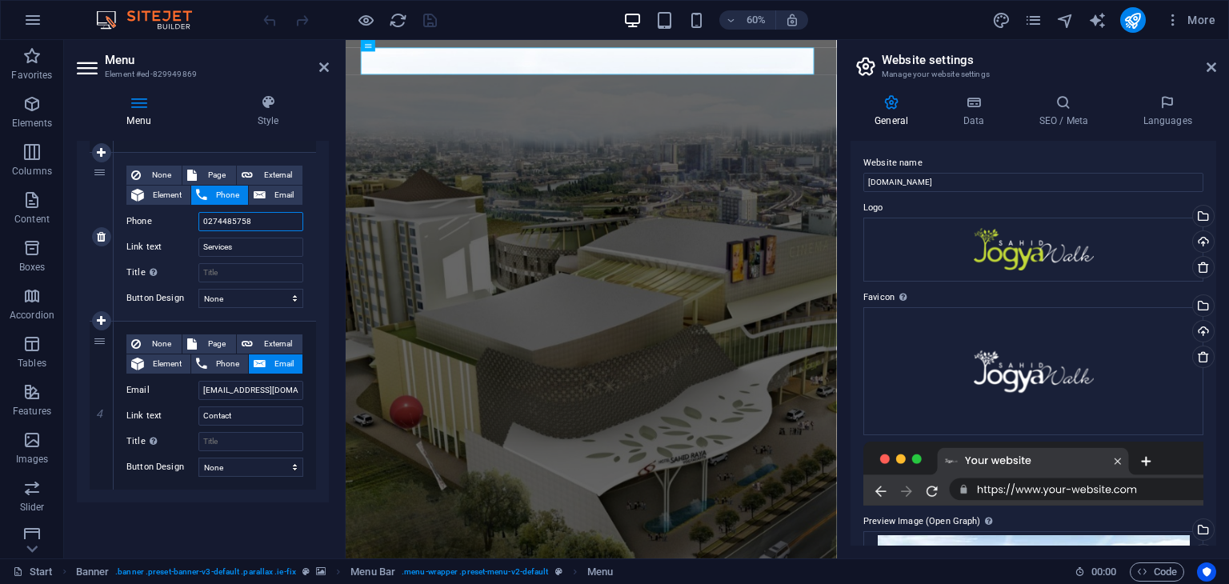
click at [208, 218] on input "0274485758" at bounding box center [250, 221] width 105 height 19
type input "274485758"
select select
type input "=274485758"
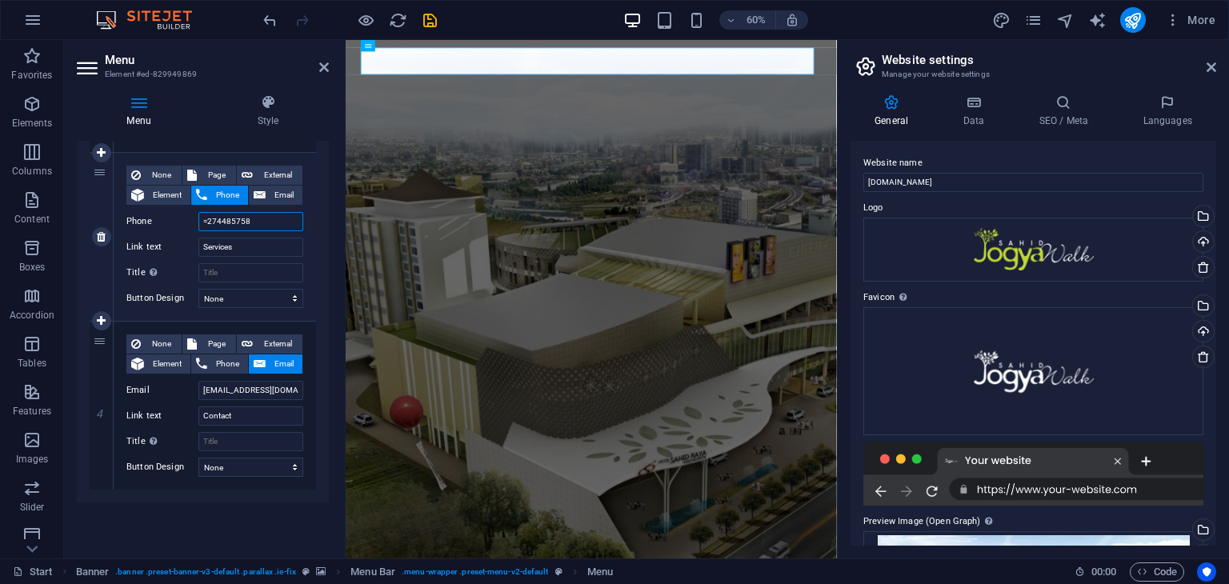
select select
type input "==274485758"
select select
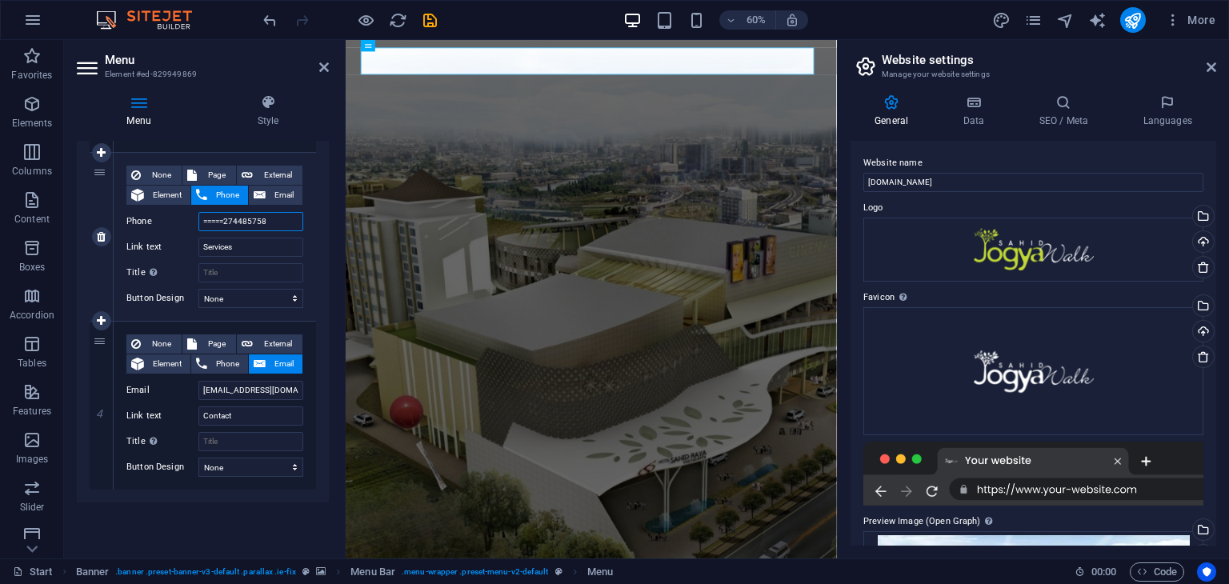
type input "======274485758"
select select
click at [229, 218] on input "======274485758" at bounding box center [250, 221] width 105 height 19
type input "======+274485758"
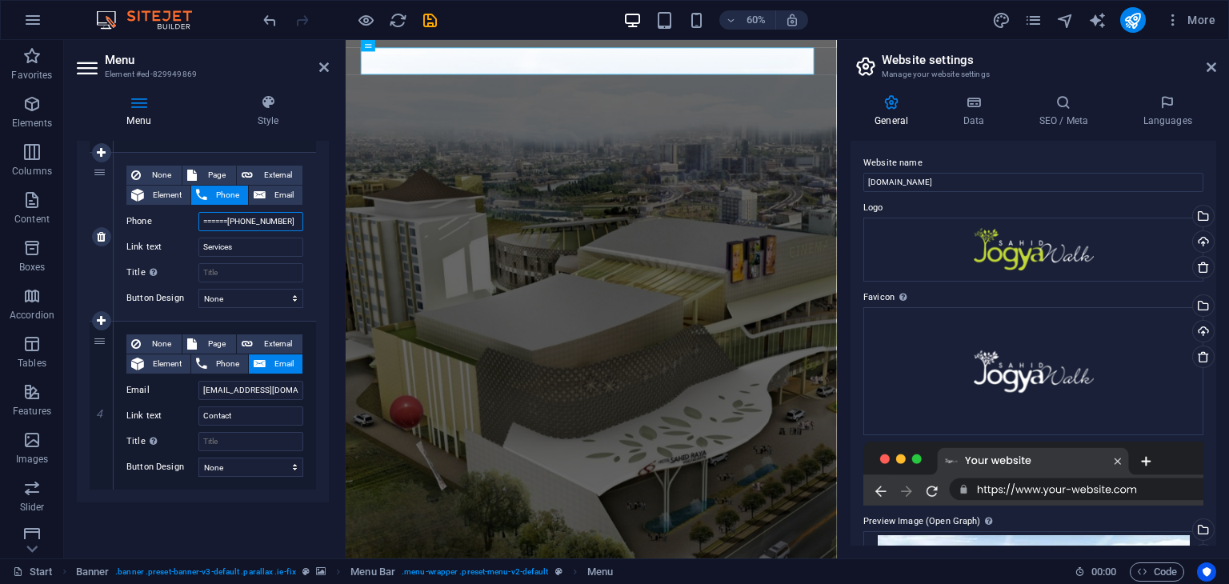
select select
type input "======+6274485758"
select select
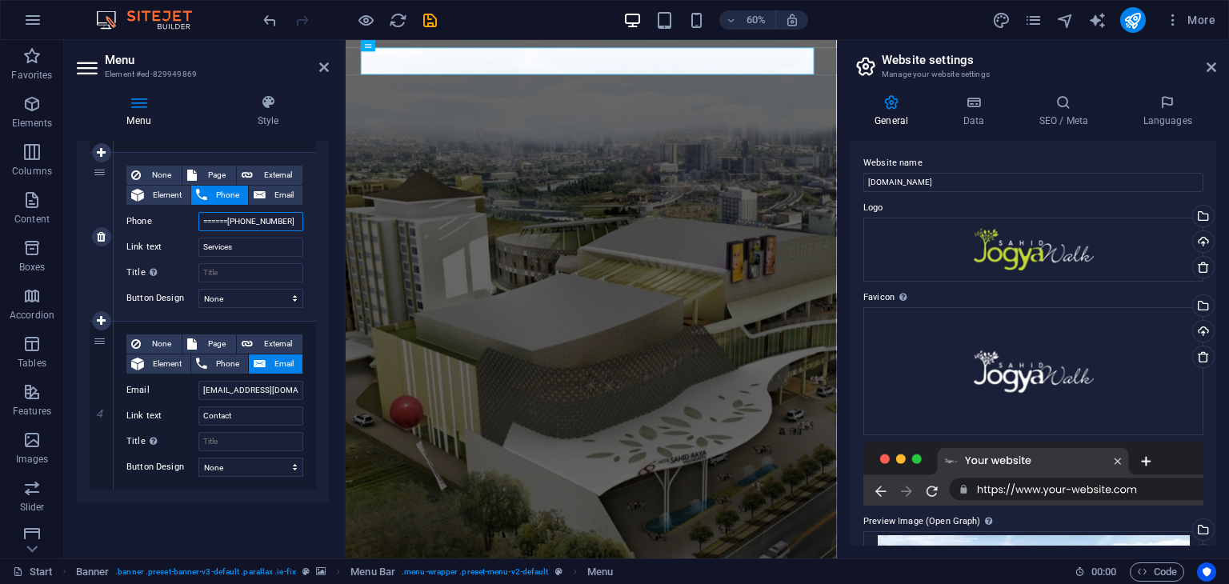
type input "======+62274485758"
select select
type input "+62274485758"
select select
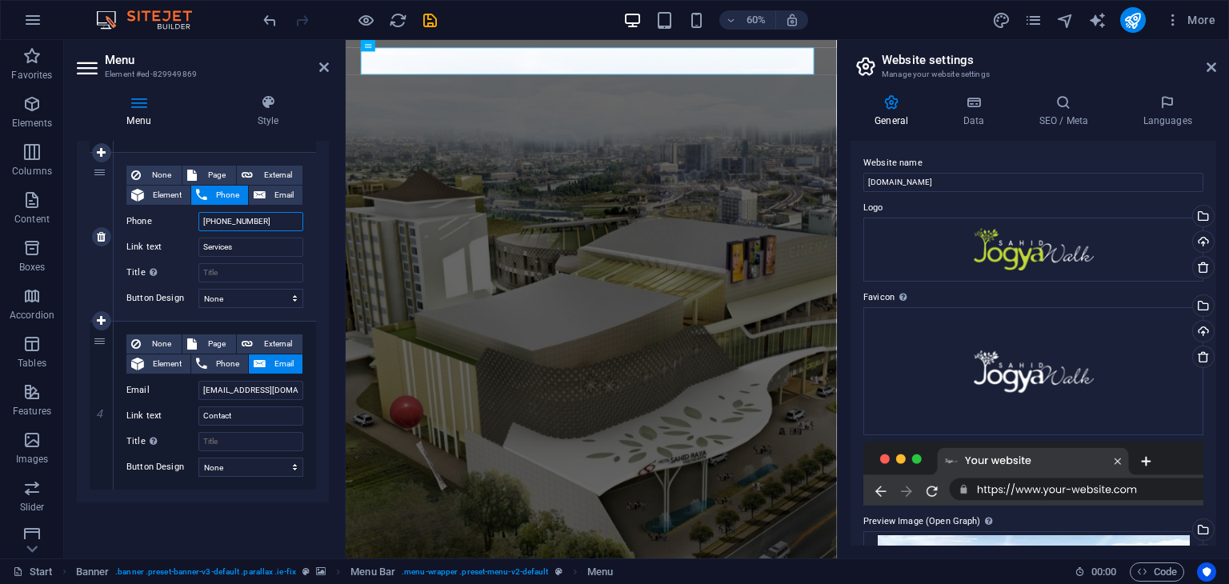
select select
type input "+62274485758"
click at [432, 20] on icon "save" at bounding box center [430, 20] width 18 height 18
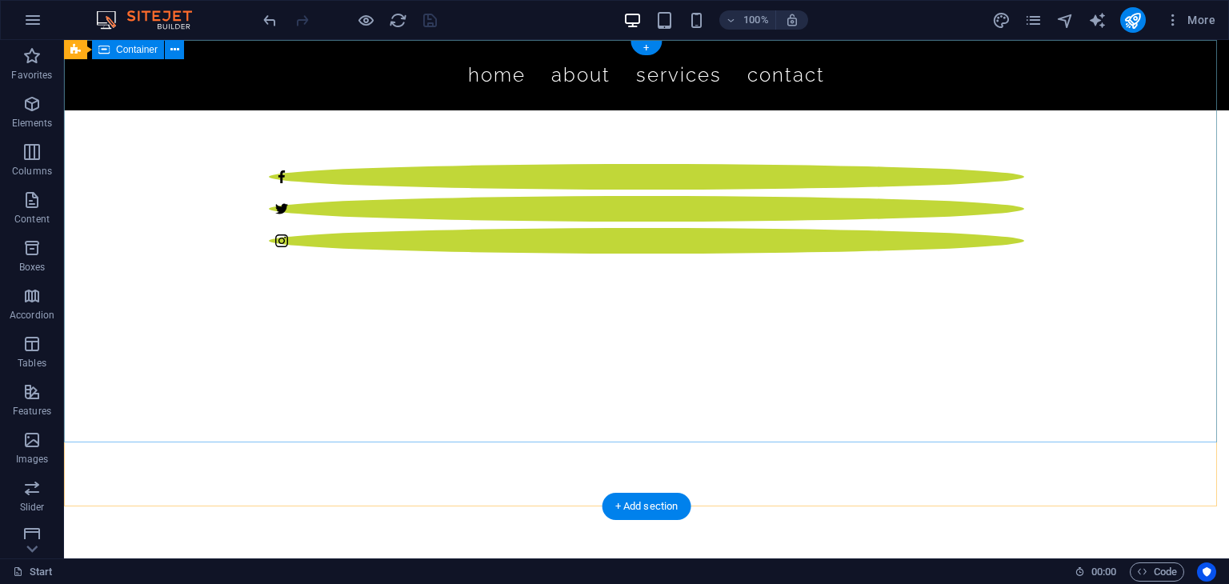
scroll to position [0, 0]
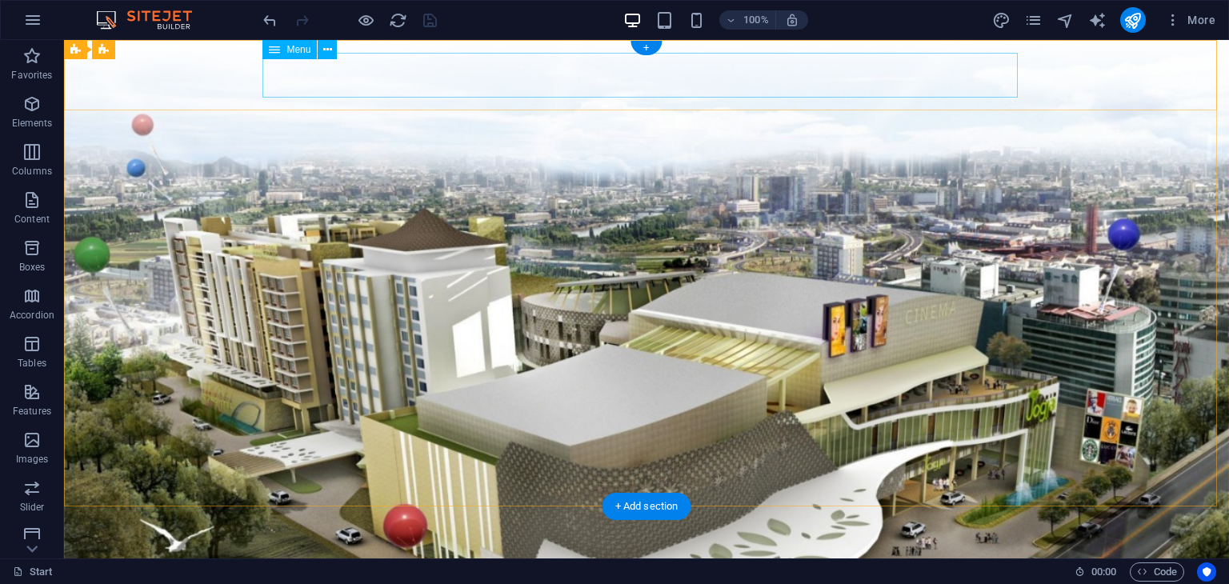
click at [770, 558] on nav "Home About Services Contact" at bounding box center [646, 580] width 755 height 45
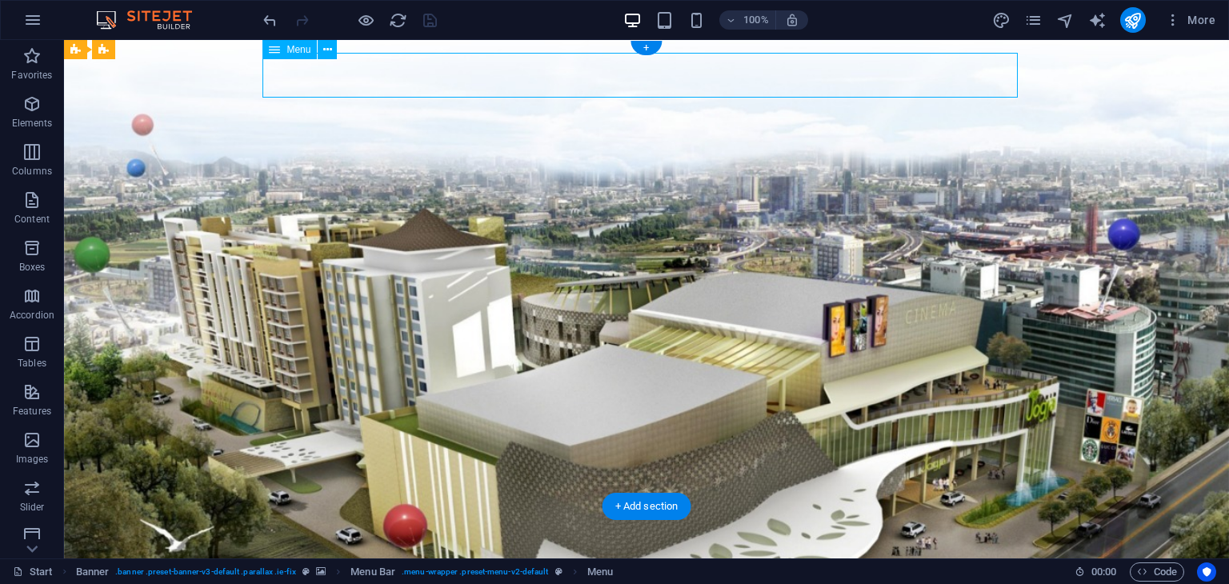
click at [779, 558] on nav "Home About Services Contact" at bounding box center [646, 580] width 755 height 45
select select
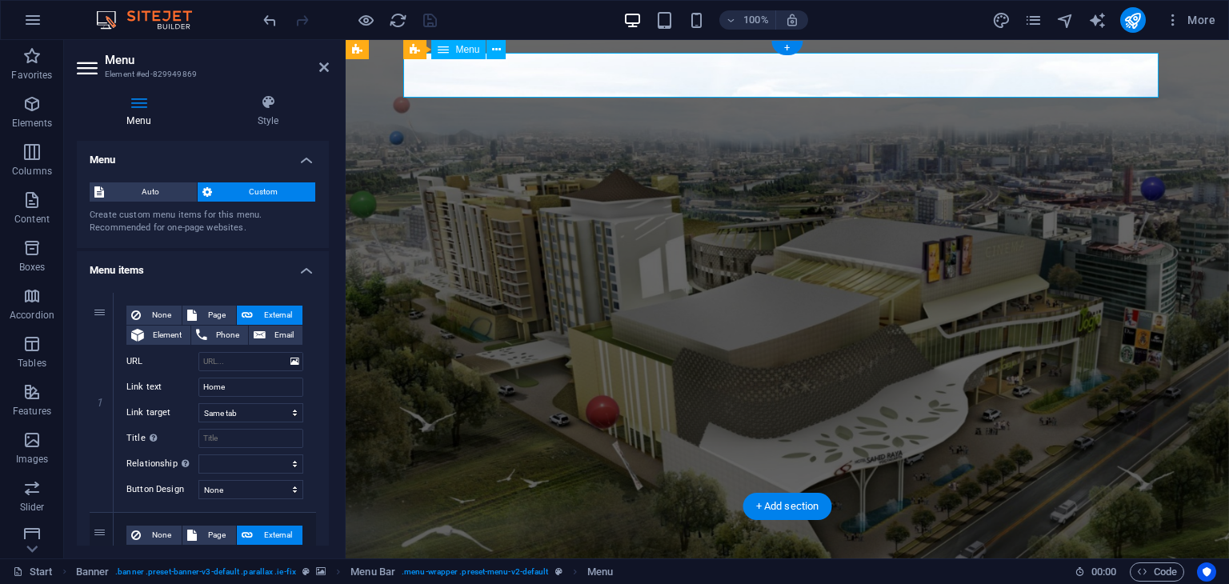
click at [907, 558] on nav "Home About Services Contact" at bounding box center [787, 580] width 755 height 45
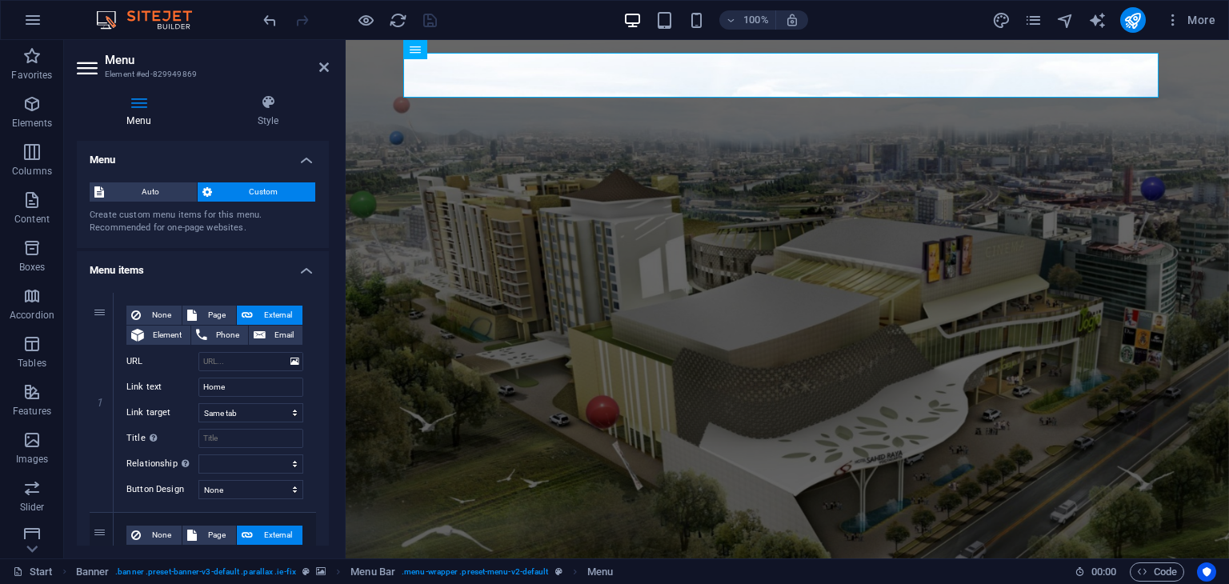
drag, startPoint x: 327, startPoint y: 215, endPoint x: 9, endPoint y: 82, distance: 345.0
click at [266, 113] on h4 "Style" at bounding box center [268, 111] width 122 height 34
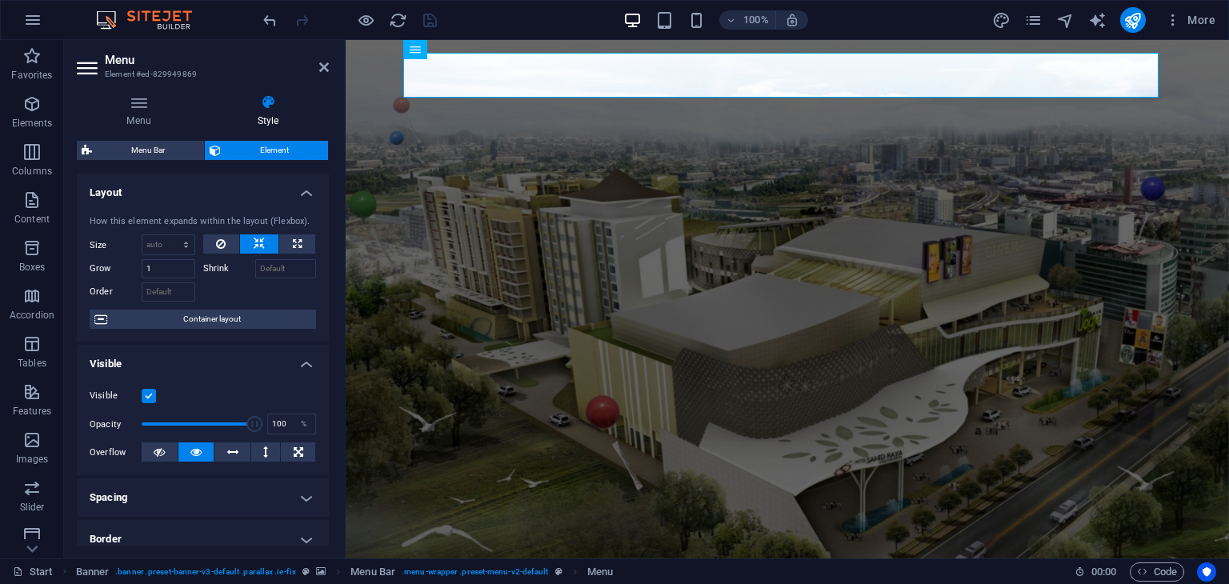
drag, startPoint x: 325, startPoint y: 199, endPoint x: 318, endPoint y: 238, distance: 39.1
click at [318, 238] on li "Layout How this element expands within the layout (Flexbox). Size Default auto …" at bounding box center [203, 258] width 252 height 169
drag, startPoint x: 328, startPoint y: 260, endPoint x: 22, endPoint y: 142, distance: 327.8
click at [140, 99] on icon at bounding box center [139, 102] width 124 height 16
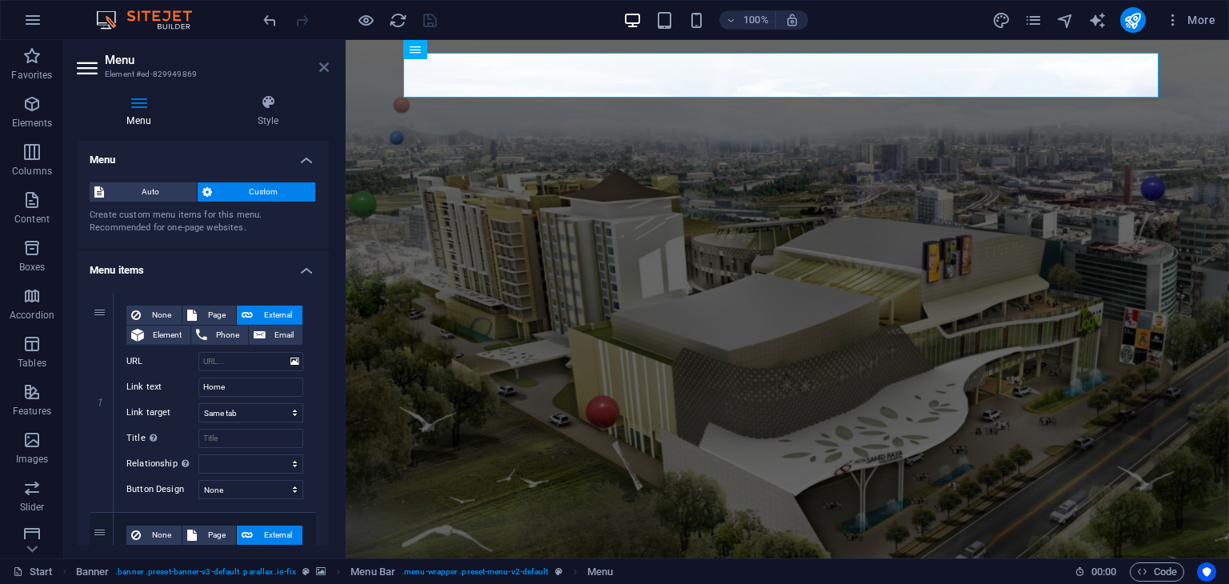
click at [326, 63] on icon at bounding box center [324, 67] width 10 height 13
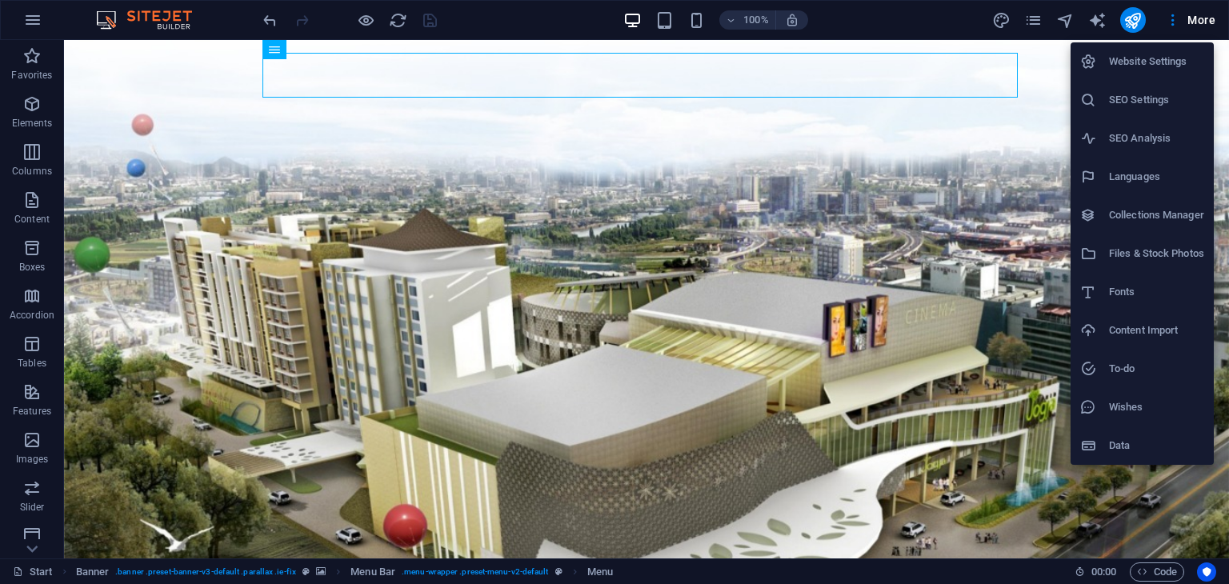
click at [1159, 102] on h6 "SEO Settings" at bounding box center [1156, 99] width 95 height 19
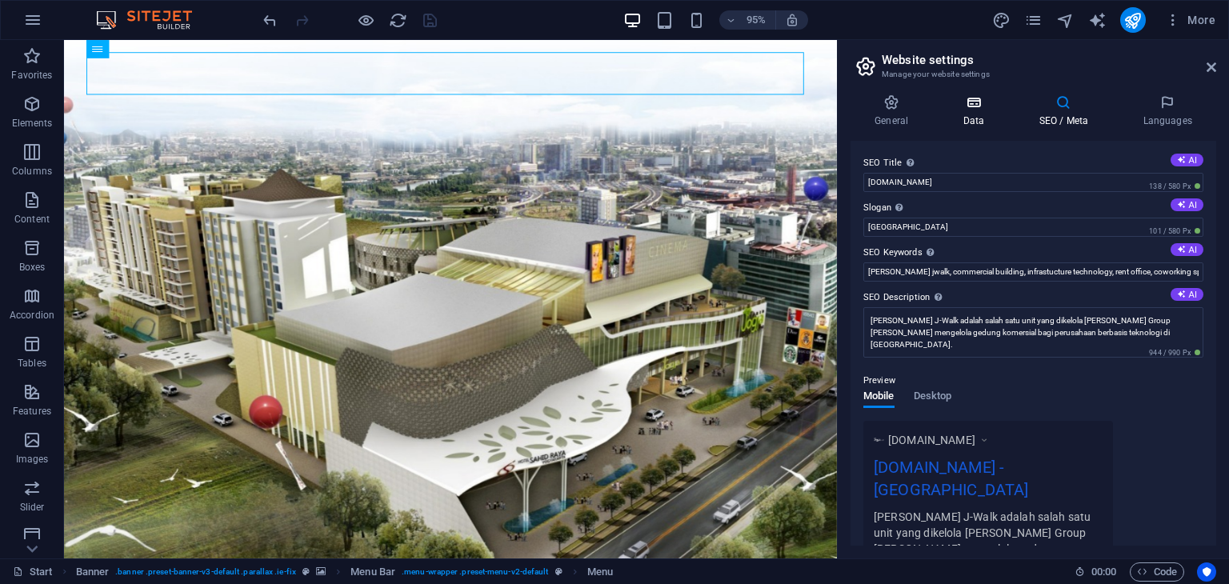
click at [968, 99] on icon at bounding box center [974, 102] width 70 height 16
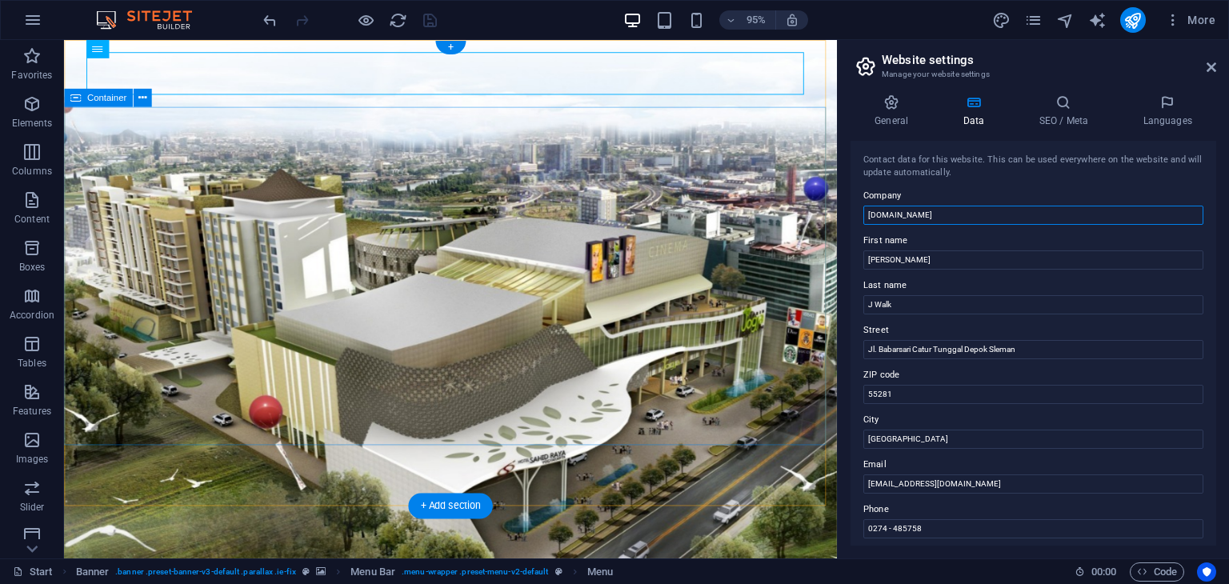
drag, startPoint x: 991, startPoint y: 252, endPoint x: 767, endPoint y: 220, distance: 226.3
click at [970, 222] on input "[DOMAIN_NAME]" at bounding box center [1033, 215] width 340 height 19
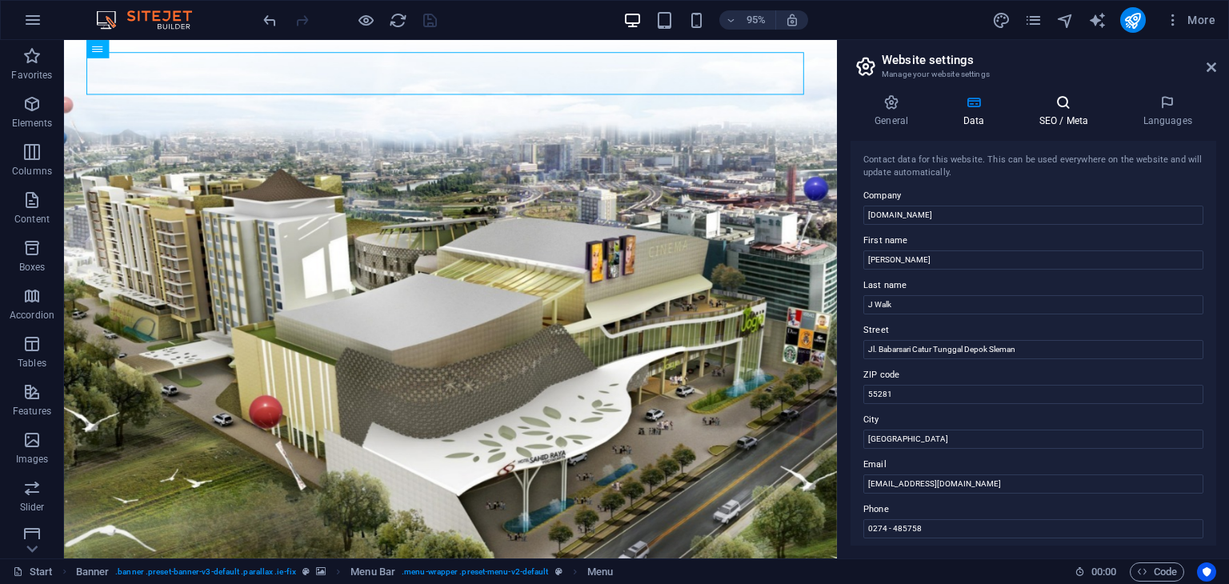
click at [1069, 113] on h4 "SEO / Meta" at bounding box center [1067, 111] width 104 height 34
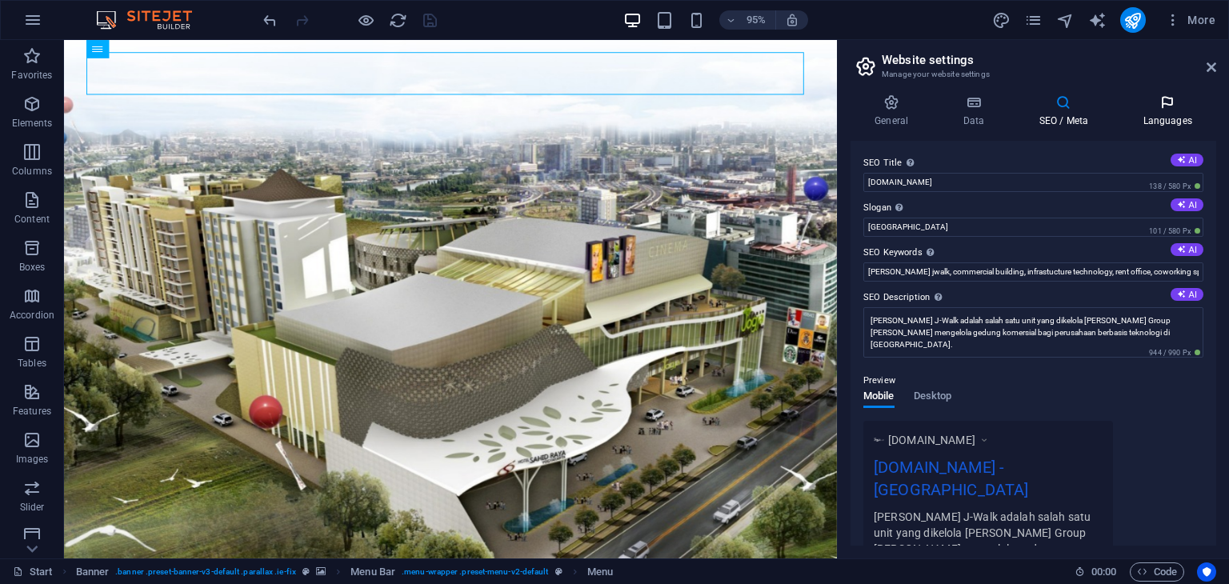
click at [1169, 113] on h4 "Languages" at bounding box center [1168, 111] width 98 height 34
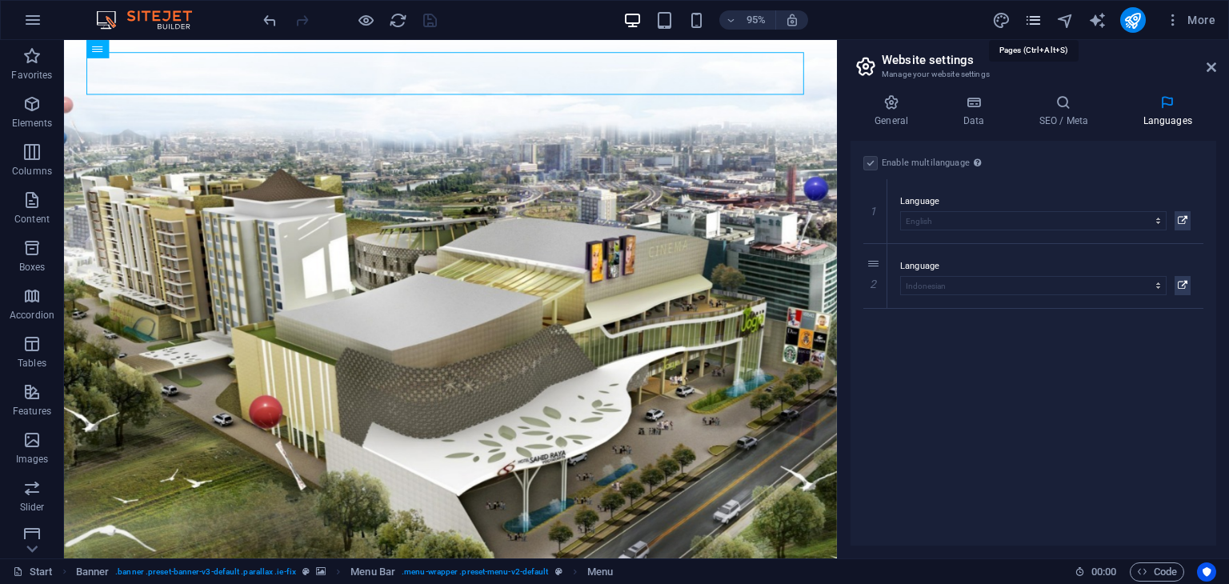
click at [0, 0] on icon "pages" at bounding box center [0, 0] width 0 height 0
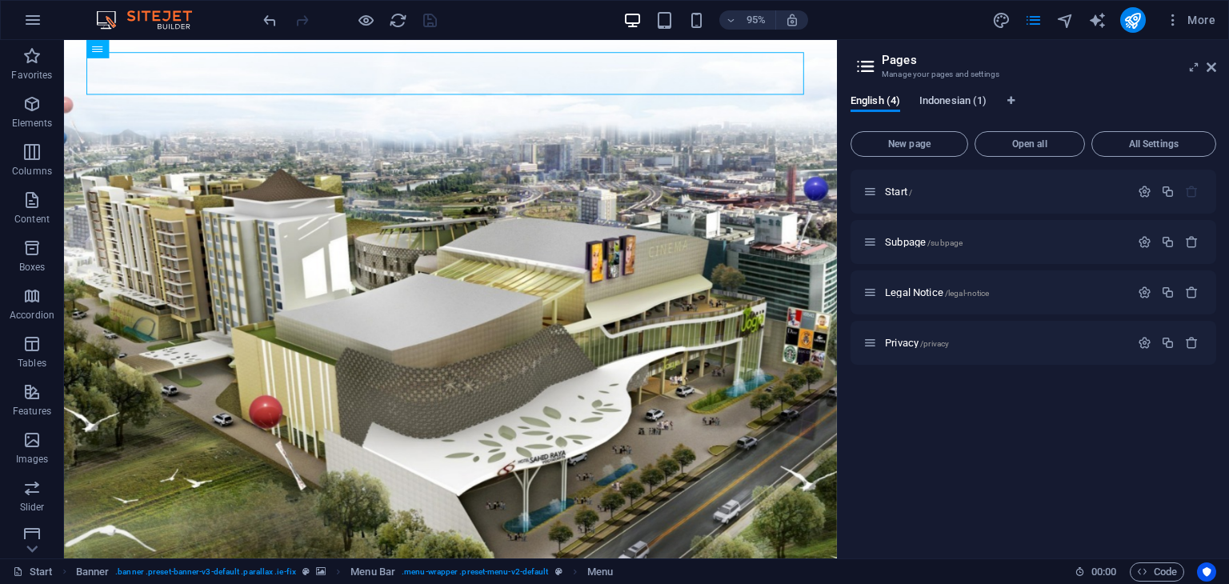
click at [954, 100] on span "Indonesian (1)" at bounding box center [952, 102] width 67 height 22
click at [879, 103] on span "English (4)" at bounding box center [876, 102] width 50 height 22
click at [935, 100] on span "Indonesian (1)" at bounding box center [952, 102] width 67 height 22
click at [876, 100] on span "English (4)" at bounding box center [876, 102] width 50 height 22
click at [1143, 190] on icon "button" at bounding box center [1145, 192] width 14 height 14
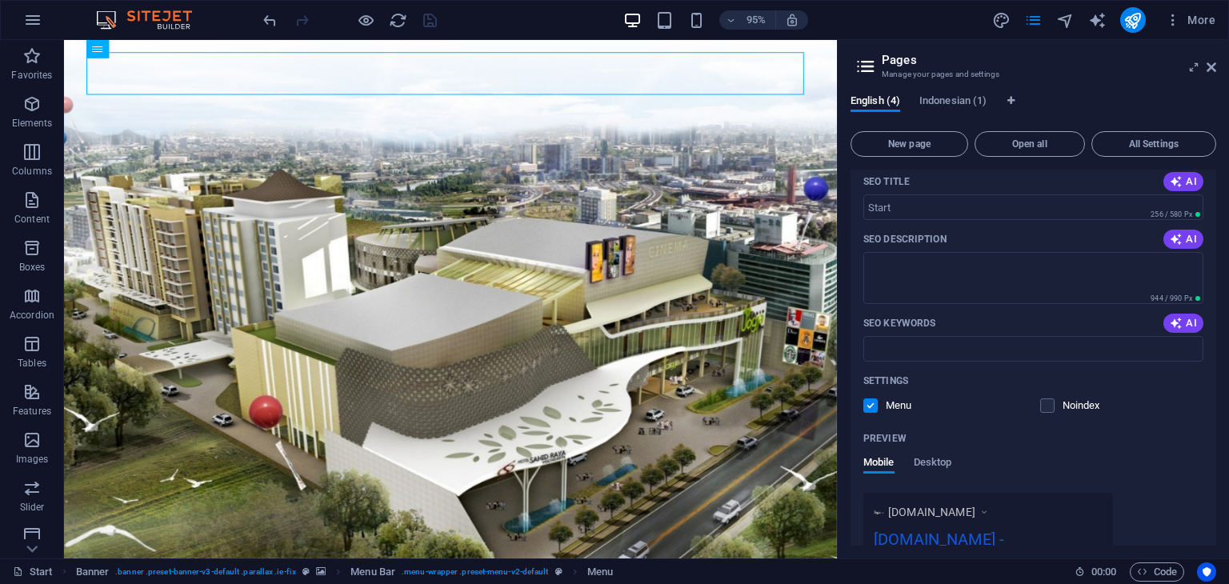
scroll to position [320, 0]
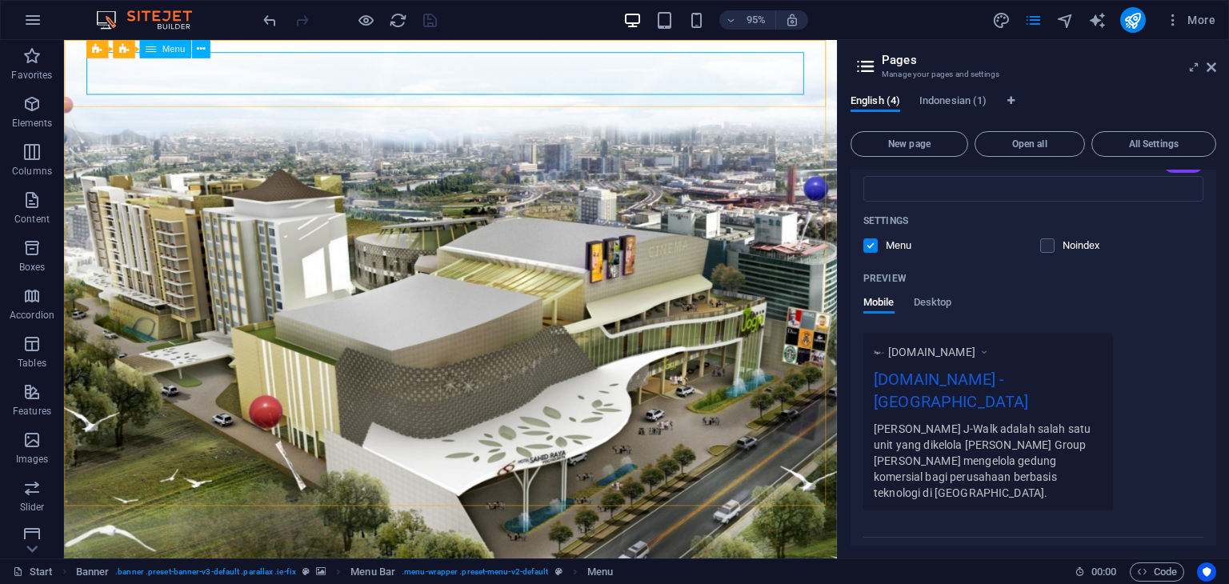
click at [0, 0] on div "Menu" at bounding box center [0, 0] width 0 height 0
click at [201, 53] on icon at bounding box center [201, 49] width 8 height 16
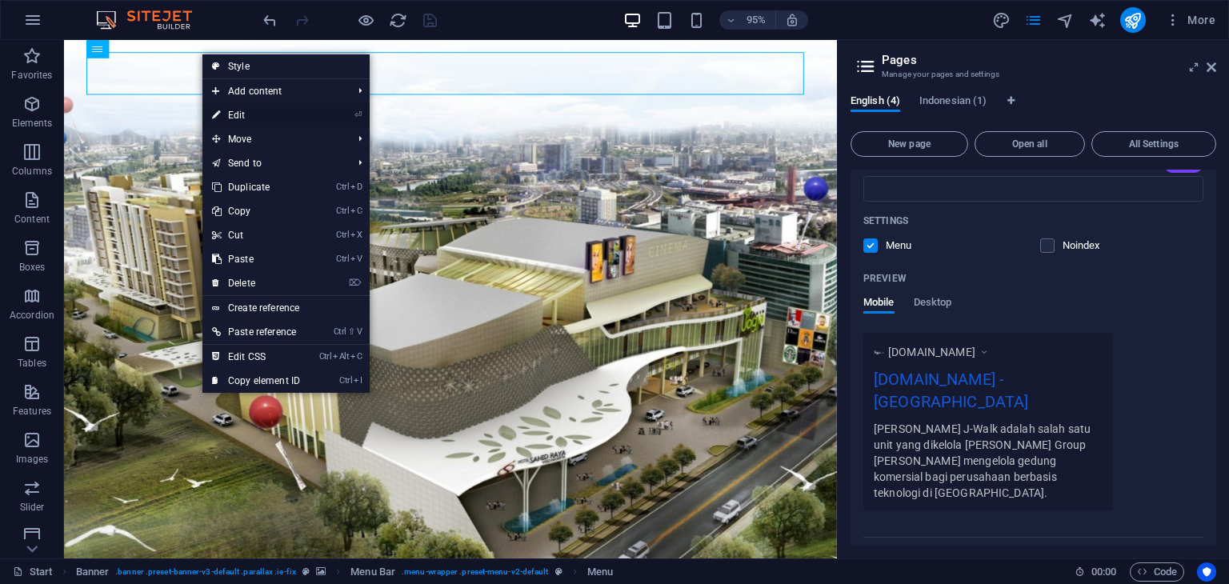
click at [258, 113] on link "⏎ Edit" at bounding box center [255, 115] width 107 height 24
select select
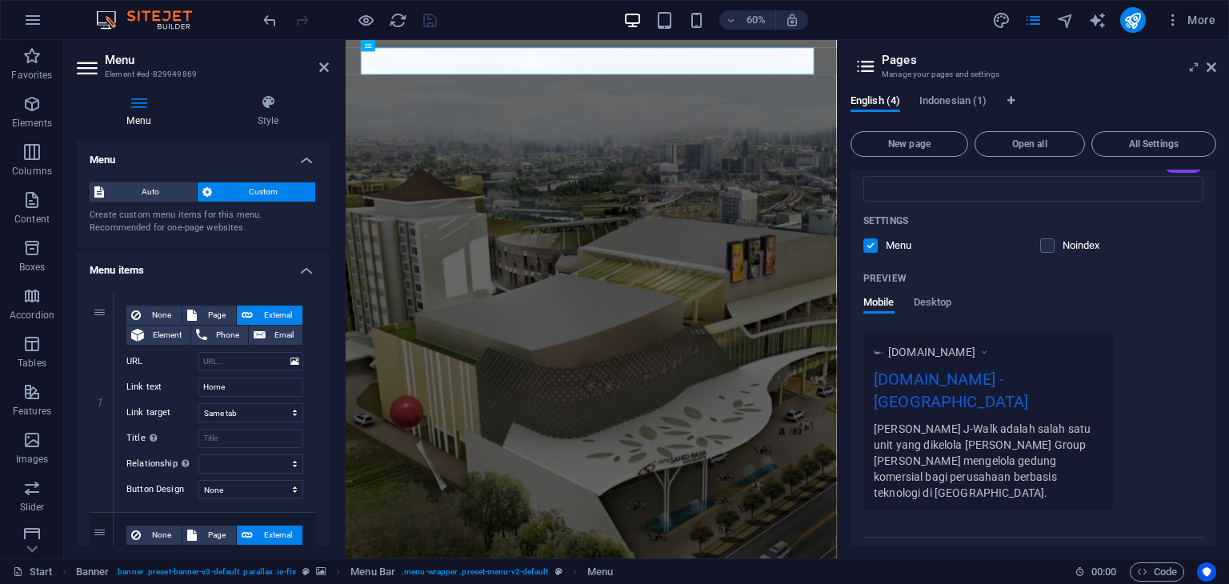
drag, startPoint x: 325, startPoint y: 203, endPoint x: 327, endPoint y: 216, distance: 13.0
click at [327, 216] on div "Menu Auto Custom Create custom menu items for this menu. Recommended for one-pa…" at bounding box center [203, 343] width 252 height 405
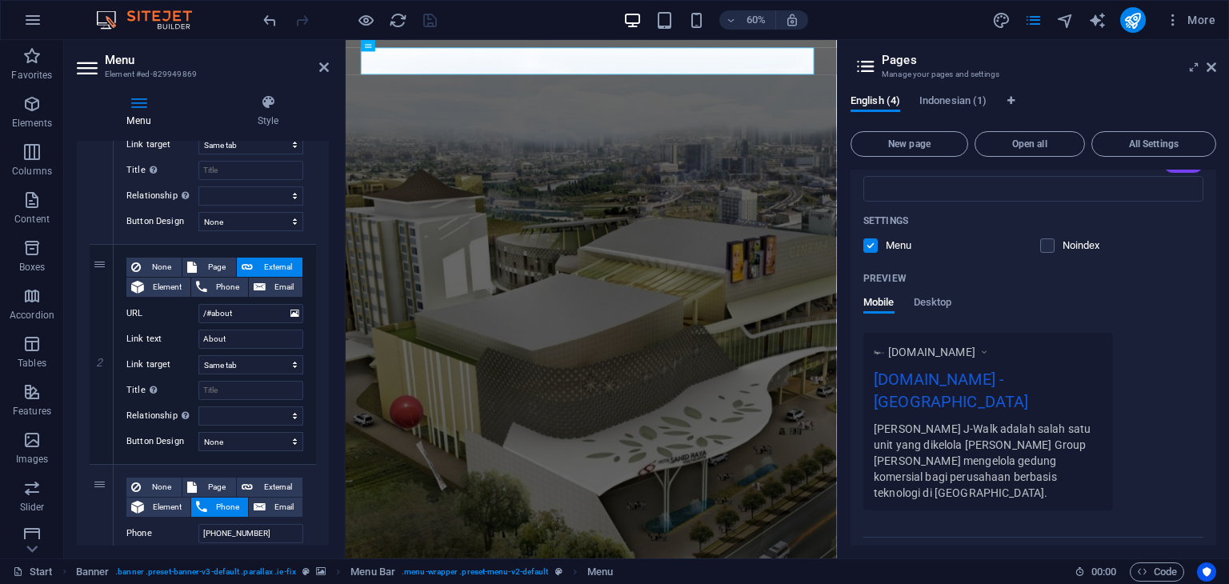
scroll to position [291, 0]
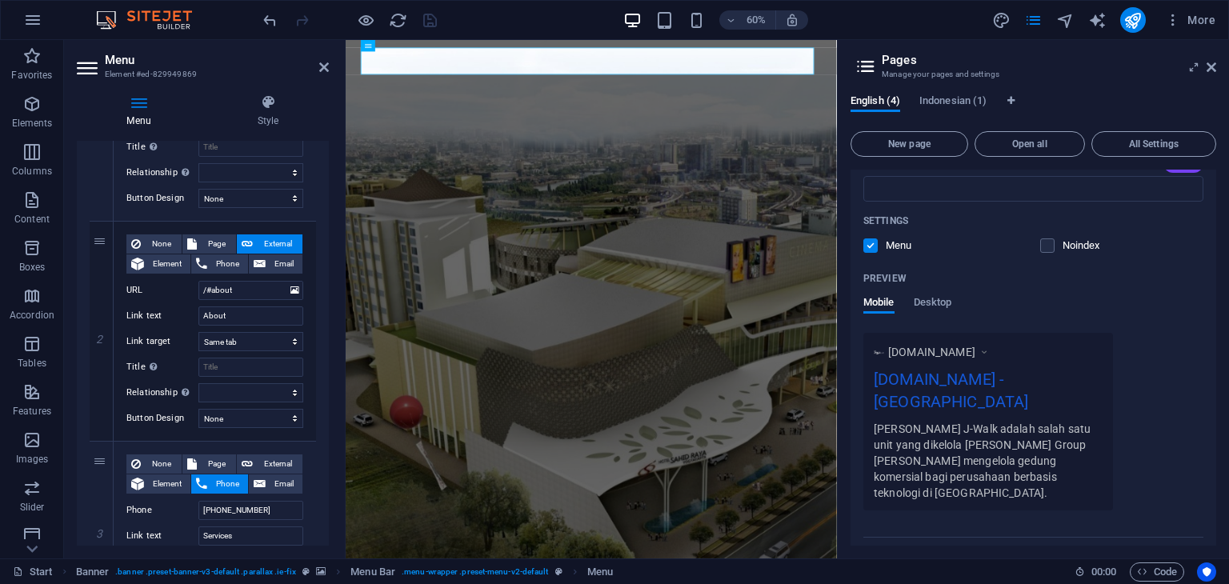
drag, startPoint x: 330, startPoint y: 379, endPoint x: 330, endPoint y: 434, distance: 55.2
click at [330, 434] on div "Menu Style Menu Auto Custom Create custom menu items for this menu. Recommended…" at bounding box center [203, 320] width 278 height 477
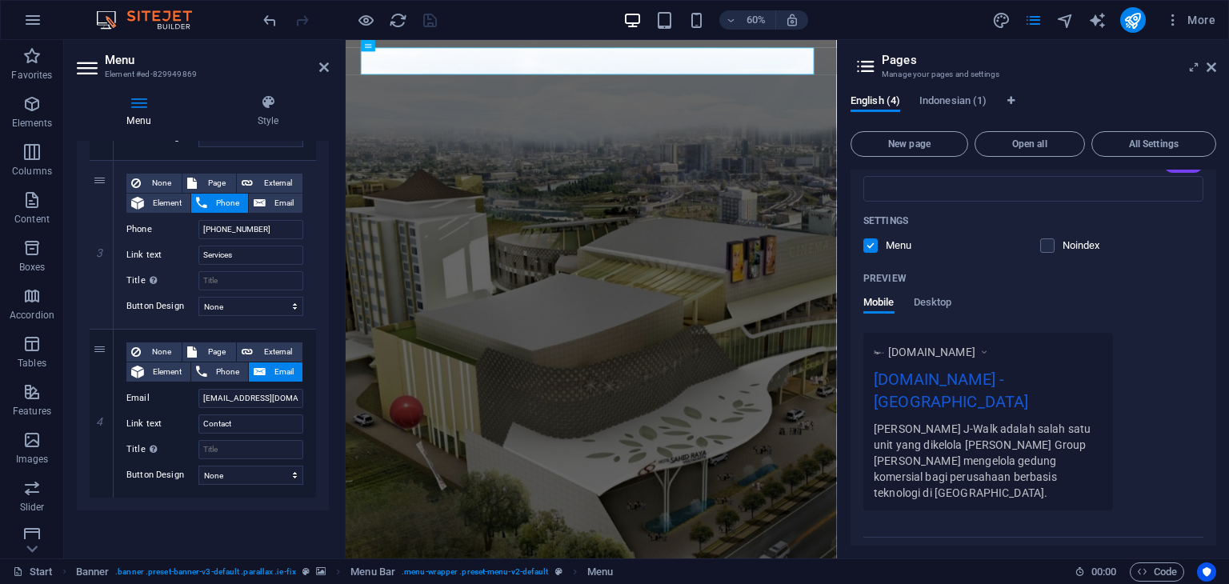
scroll to position [570, 0]
click at [241, 426] on input "Contact" at bounding box center [250, 426] width 105 height 19
click at [242, 426] on input "Contact" at bounding box center [250, 426] width 105 height 19
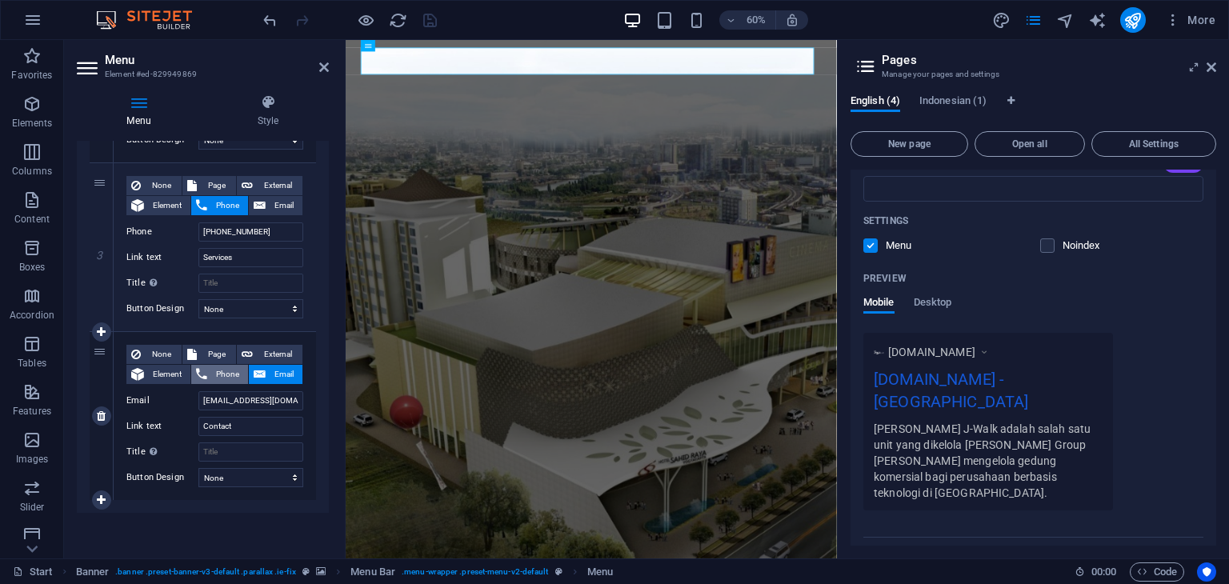
click at [225, 374] on span "Phone" at bounding box center [227, 374] width 31 height 19
select select
drag, startPoint x: 269, startPoint y: 231, endPoint x: 179, endPoint y: 234, distance: 89.7
click at [179, 234] on div "Phone +62274485758" at bounding box center [214, 231] width 177 height 19
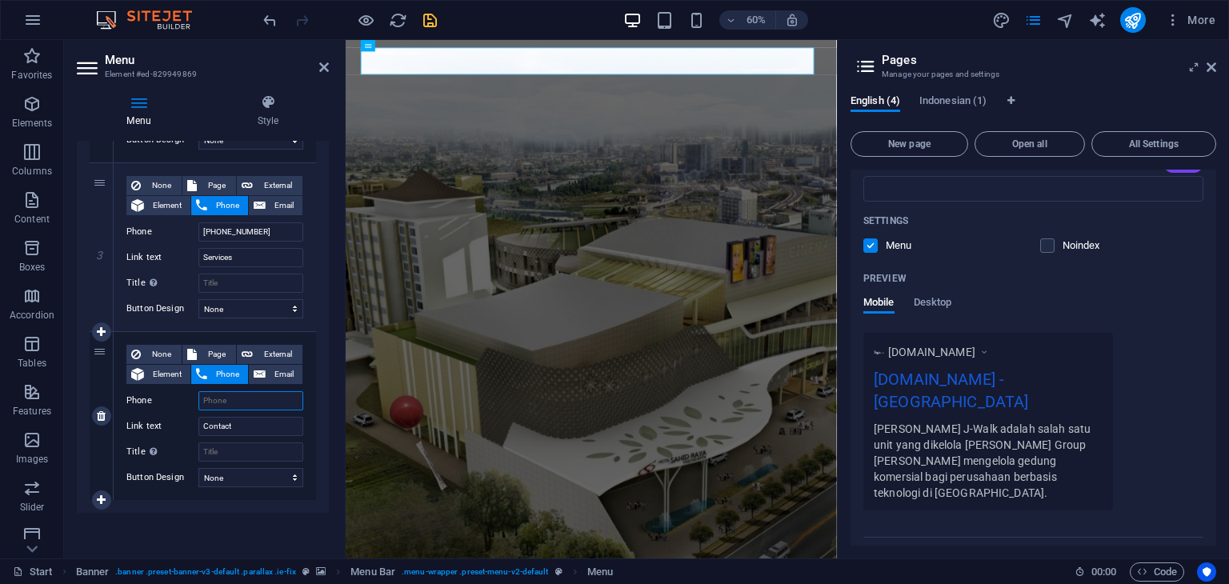
click at [245, 404] on input "Phone" at bounding box center [250, 400] width 105 height 19
paste input "[PHONE_NUMBER]"
type input "[PHONE_NUMBER]"
select select
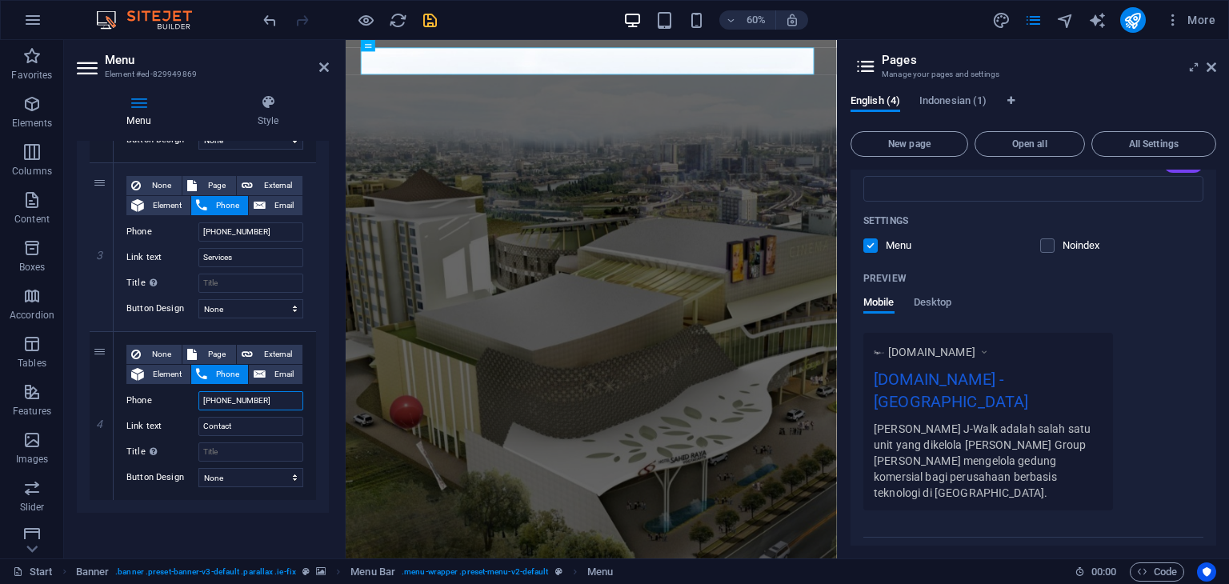
select select
type input "[PHONE_NUMBER]"
click at [430, 19] on icon "save" at bounding box center [430, 20] width 18 height 18
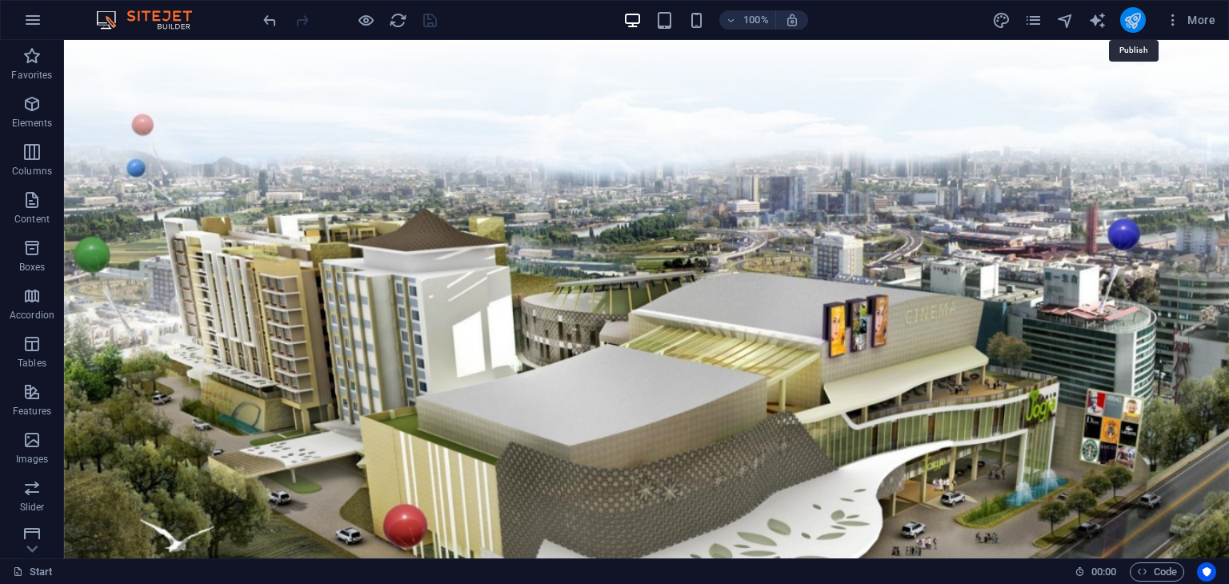
click at [0, 0] on icon "publish" at bounding box center [0, 0] width 0 height 0
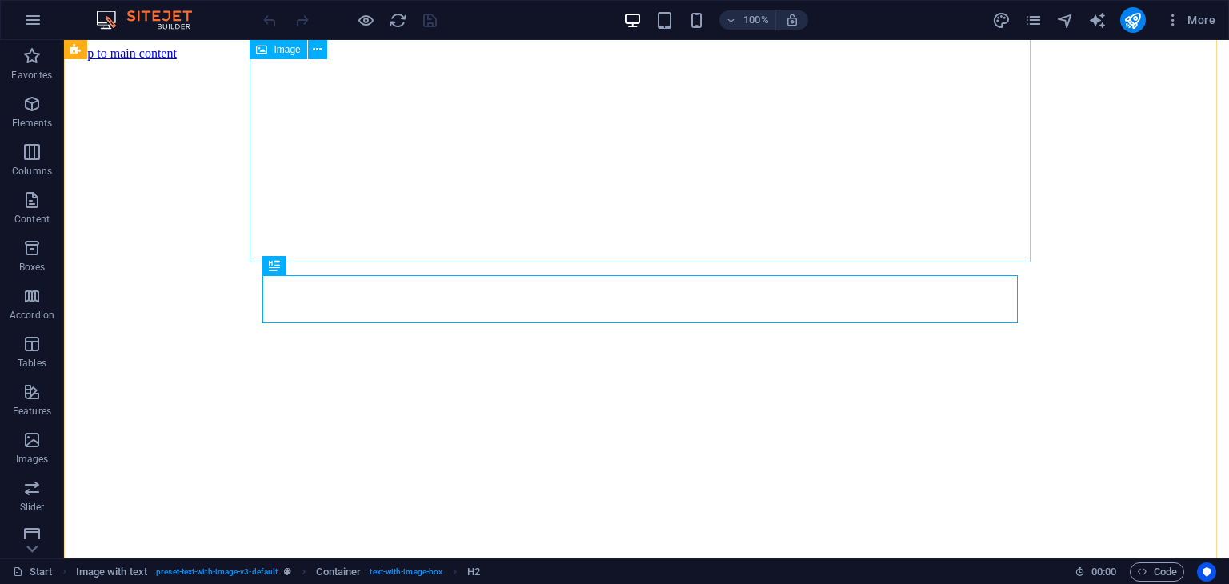
scroll to position [860, 0]
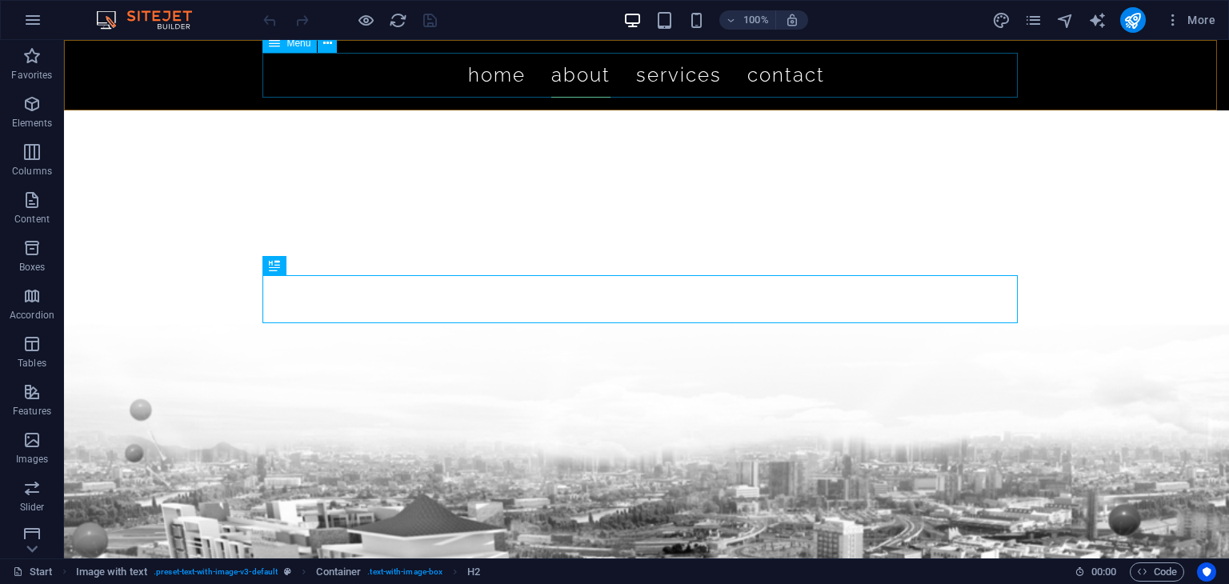
click at [780, 76] on nav "Home About Services Contact" at bounding box center [646, 75] width 755 height 45
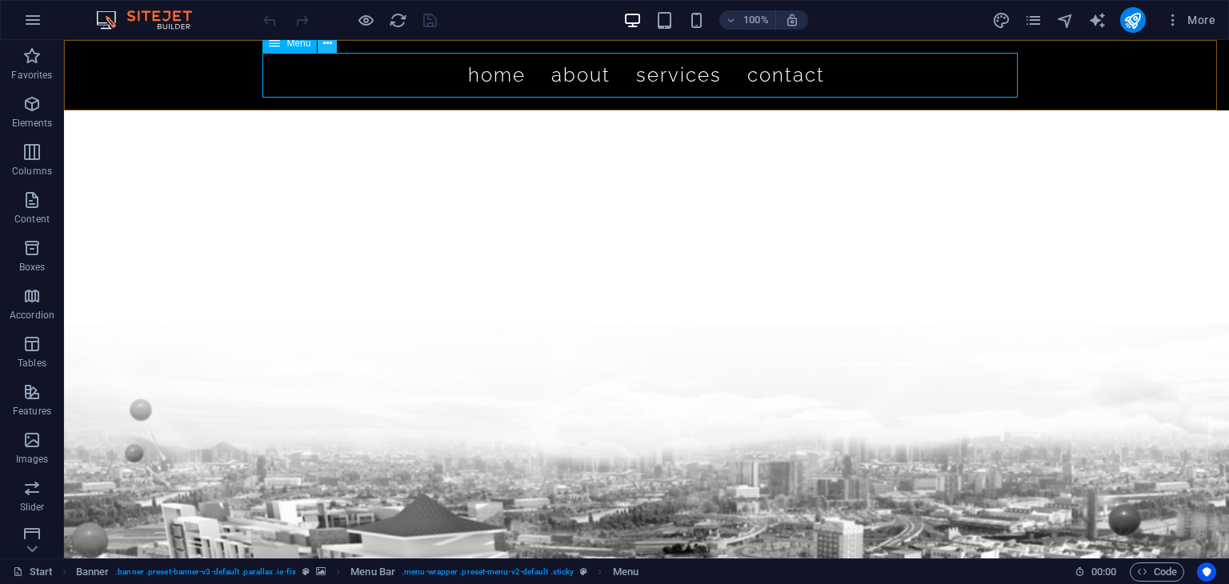
click at [330, 42] on icon at bounding box center [327, 43] width 9 height 17
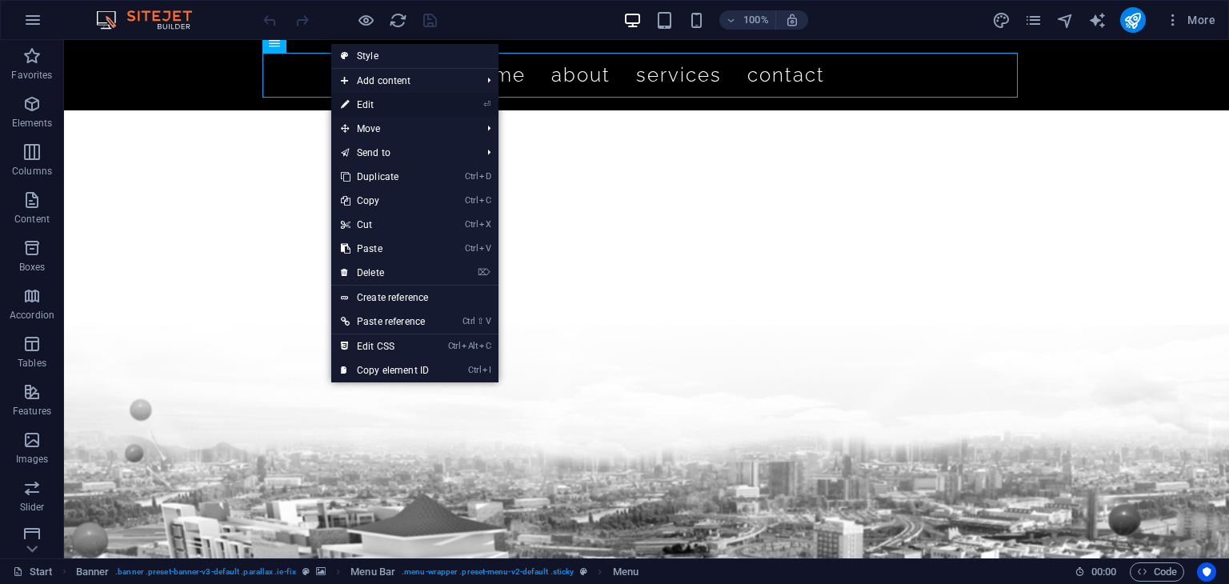
click at [362, 101] on link "⏎ Edit" at bounding box center [384, 105] width 107 height 24
select select
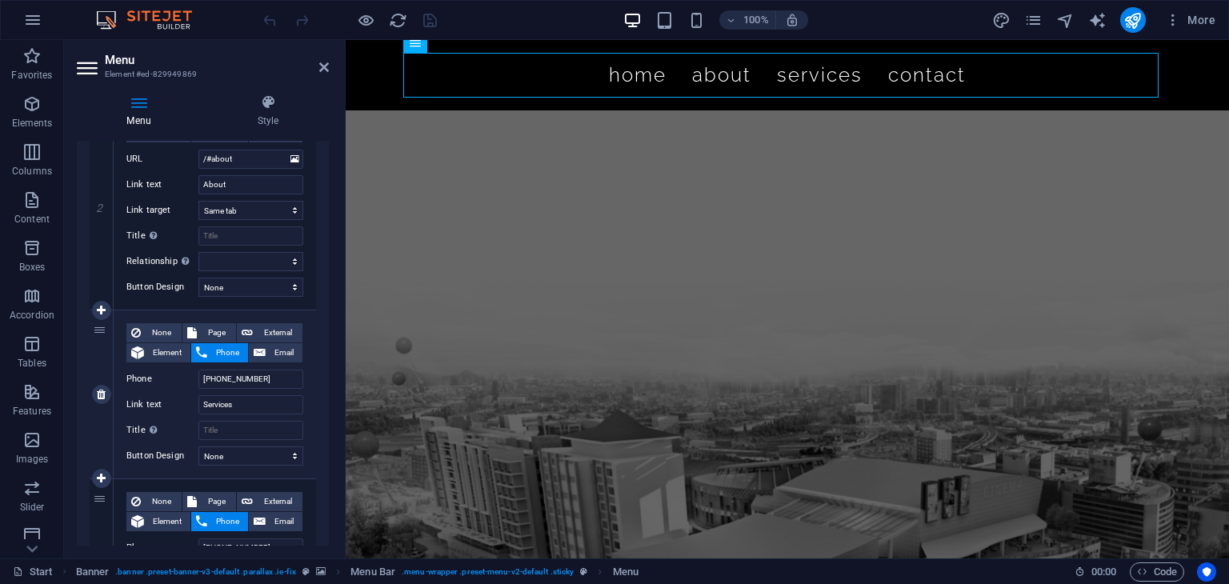
scroll to position [478, 0]
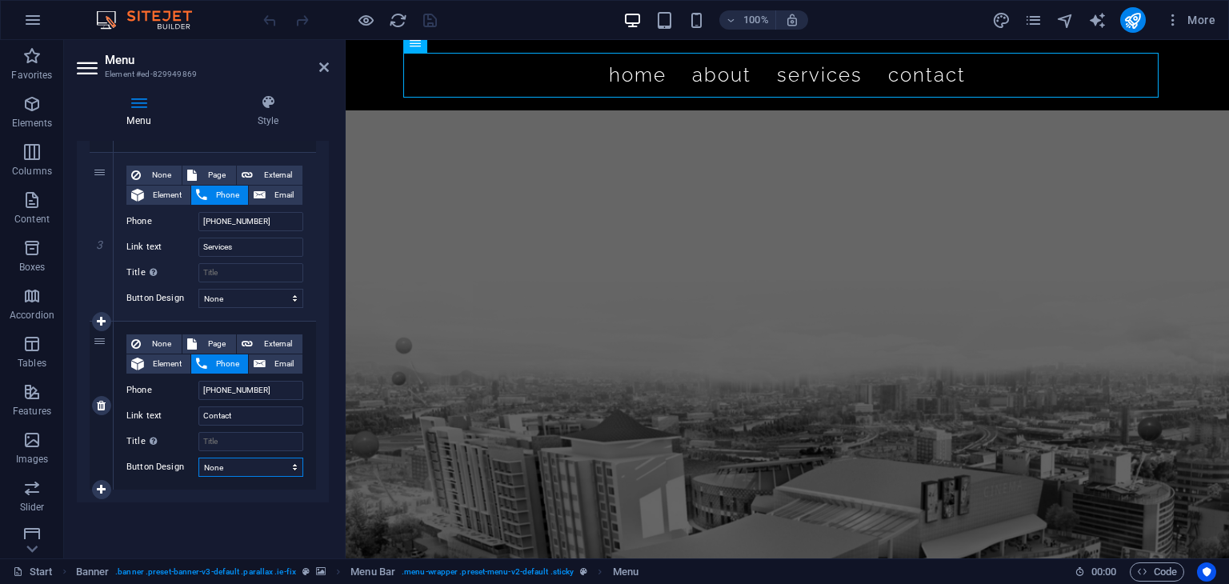
click at [241, 469] on select "None Default Primary Secondary" at bounding box center [250, 467] width 105 height 19
click at [239, 415] on input "Contact" at bounding box center [250, 415] width 105 height 19
click at [276, 342] on span "External" at bounding box center [278, 343] width 40 height 19
select select
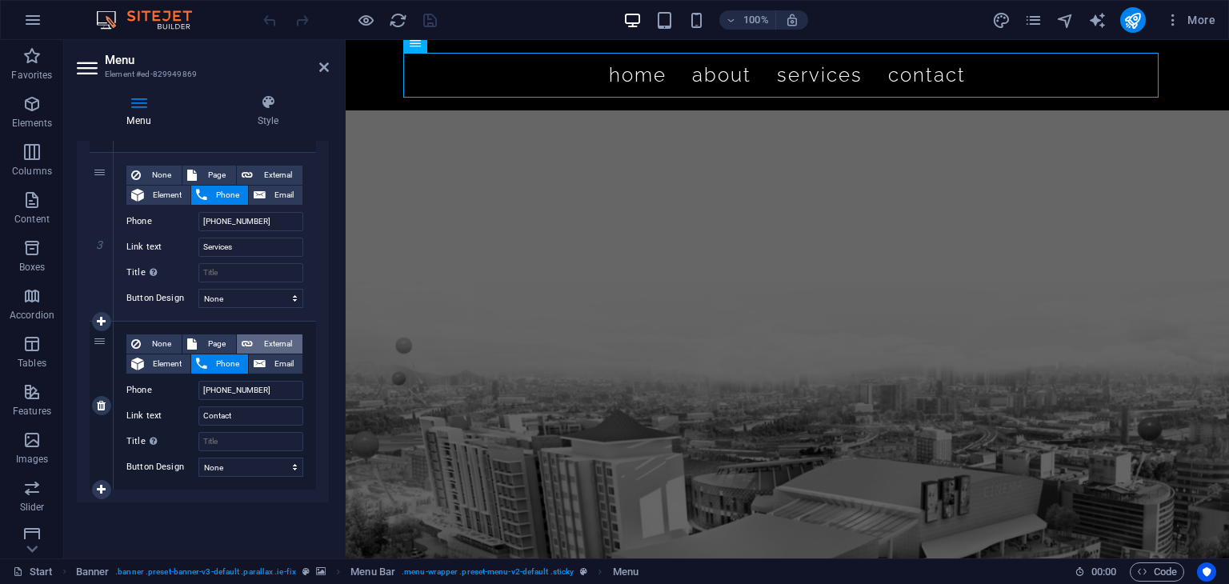
select select "blank"
select select
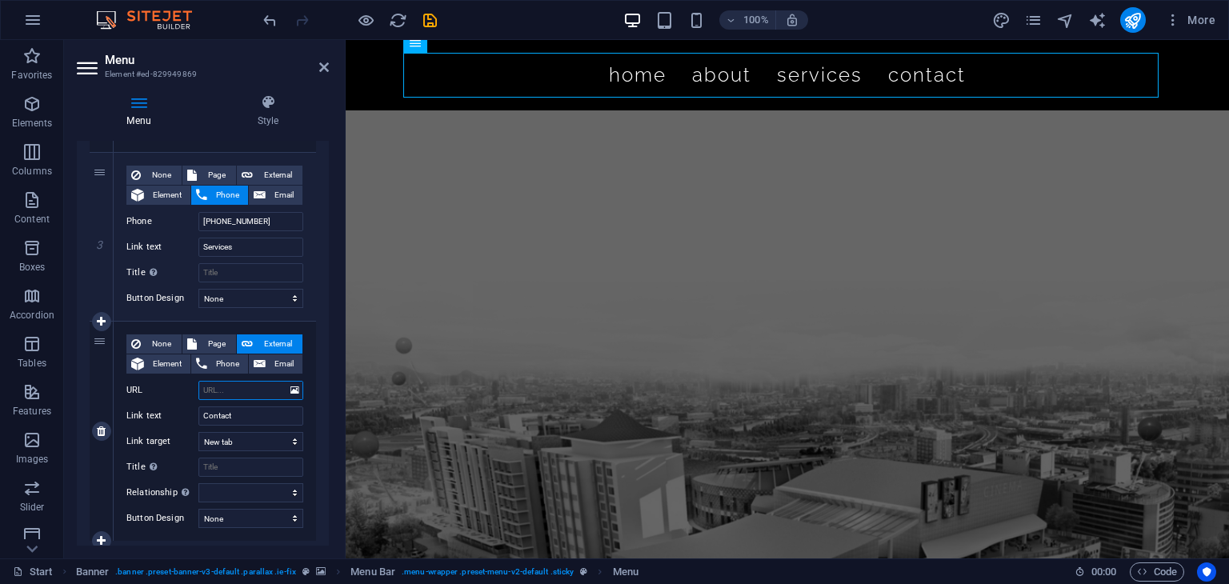
click at [240, 391] on input "URL" at bounding box center [250, 390] width 105 height 19
click at [326, 70] on icon at bounding box center [324, 67] width 10 height 13
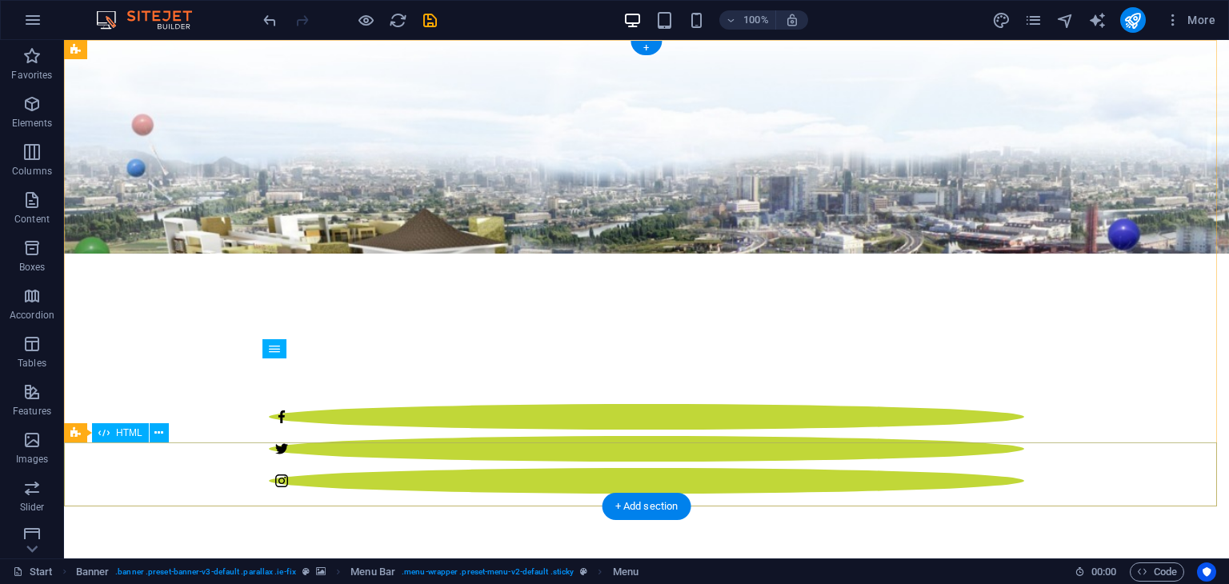
scroll to position [0, 0]
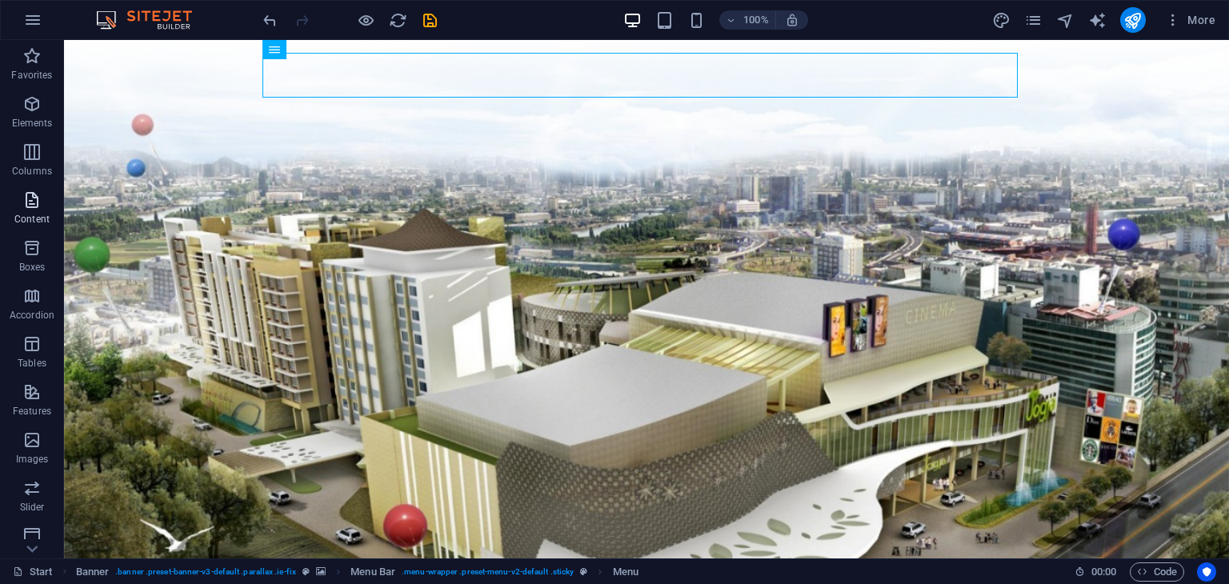
click at [27, 210] on span "Content" at bounding box center [32, 209] width 64 height 38
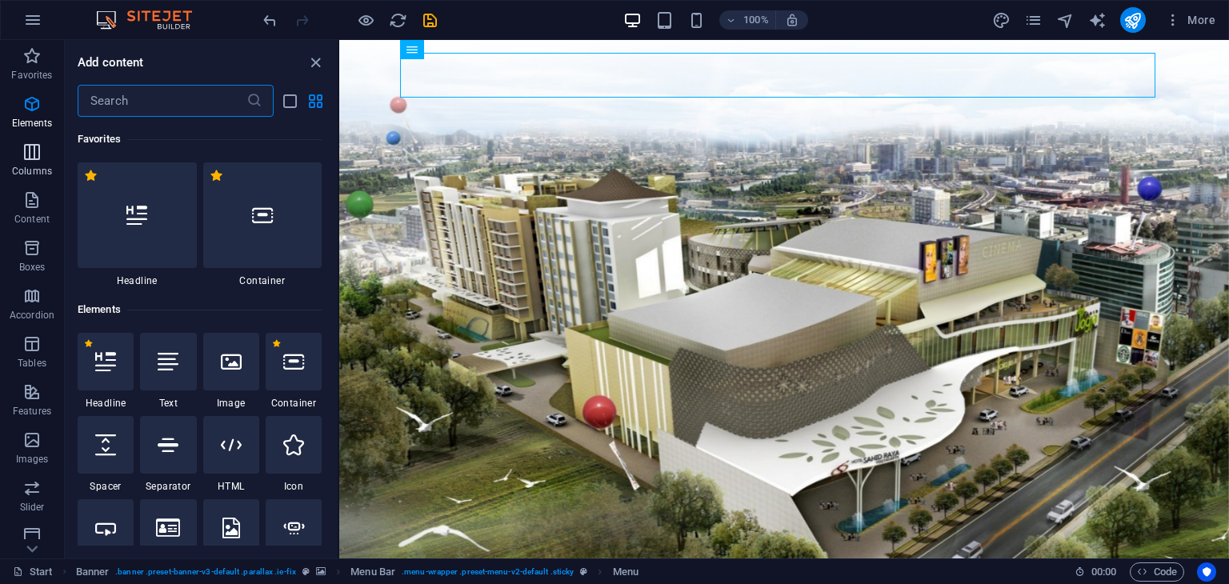
scroll to position [2800, 0]
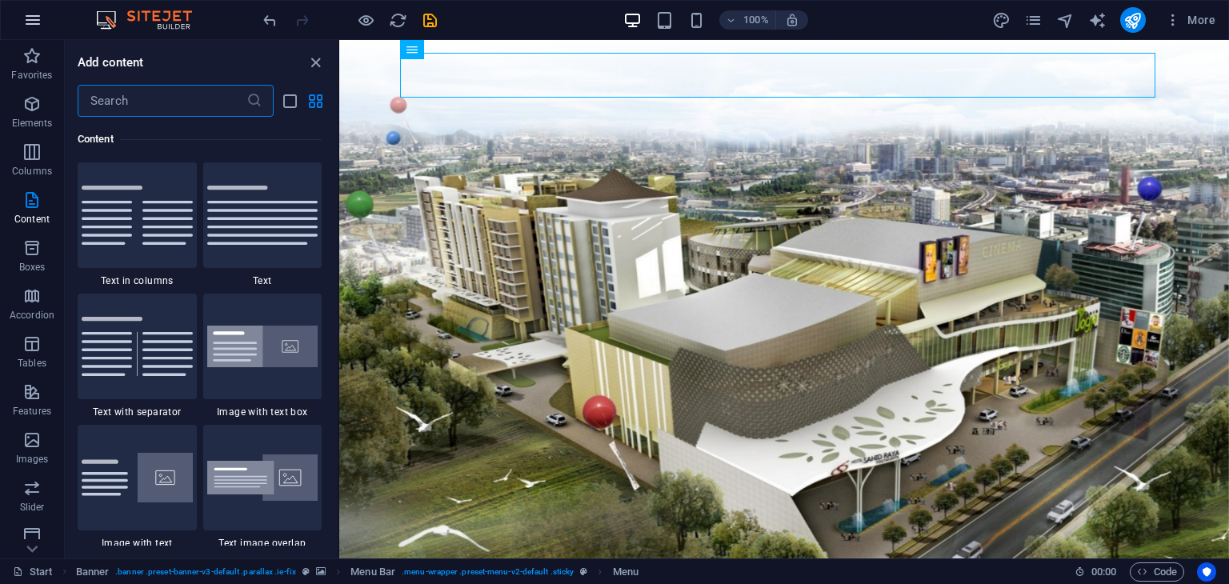
click at [23, 20] on icon "button" at bounding box center [32, 19] width 19 height 19
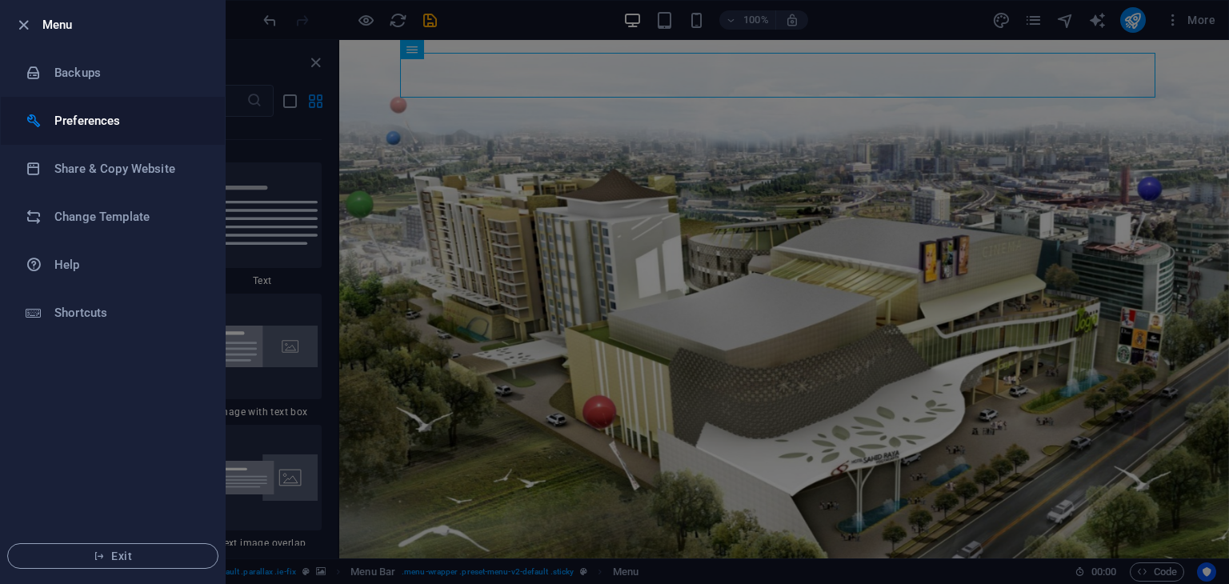
click at [80, 132] on li "Preferences" at bounding box center [113, 121] width 224 height 48
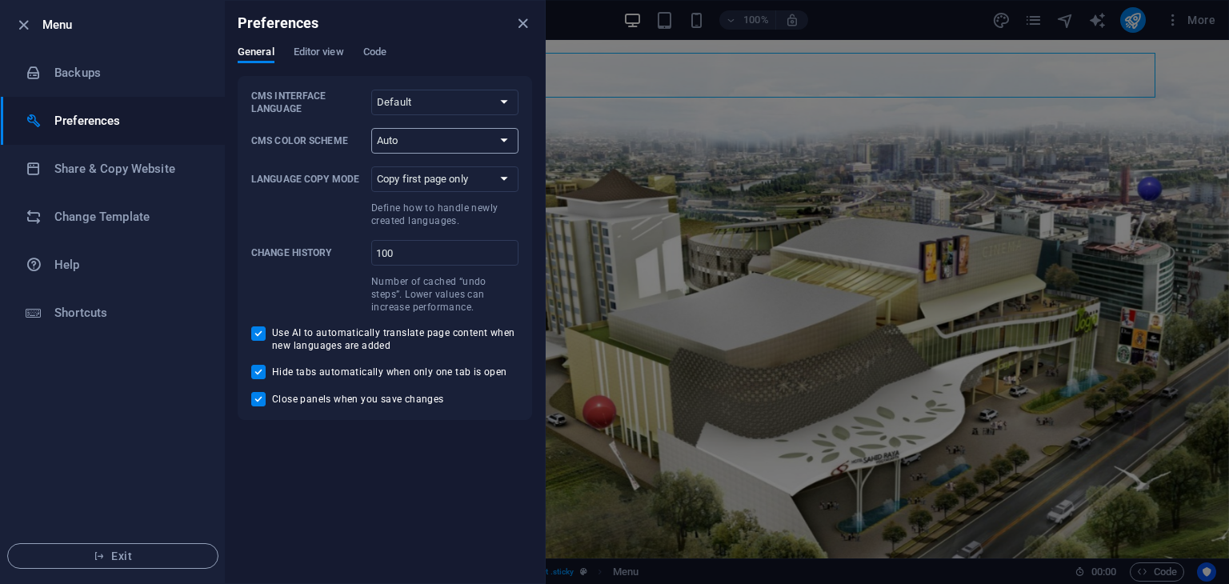
select select
